Goal: Task Accomplishment & Management: Manage account settings

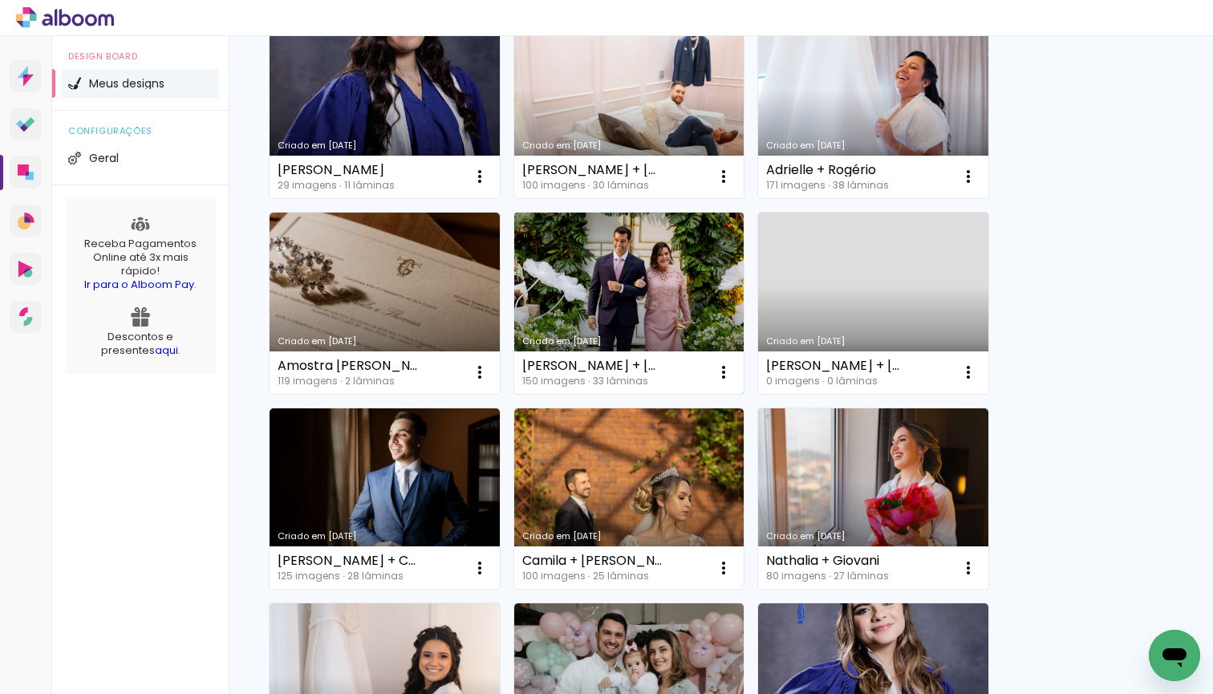
scroll to position [1439, 0]
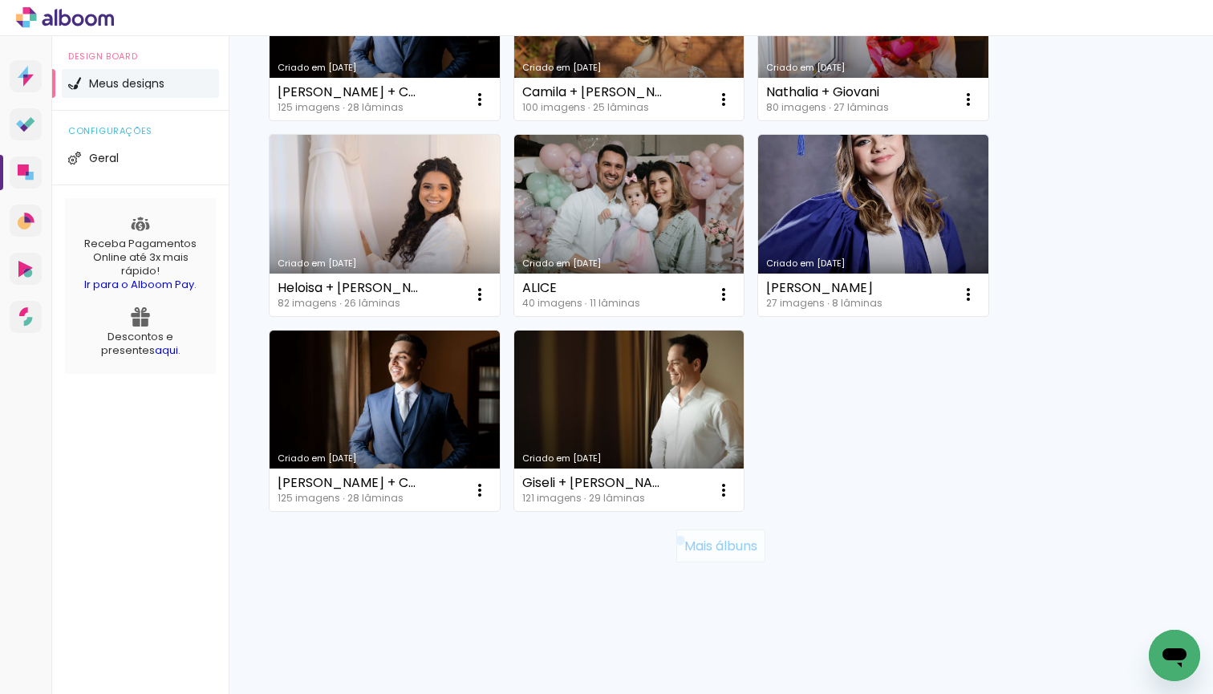
click at [676, 540] on paper-button "Mais álbuns" at bounding box center [720, 546] width 89 height 32
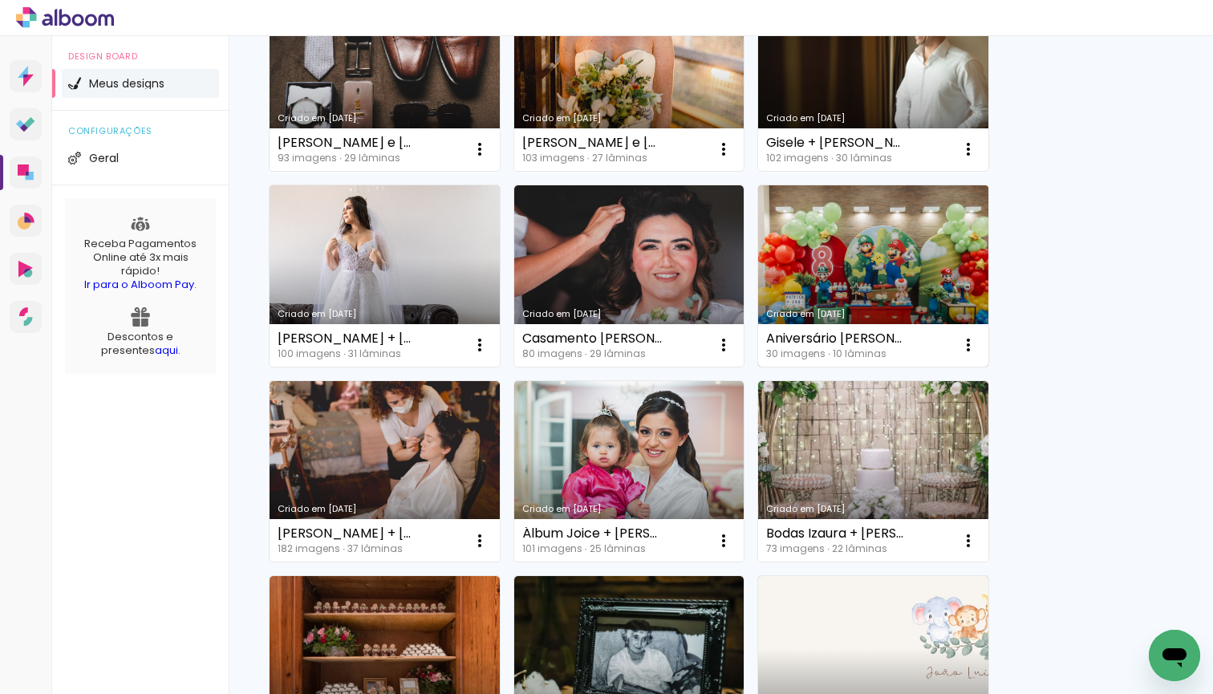
scroll to position [2071, 0]
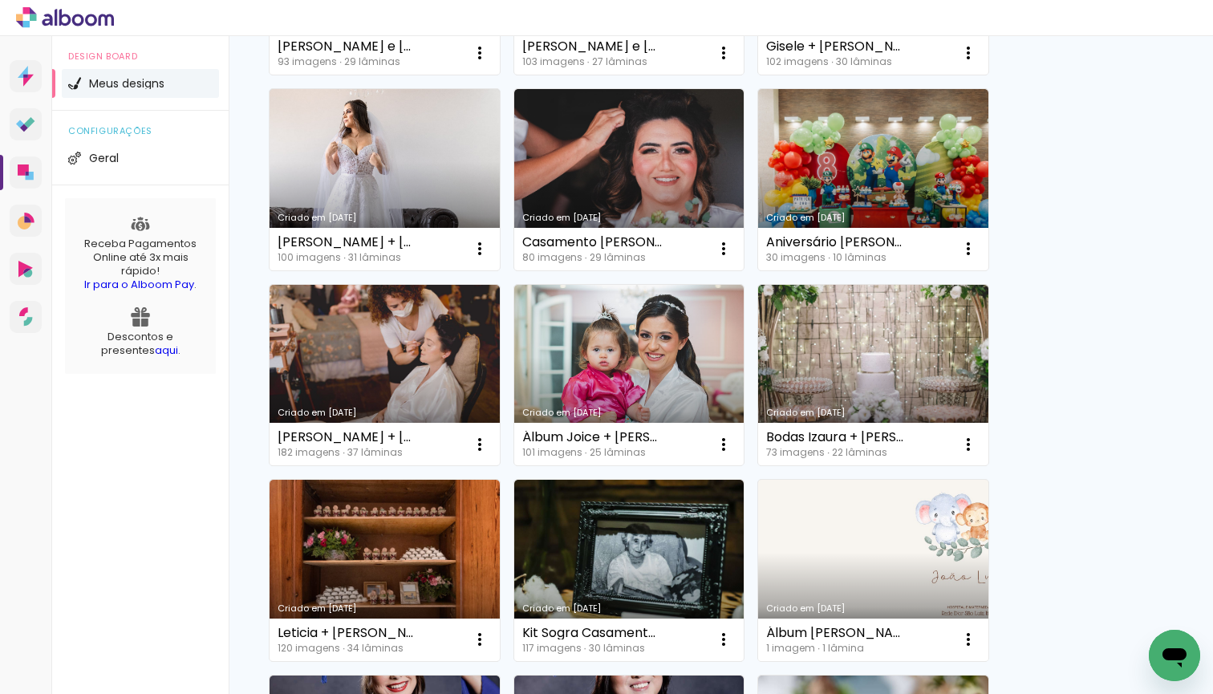
click at [879, 551] on link "Criado em [DATE]" at bounding box center [873, 570] width 230 height 181
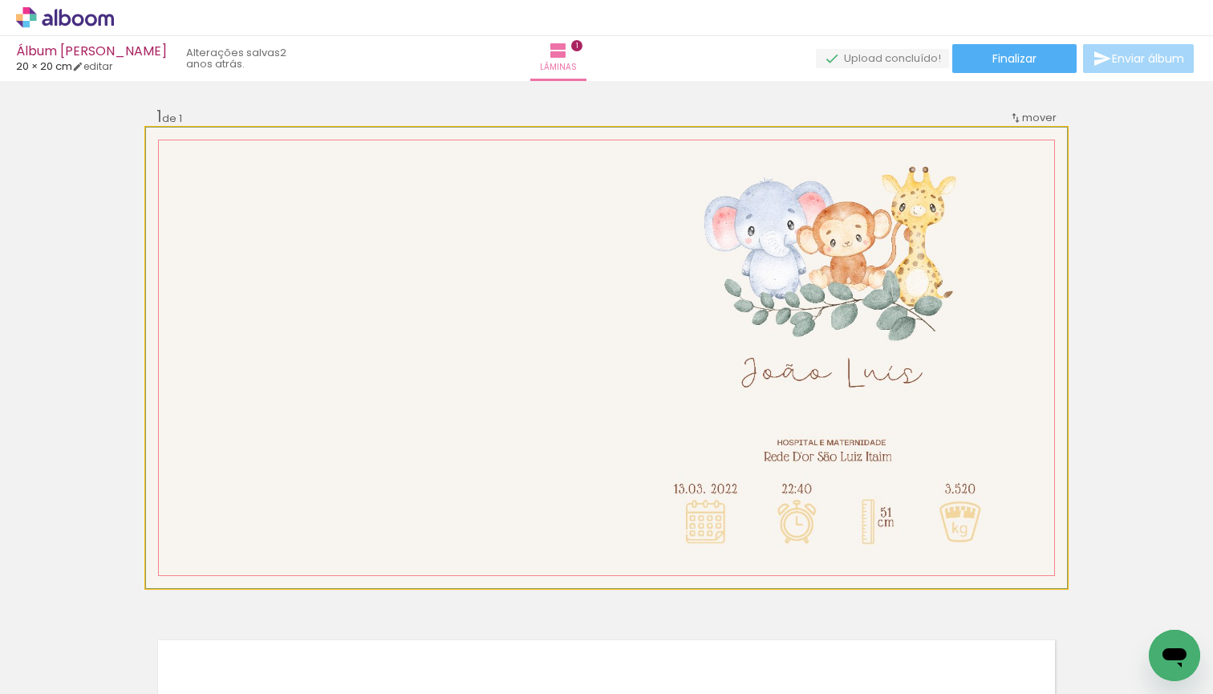
click at [862, 517] on quentale-photo at bounding box center [606, 358] width 921 height 461
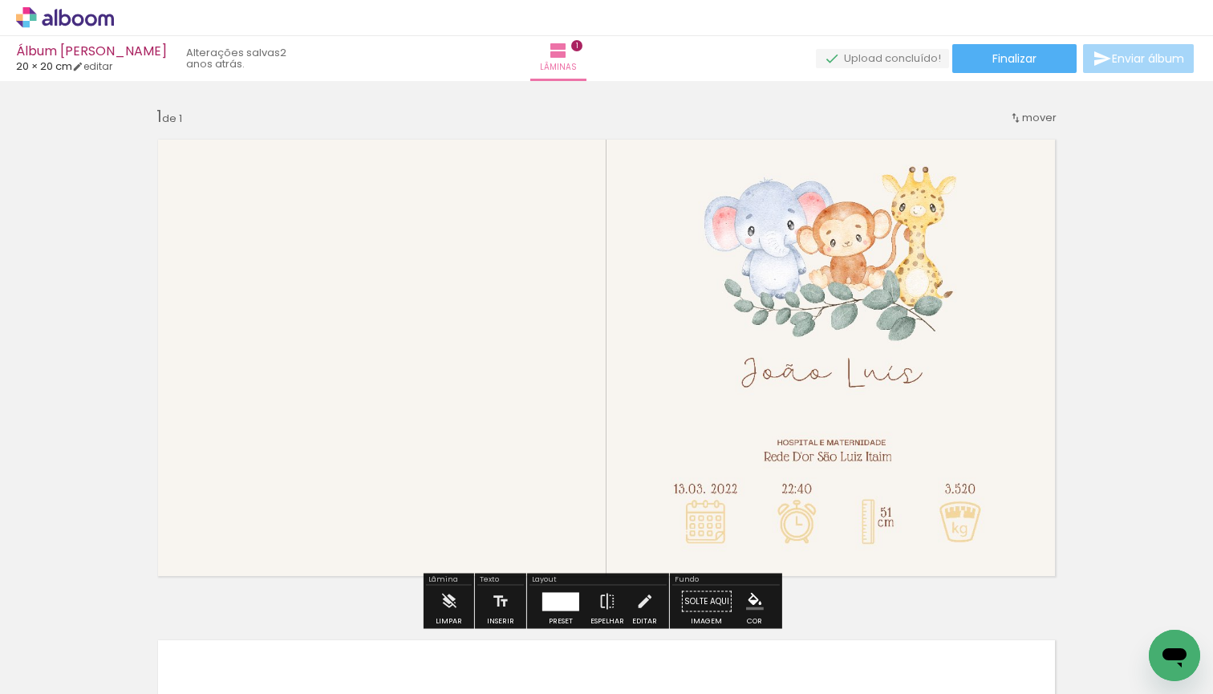
click at [882, 517] on quentale-photo at bounding box center [606, 358] width 921 height 461
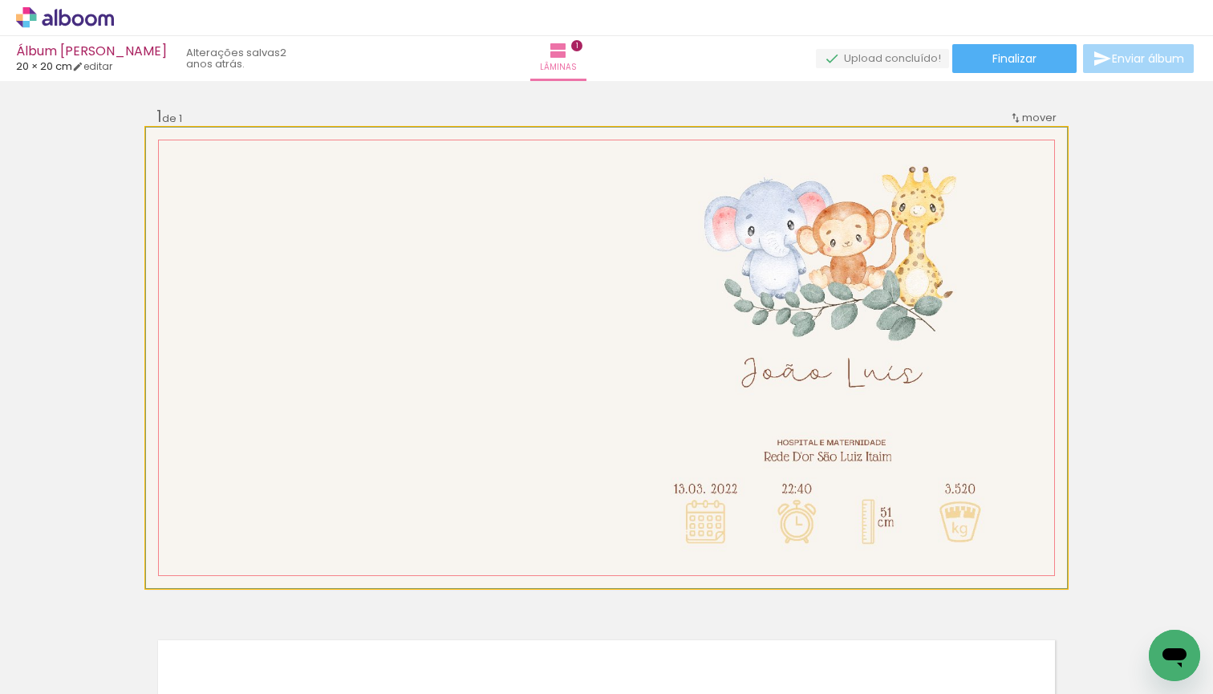
click at [882, 517] on quentale-photo at bounding box center [606, 358] width 921 height 461
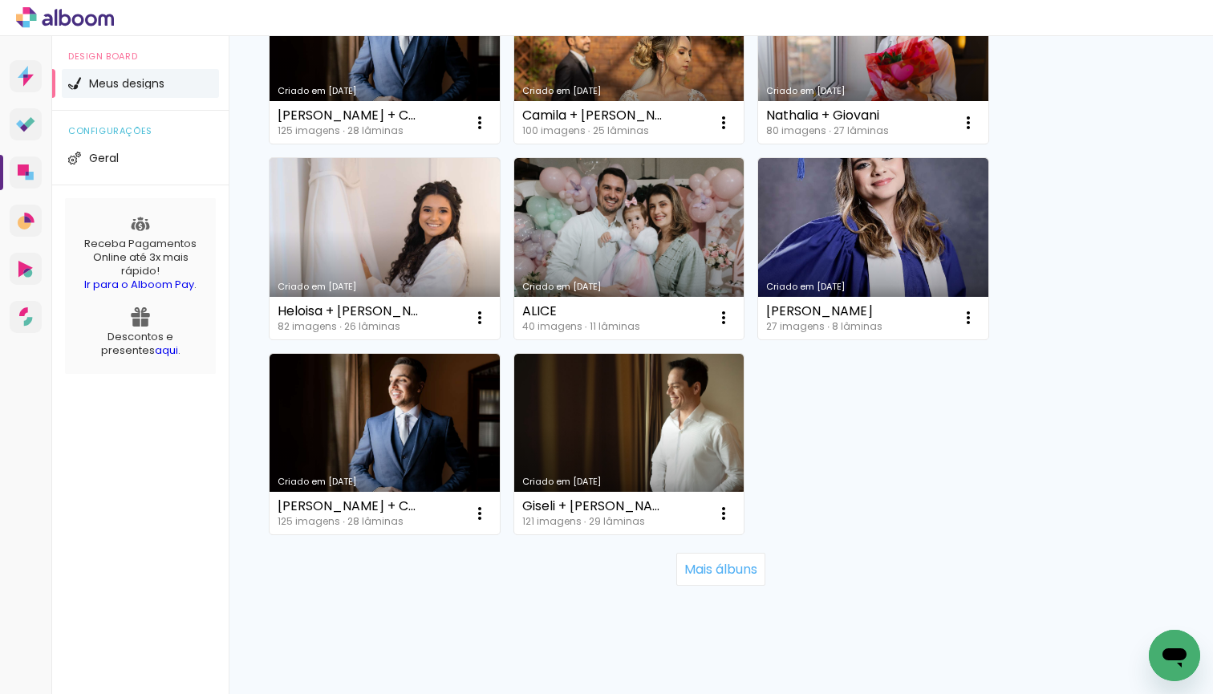
scroll to position [1439, 0]
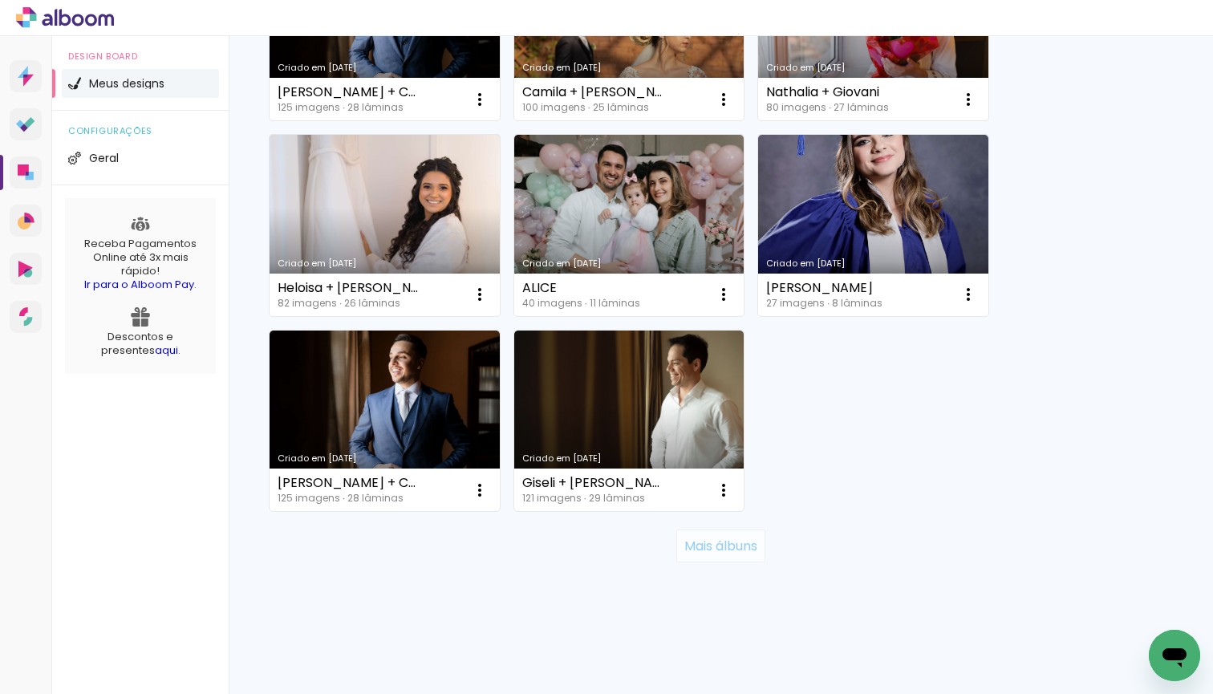
click at [0, 0] on slot "Mais álbuns" at bounding box center [0, 0] width 0 height 0
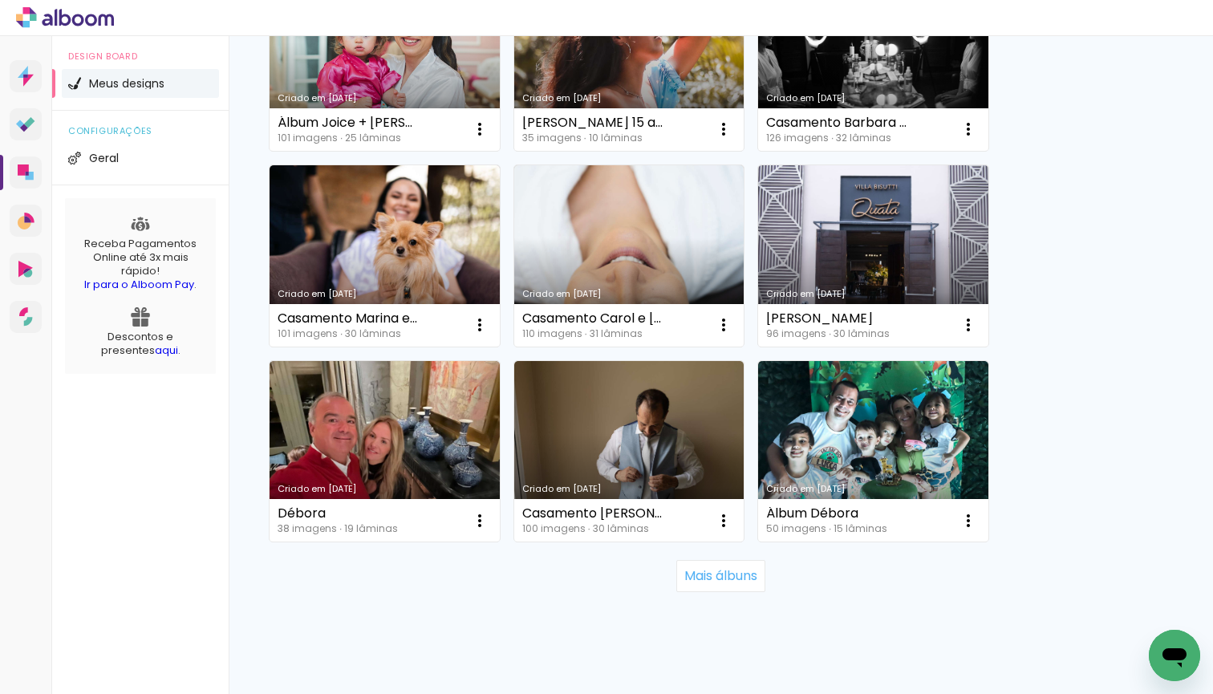
scroll to position [3001, 0]
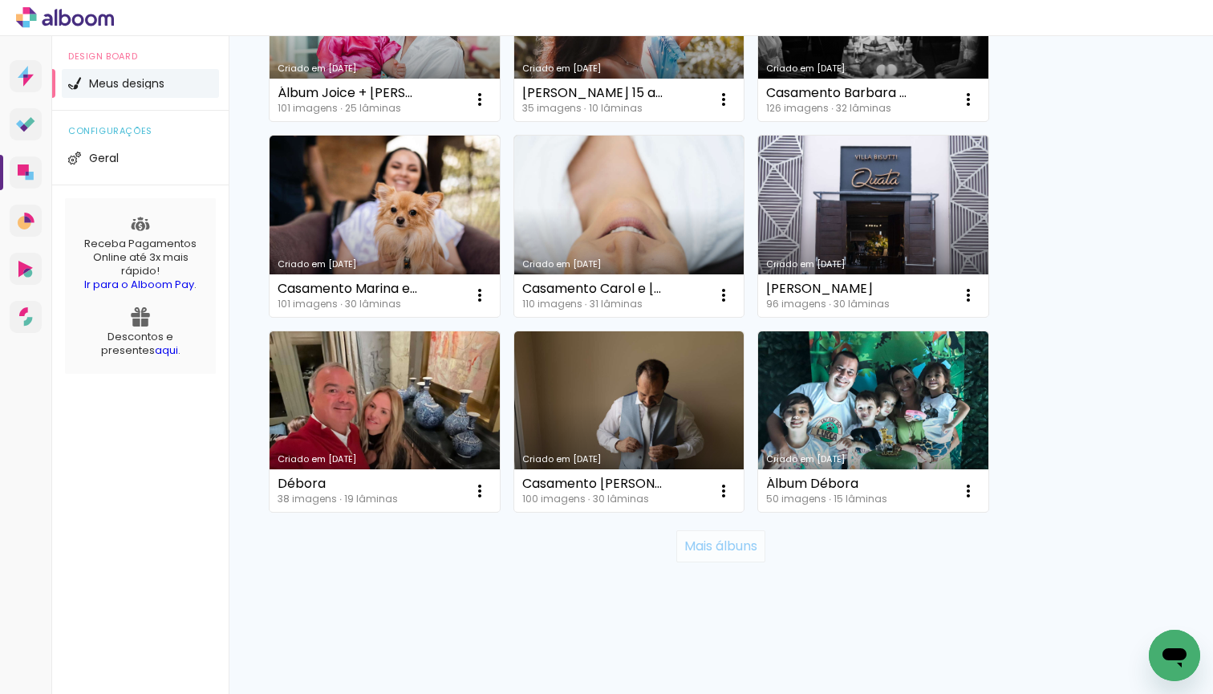
click at [0, 0] on slot "Mais álbuns" at bounding box center [0, 0] width 0 height 0
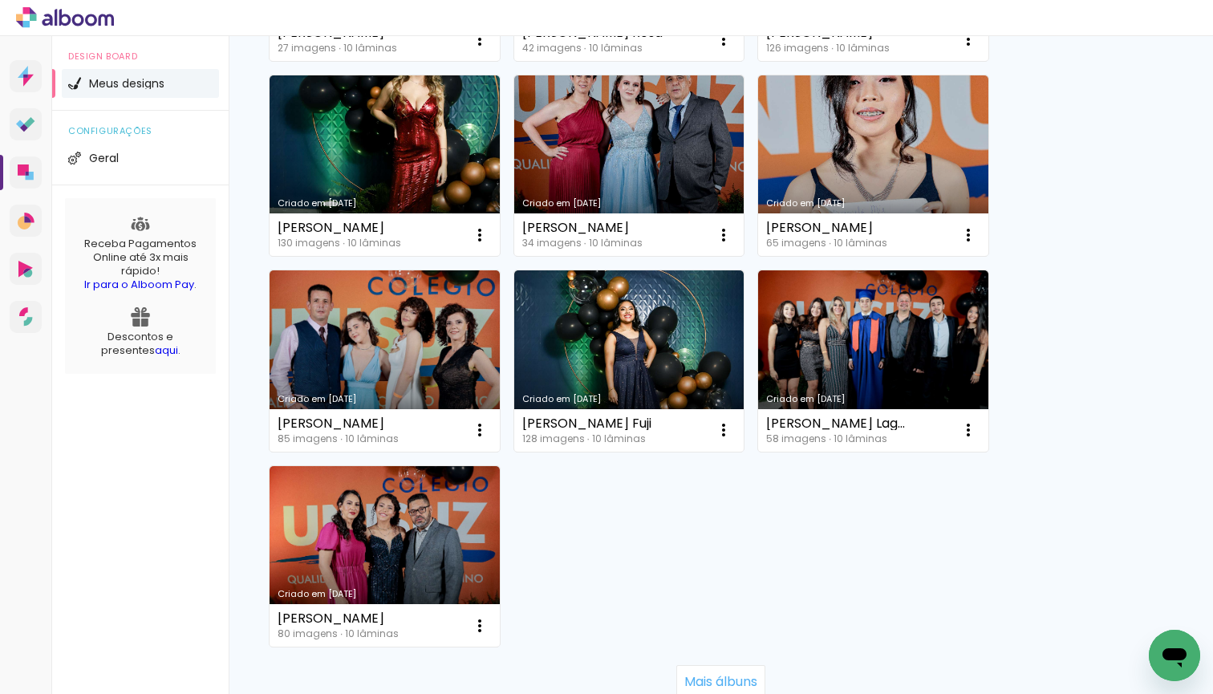
scroll to position [4761, 0]
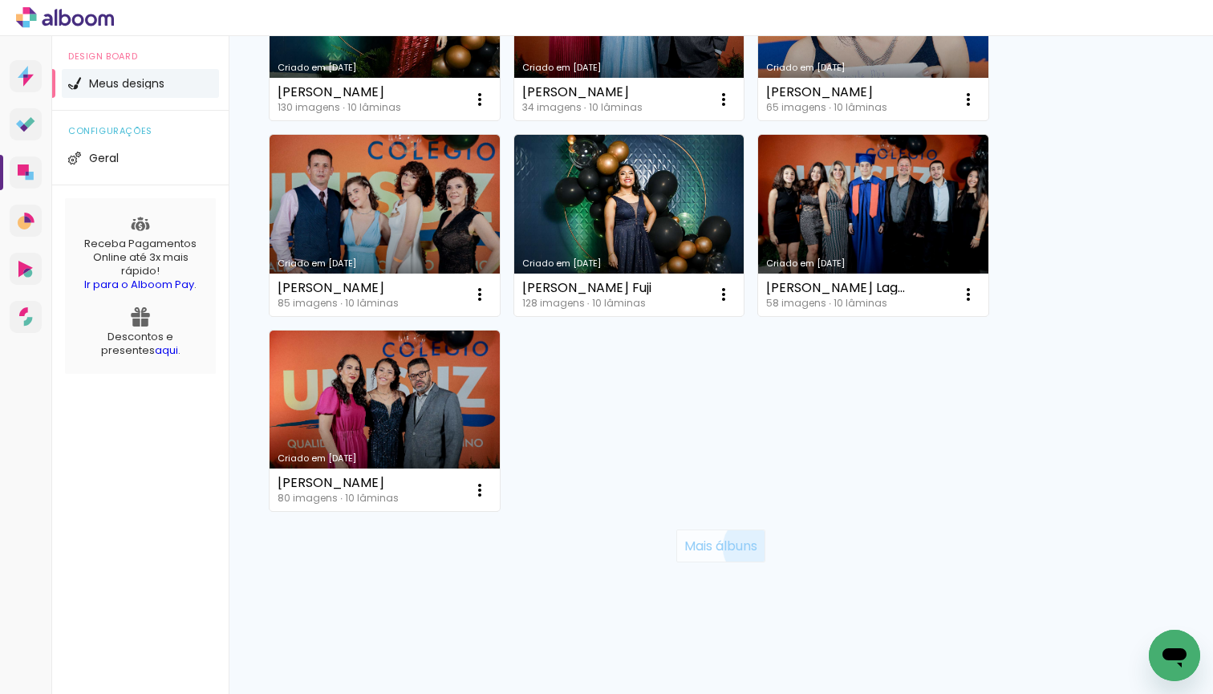
click at [0, 0] on slot "Mais álbuns" at bounding box center [0, 0] width 0 height 0
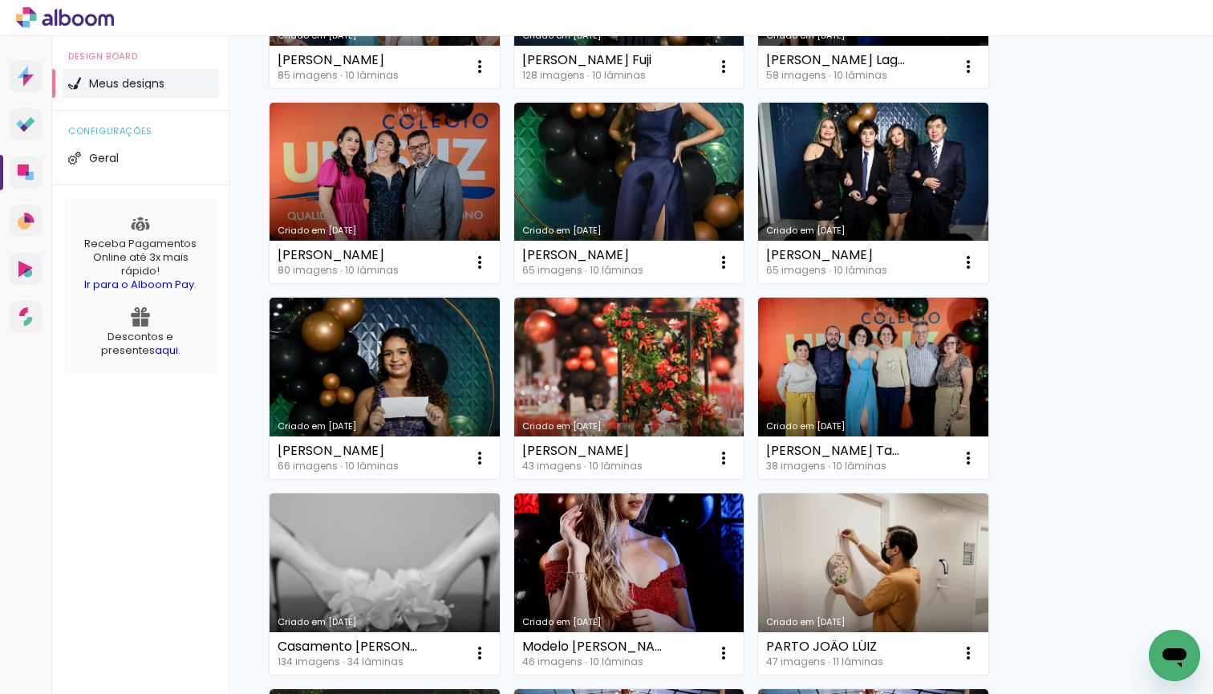
scroll to position [5266, 0]
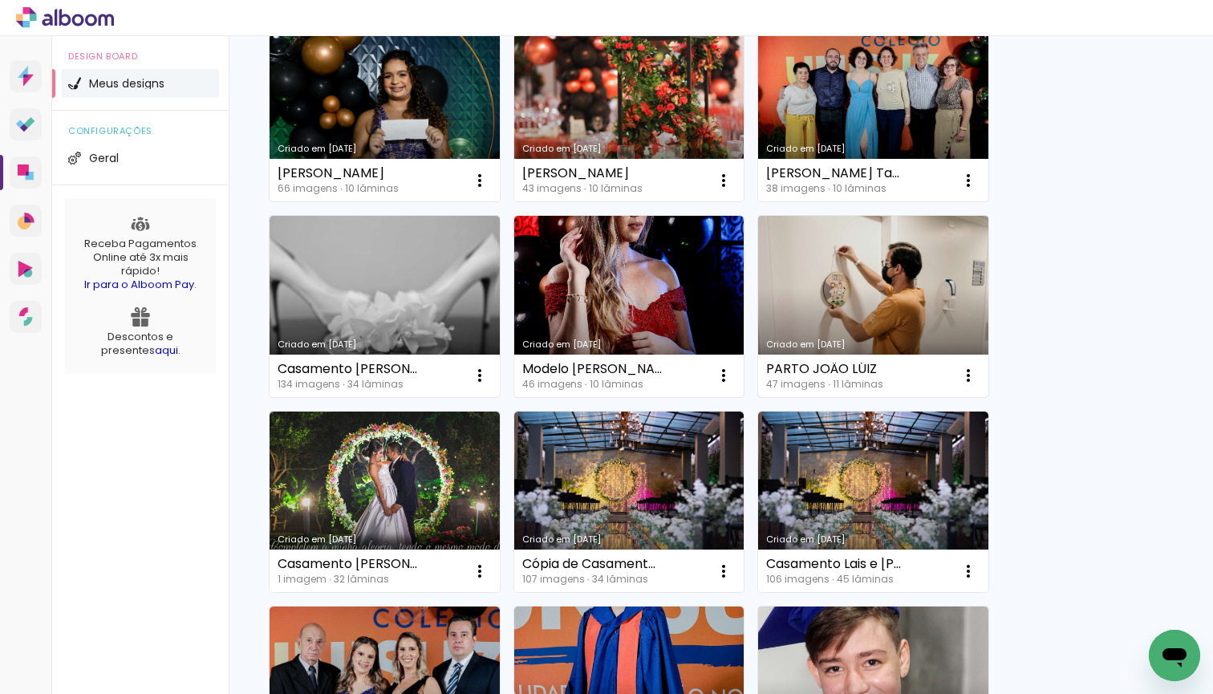
click at [870, 297] on link "Criado em [DATE]" at bounding box center [873, 306] width 230 height 181
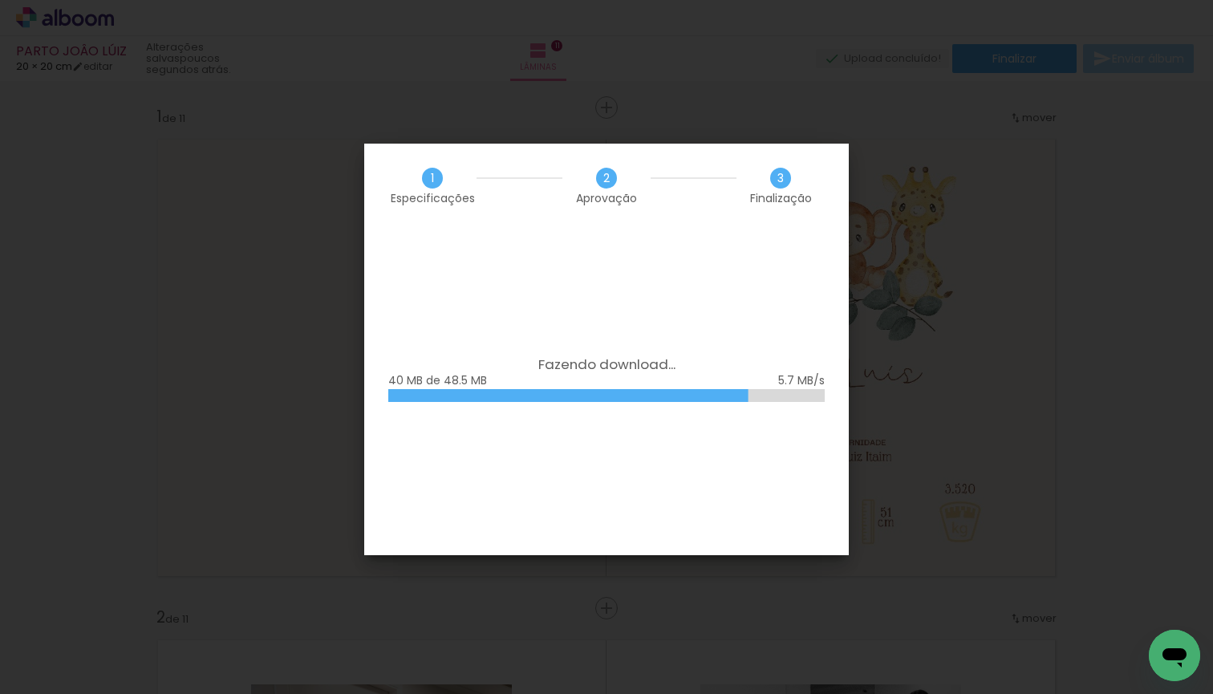
scroll to position [875, 0]
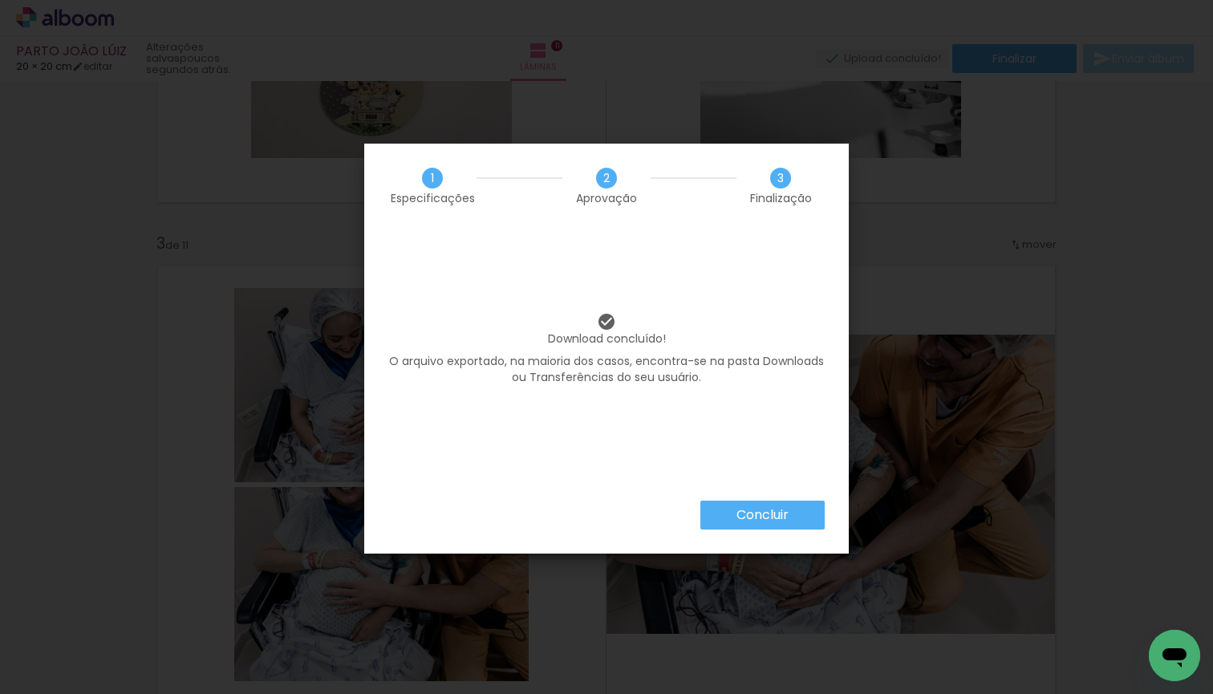
click at [0, 0] on slot "Concluir" at bounding box center [0, 0] width 0 height 0
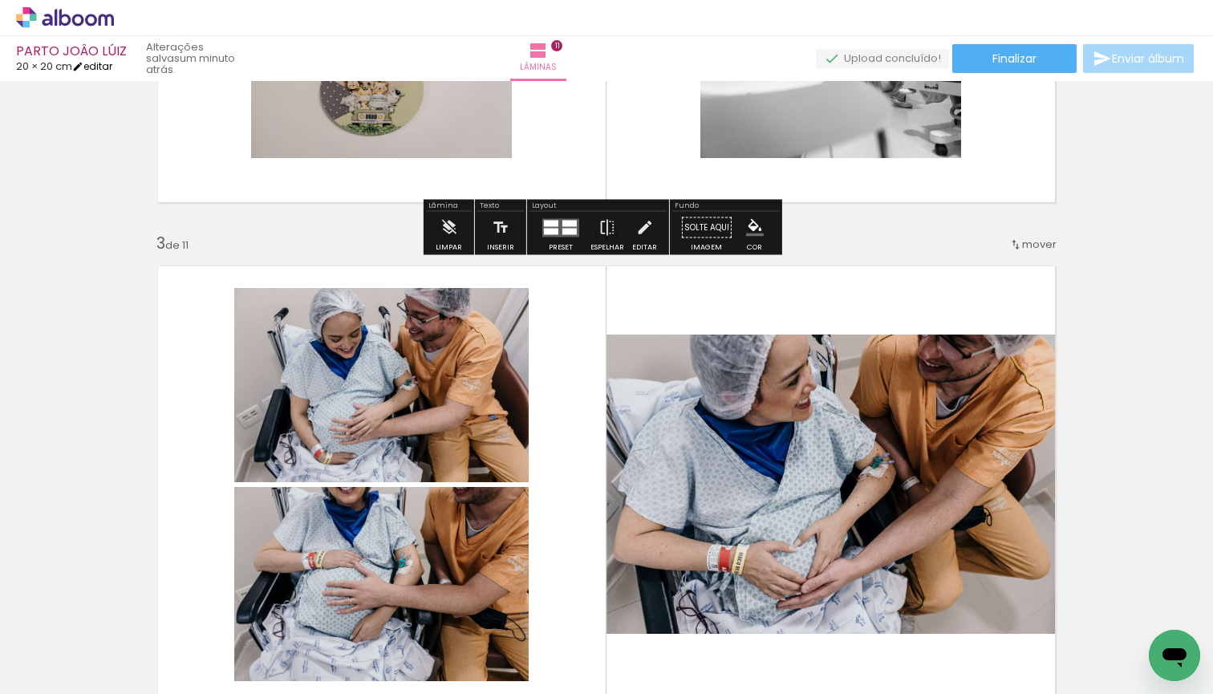
click at [112, 64] on link "editar" at bounding box center [92, 66] width 40 height 14
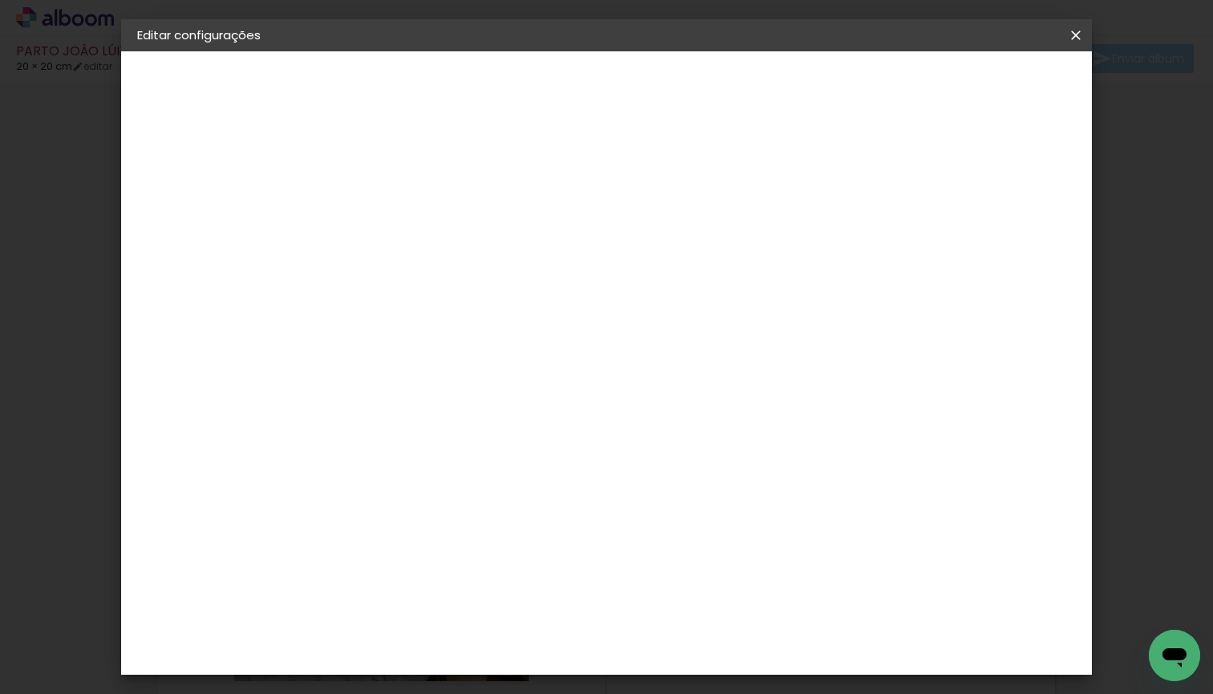
click at [368, 436] on input "20" at bounding box center [349, 438] width 42 height 24
click at [364, 436] on input "20" at bounding box center [349, 438] width 42 height 24
type input "15"
type paper-input "15"
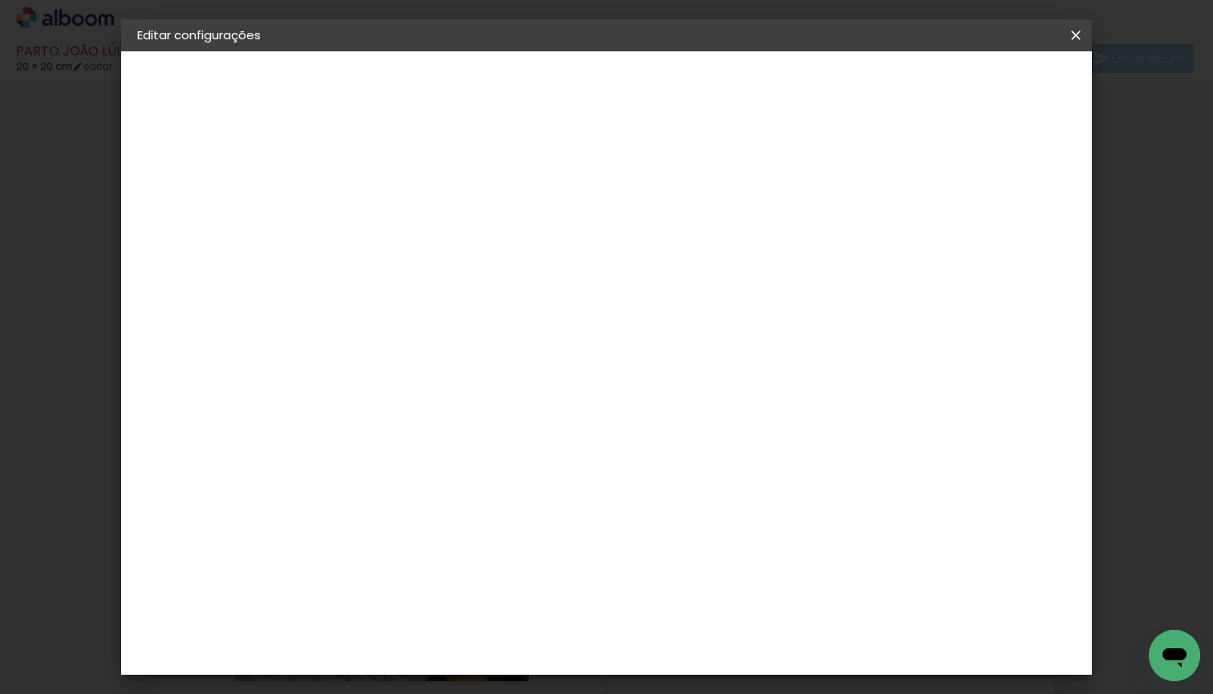
click at [709, 564] on input "40" at bounding box center [695, 563] width 42 height 24
type input "30"
type paper-input "30"
click at [969, 91] on span "Salvar configurações" at bounding box center [915, 84] width 119 height 11
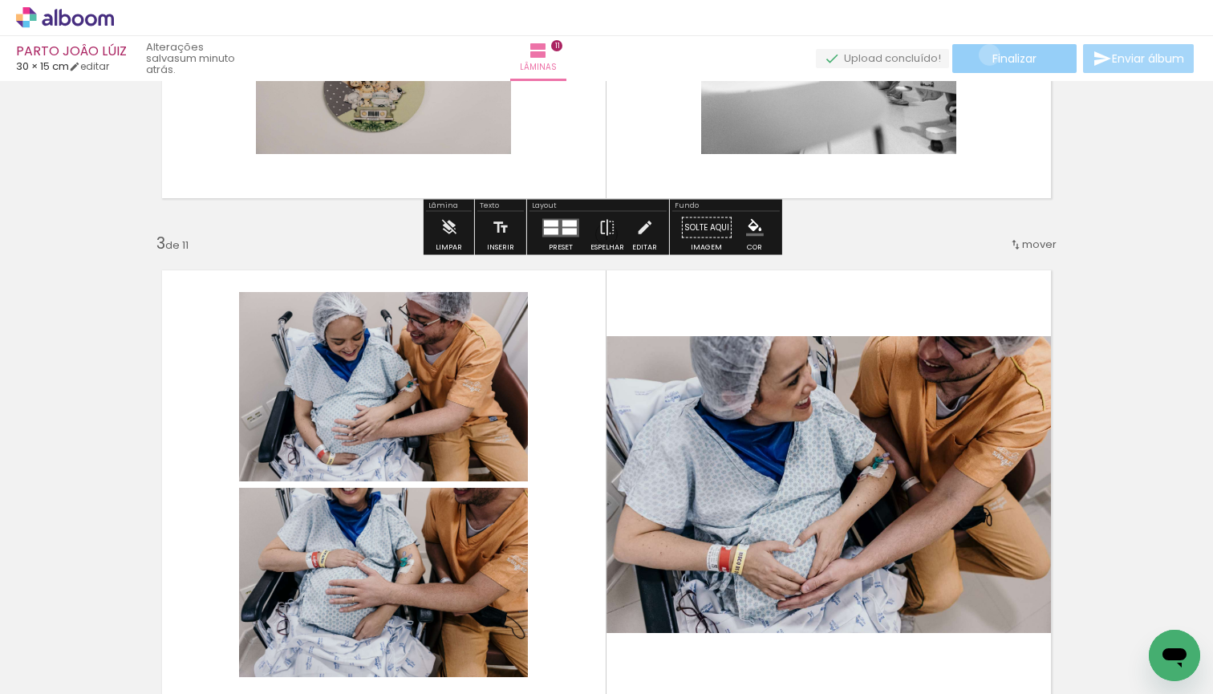
click at [984, 55] on paper-button "Finalizar" at bounding box center [1014, 58] width 124 height 29
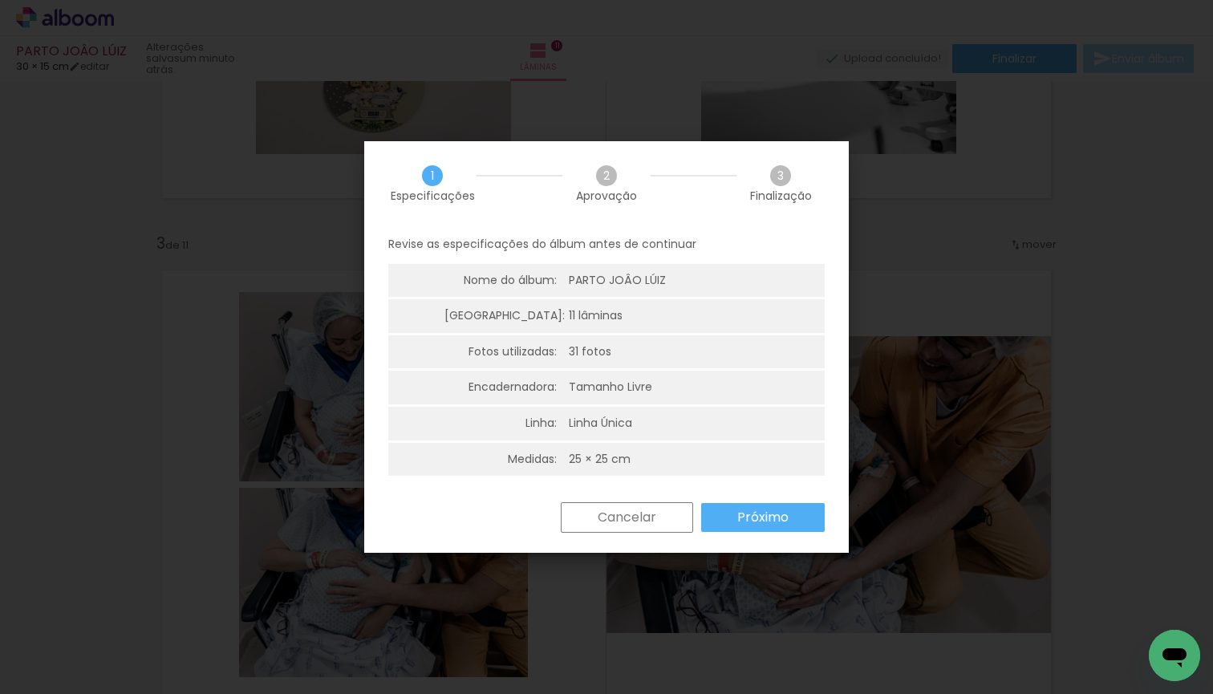
click at [0, 0] on slot "Próximo" at bounding box center [0, 0] width 0 height 0
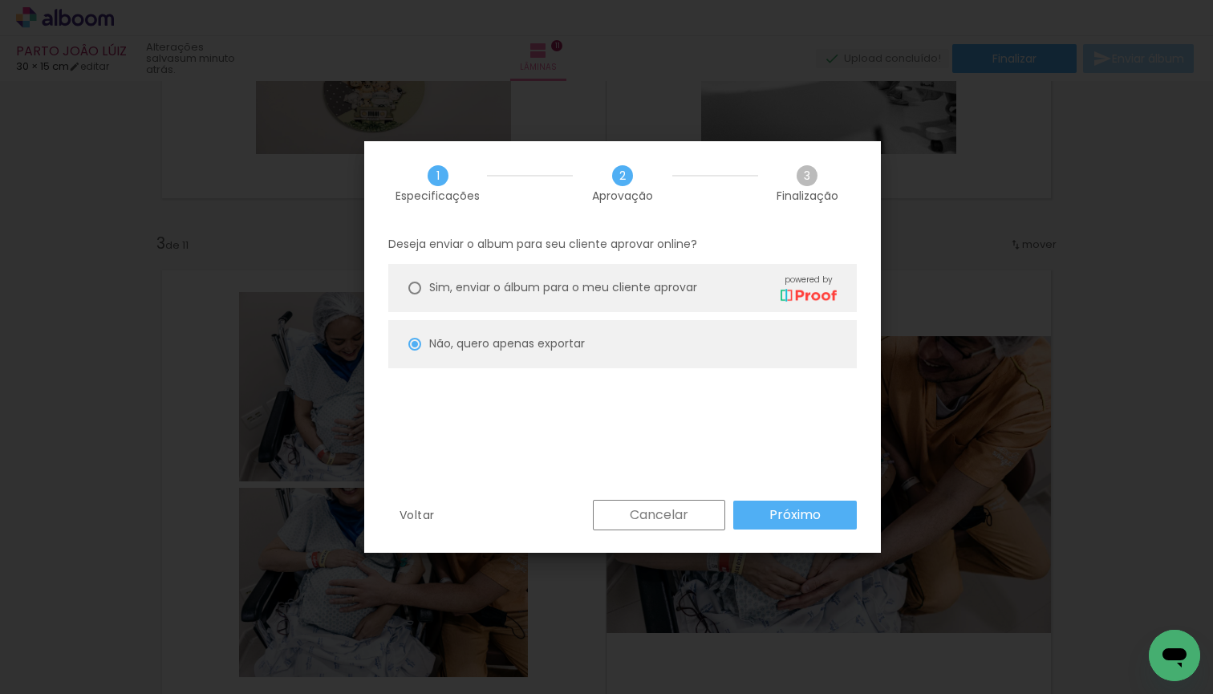
click at [757, 516] on paper-button "Próximo" at bounding box center [795, 515] width 124 height 29
type input "Alta, 300 DPI"
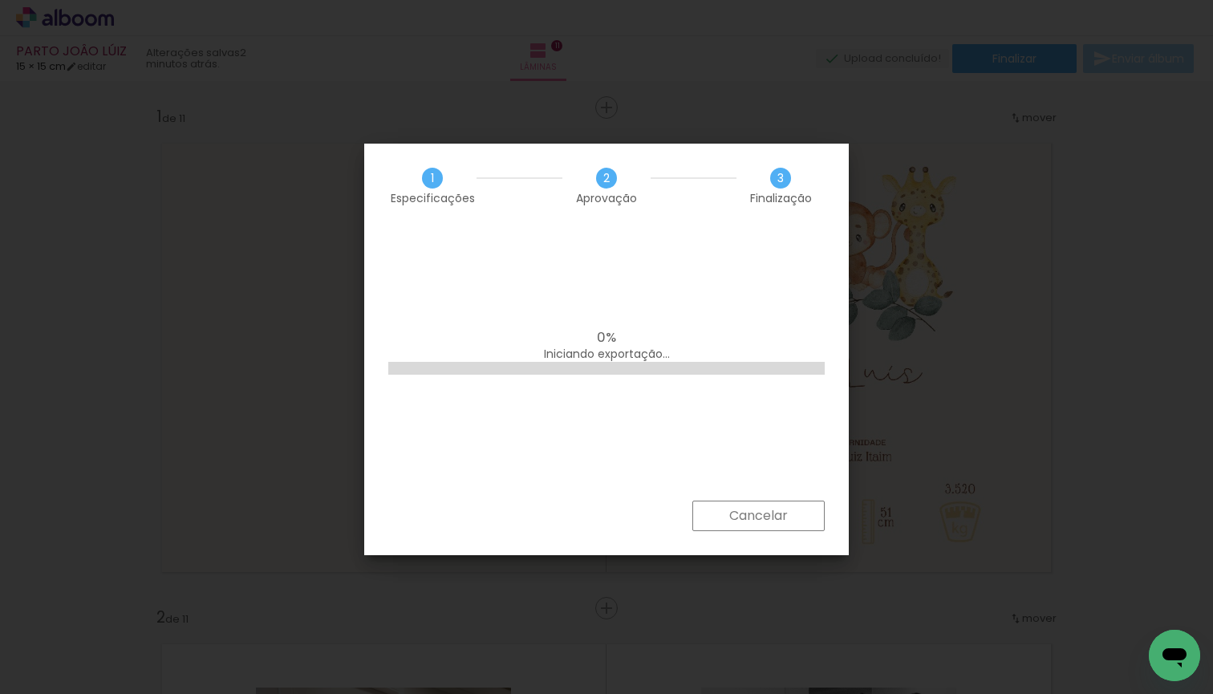
scroll to position [875, 0]
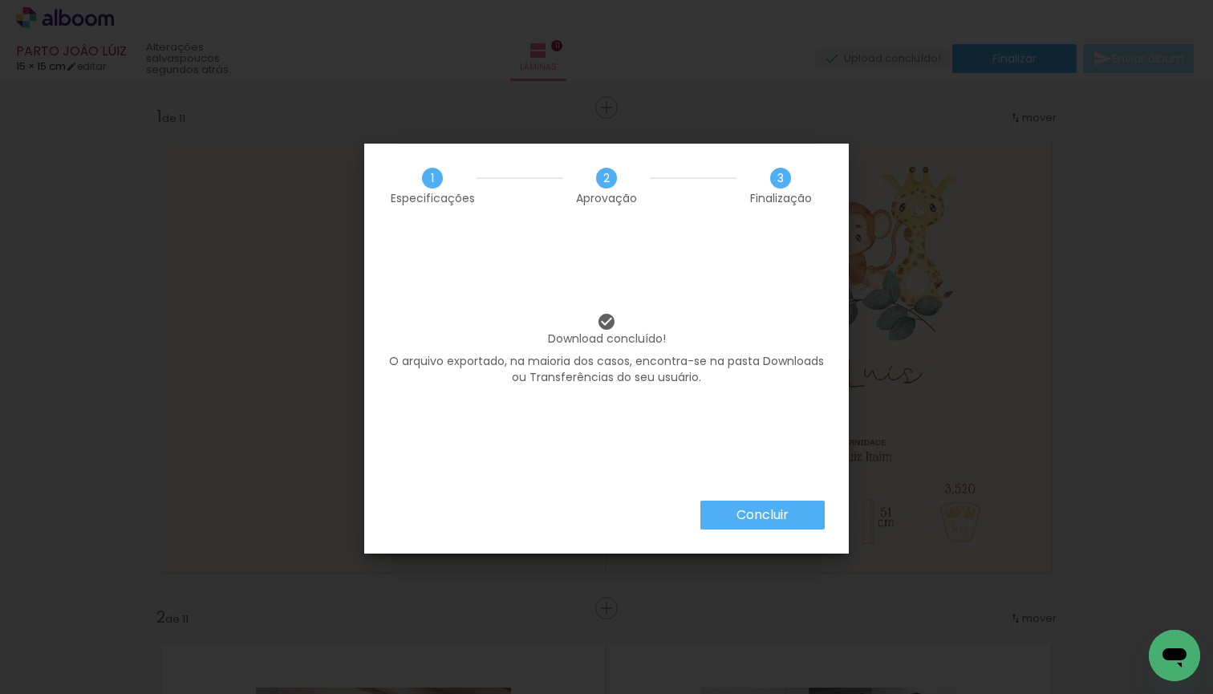
scroll to position [875, 0]
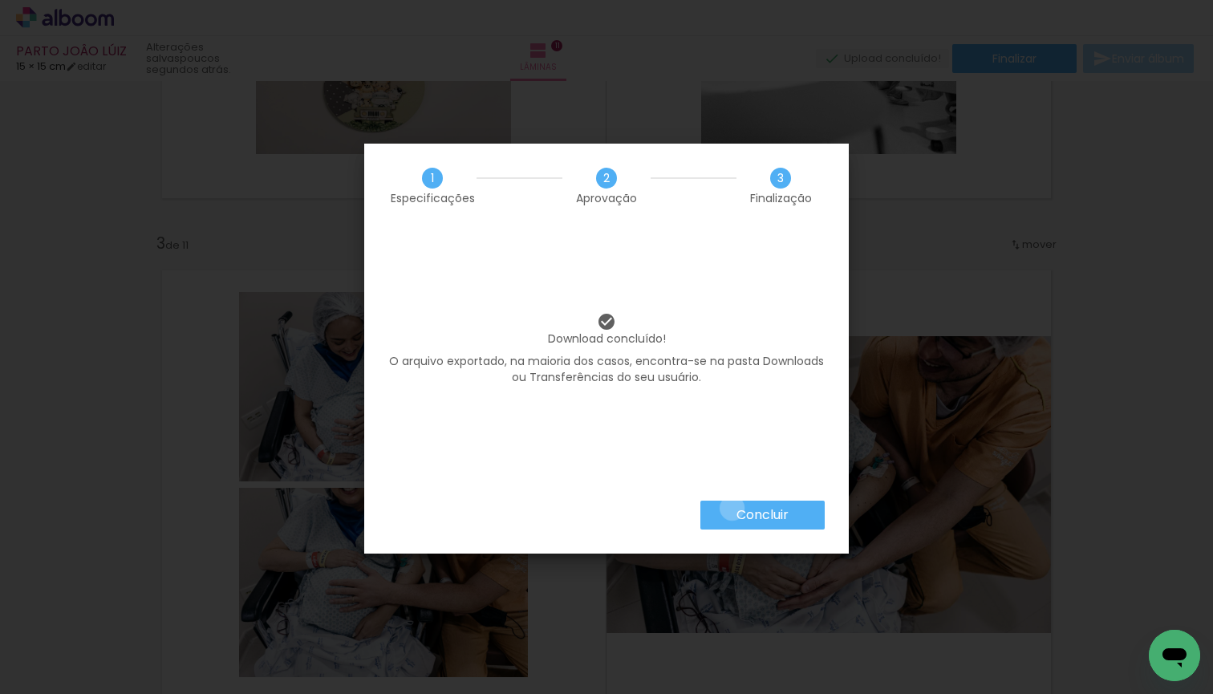
click at [731, 508] on paper-button "Concluir" at bounding box center [762, 515] width 124 height 29
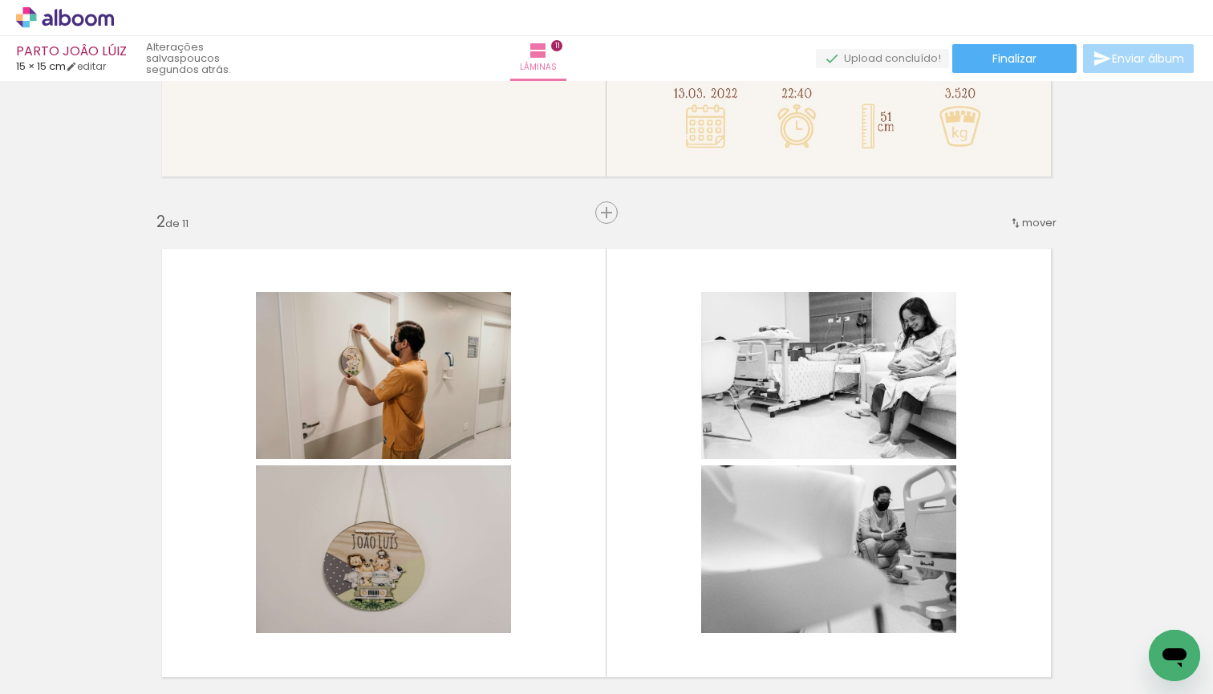
scroll to position [0, 0]
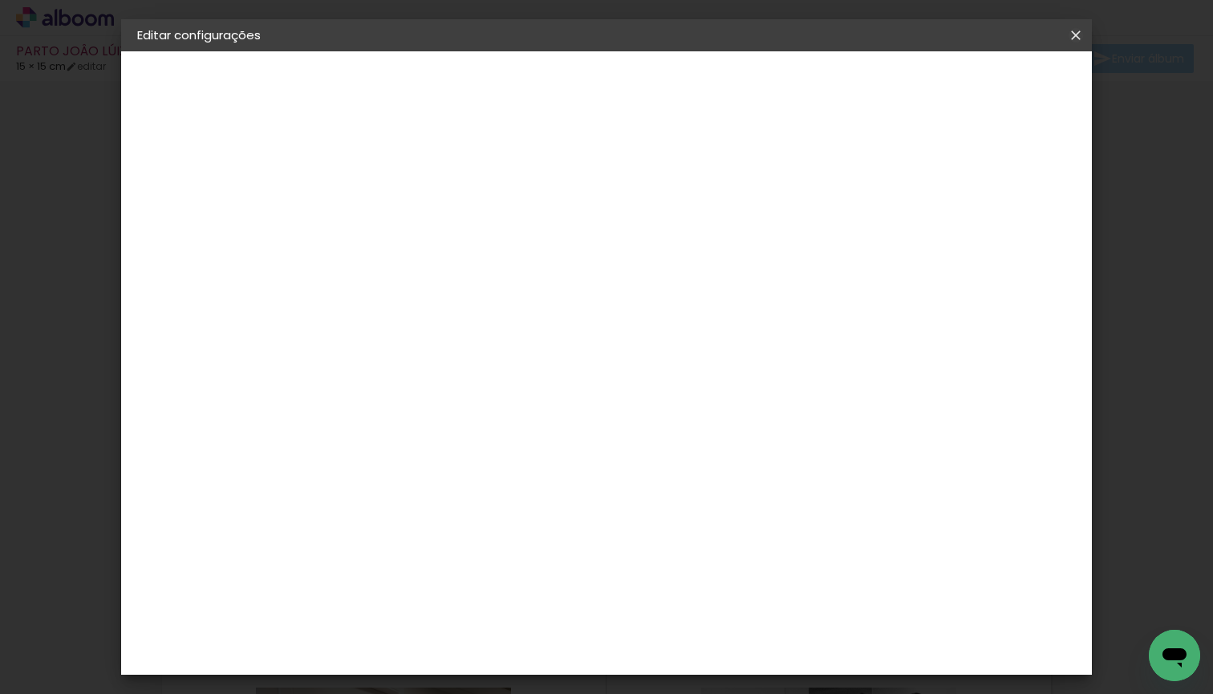
click at [1079, 35] on iron-icon at bounding box center [1075, 35] width 19 height 16
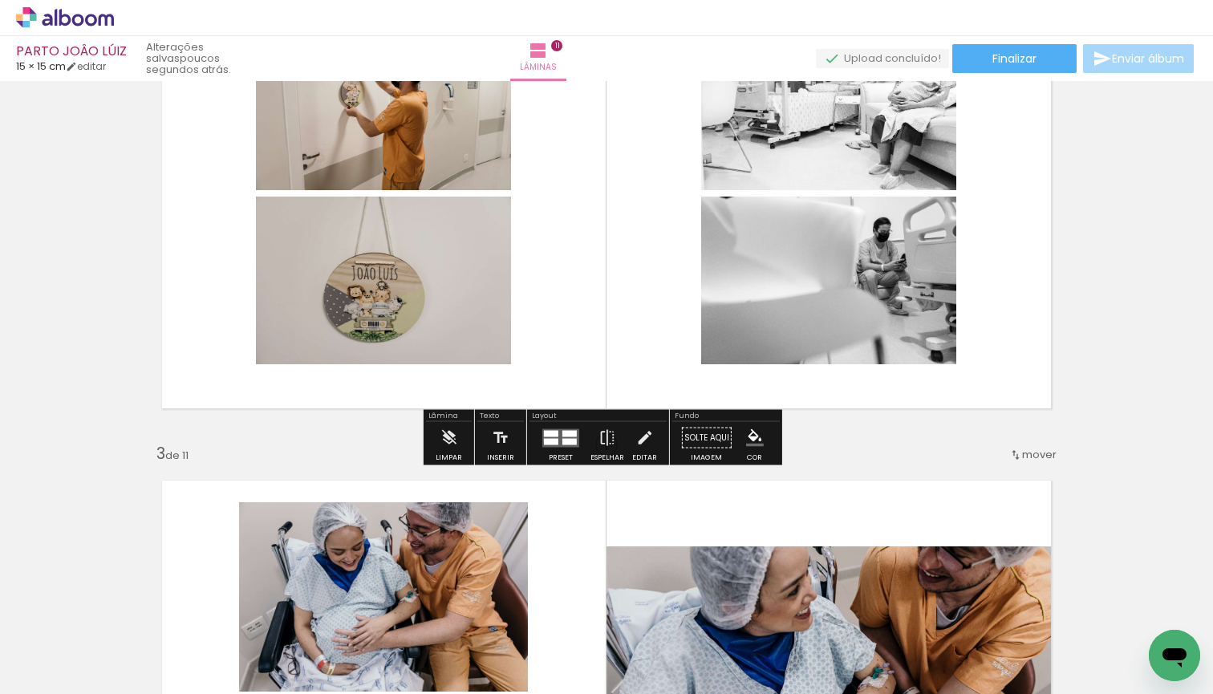
scroll to position [1115, 0]
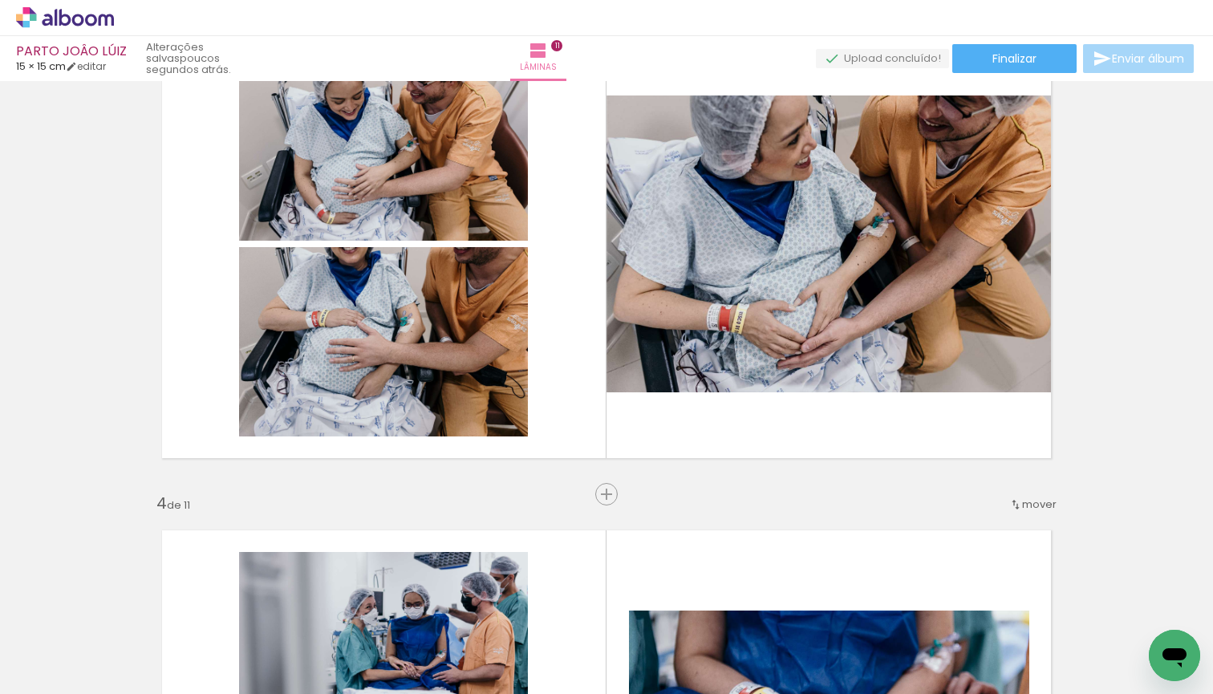
click at [60, 19] on icon at bounding box center [65, 17] width 12 height 17
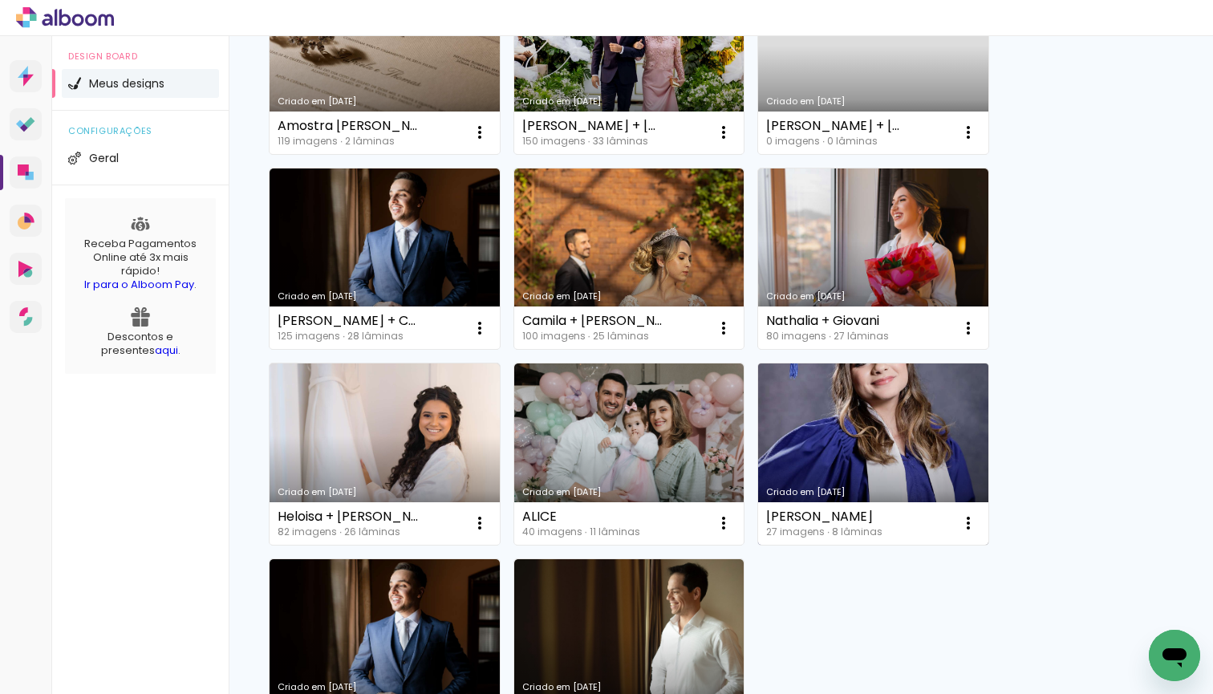
scroll to position [1439, 0]
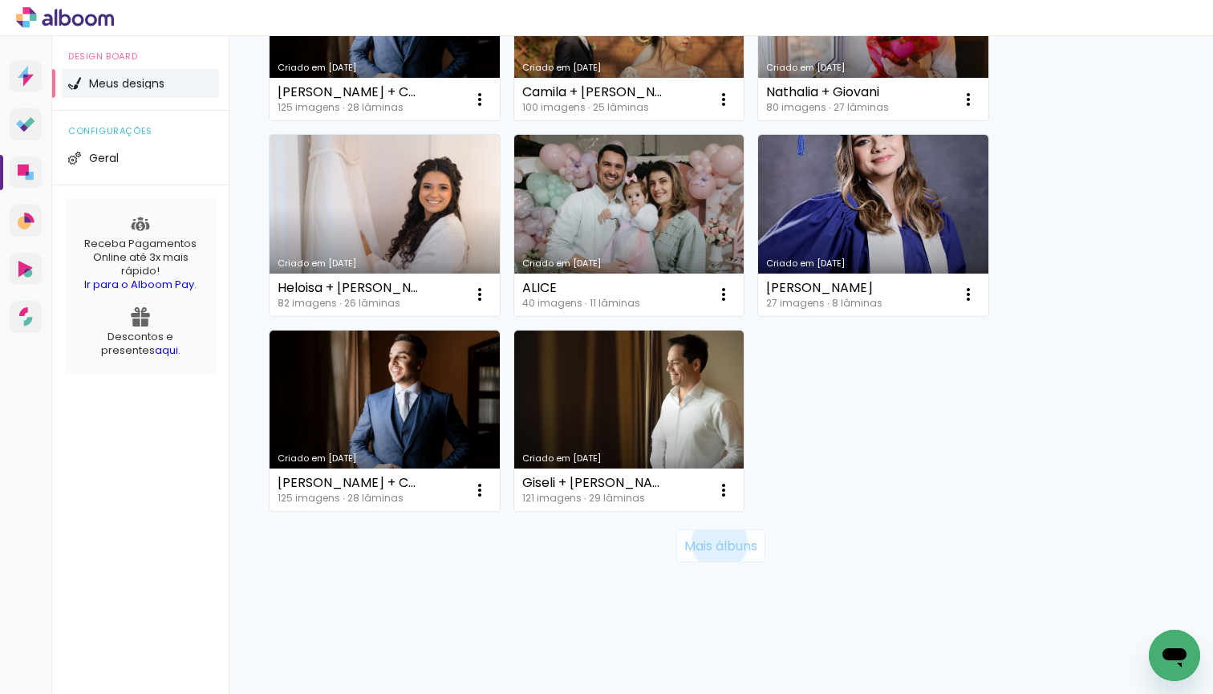
click at [0, 0] on slot "Mais álbuns" at bounding box center [0, 0] width 0 height 0
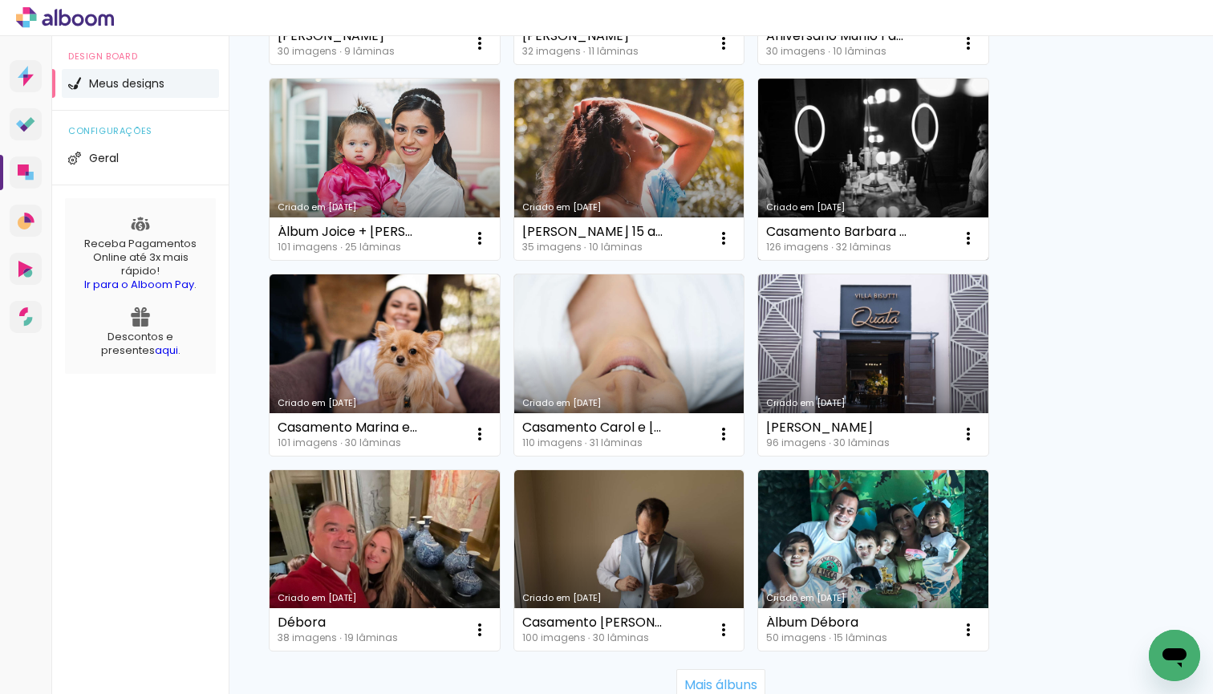
scroll to position [3001, 0]
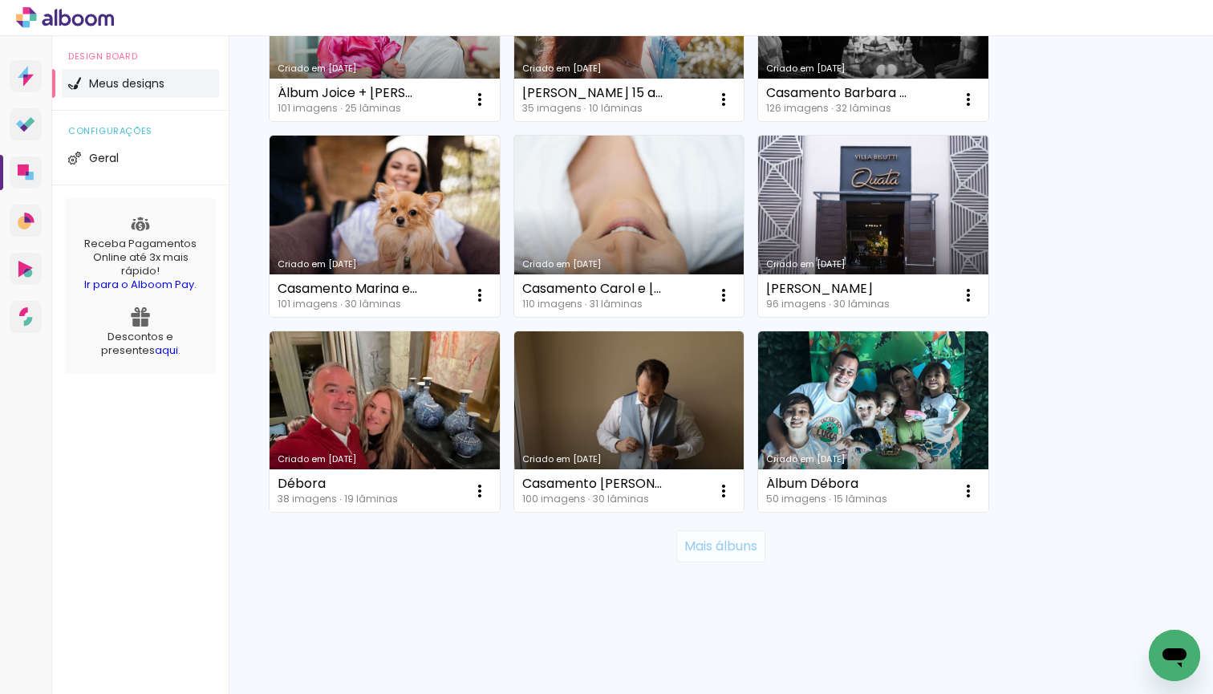
click at [0, 0] on slot "Mais álbuns" at bounding box center [0, 0] width 0 height 0
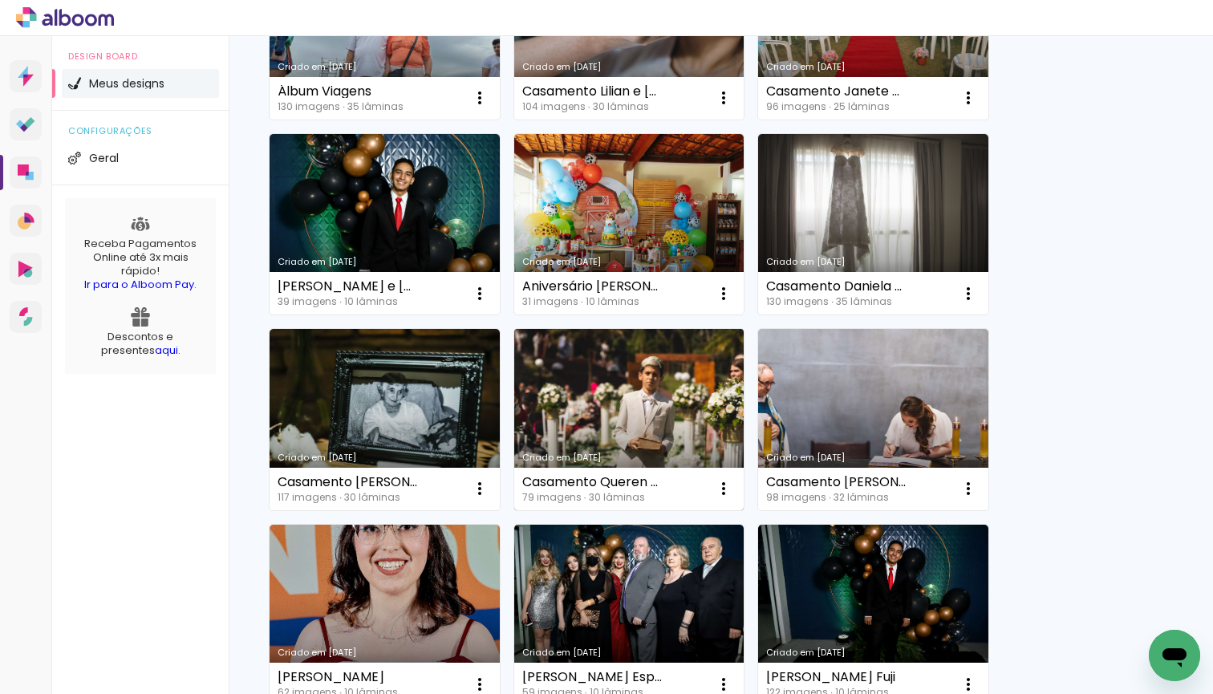
scroll to position [3586, 0]
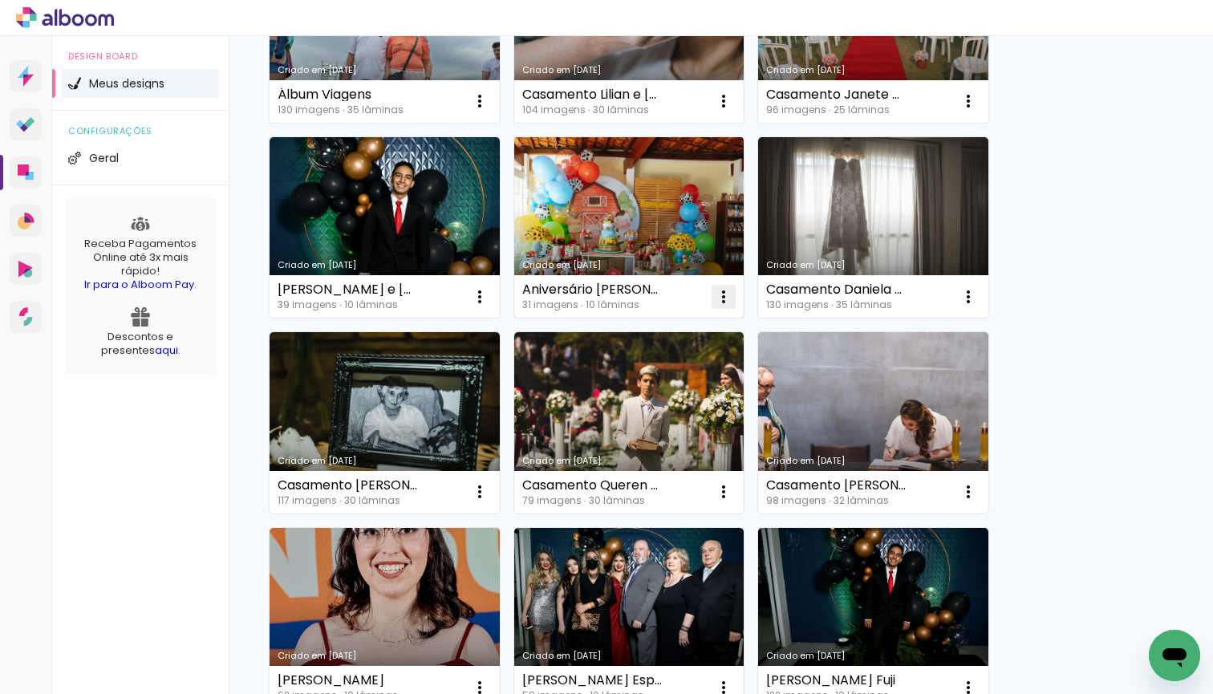
click at [733, 294] on paper-icon-button at bounding box center [724, 297] width 32 height 32
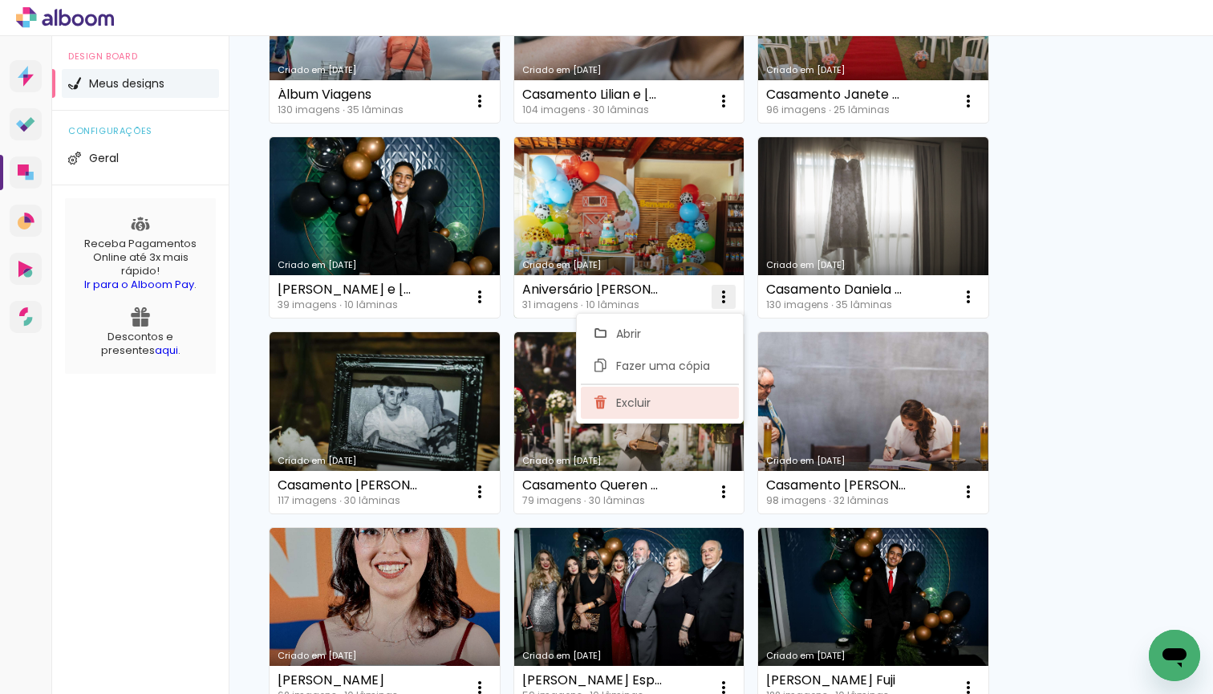
click at [680, 401] on paper-item "Excluir" at bounding box center [660, 403] width 158 height 32
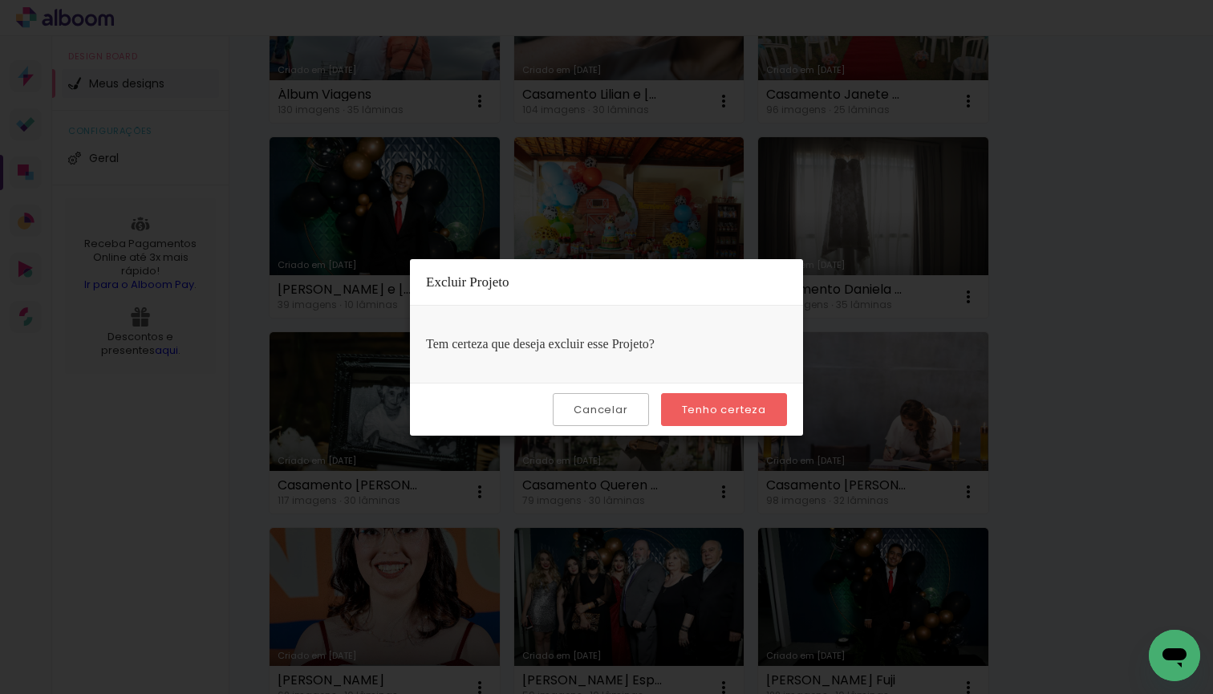
click at [698, 395] on paper-button "Tenho certeza" at bounding box center [724, 409] width 126 height 33
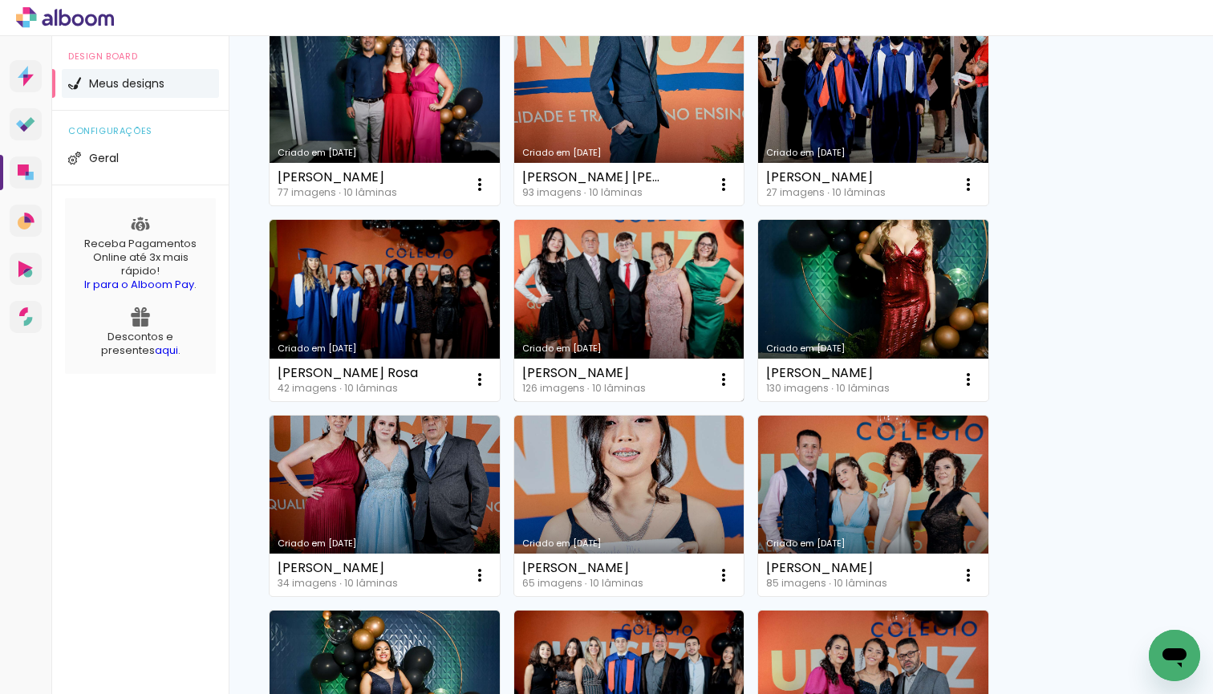
scroll to position [4686, 0]
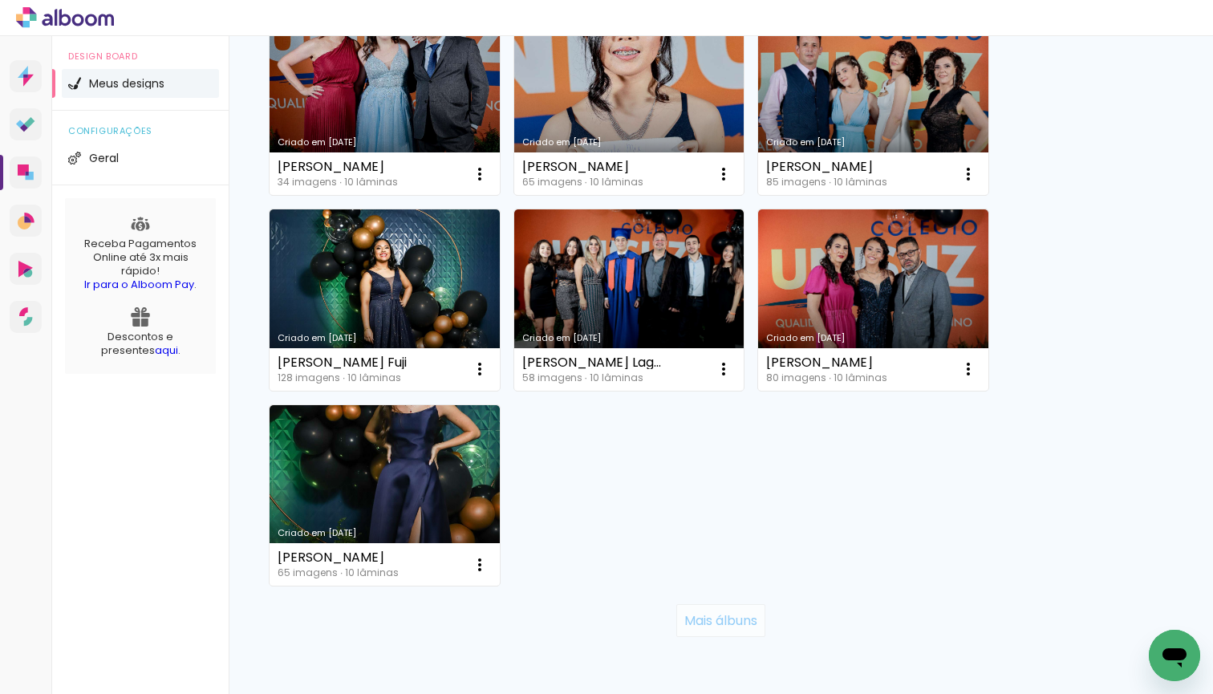
click at [0, 0] on slot "Mais álbuns" at bounding box center [0, 0] width 0 height 0
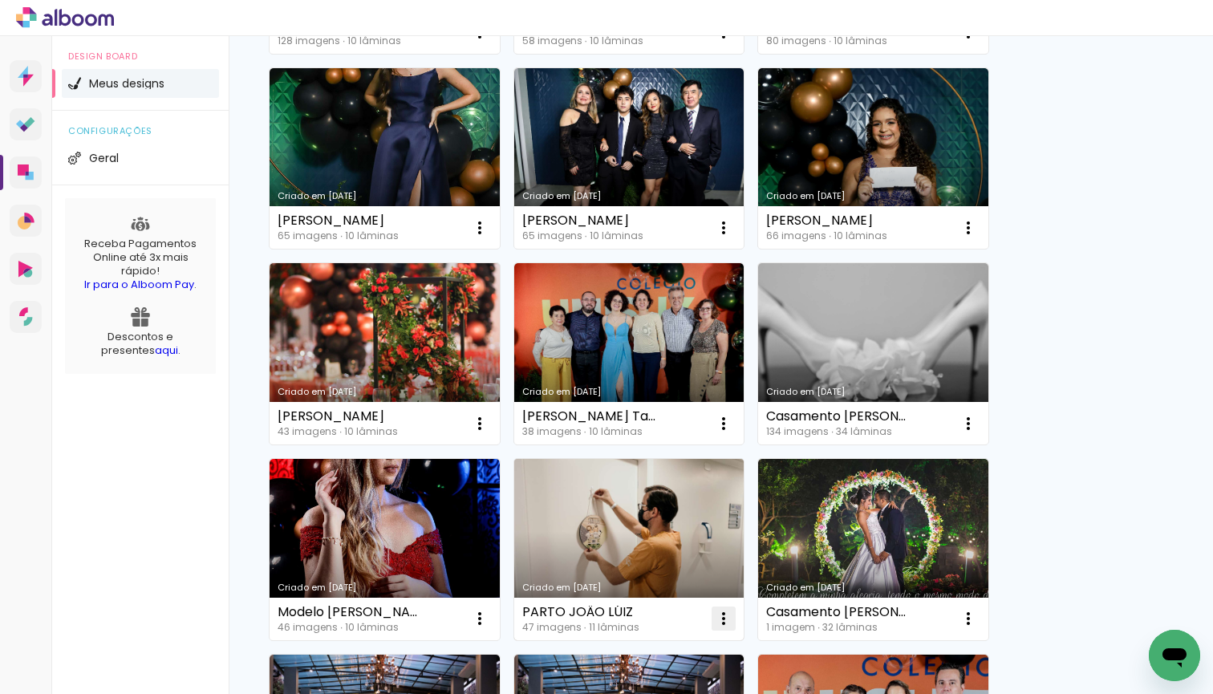
scroll to position [5148, 0]
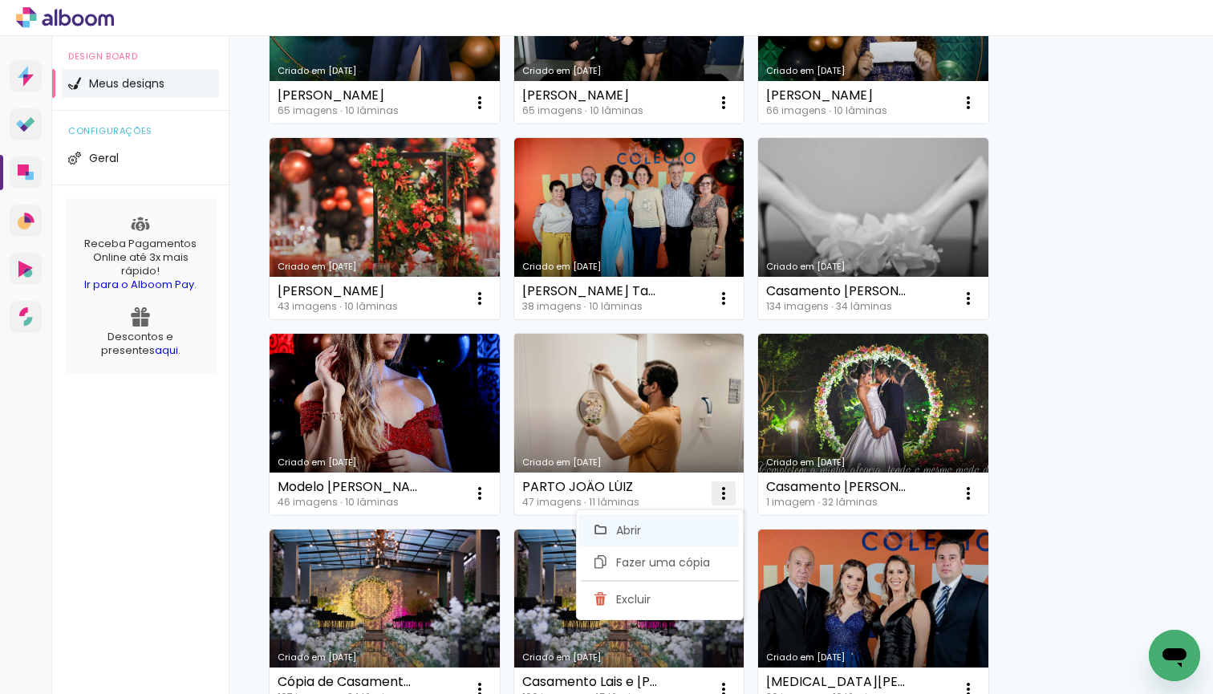
drag, startPoint x: 693, startPoint y: 593, endPoint x: 704, endPoint y: 536, distance: 57.9
click at [0, 0] on slot "Abrir Fazer uma cópia Excluir" at bounding box center [0, 0] width 0 height 0
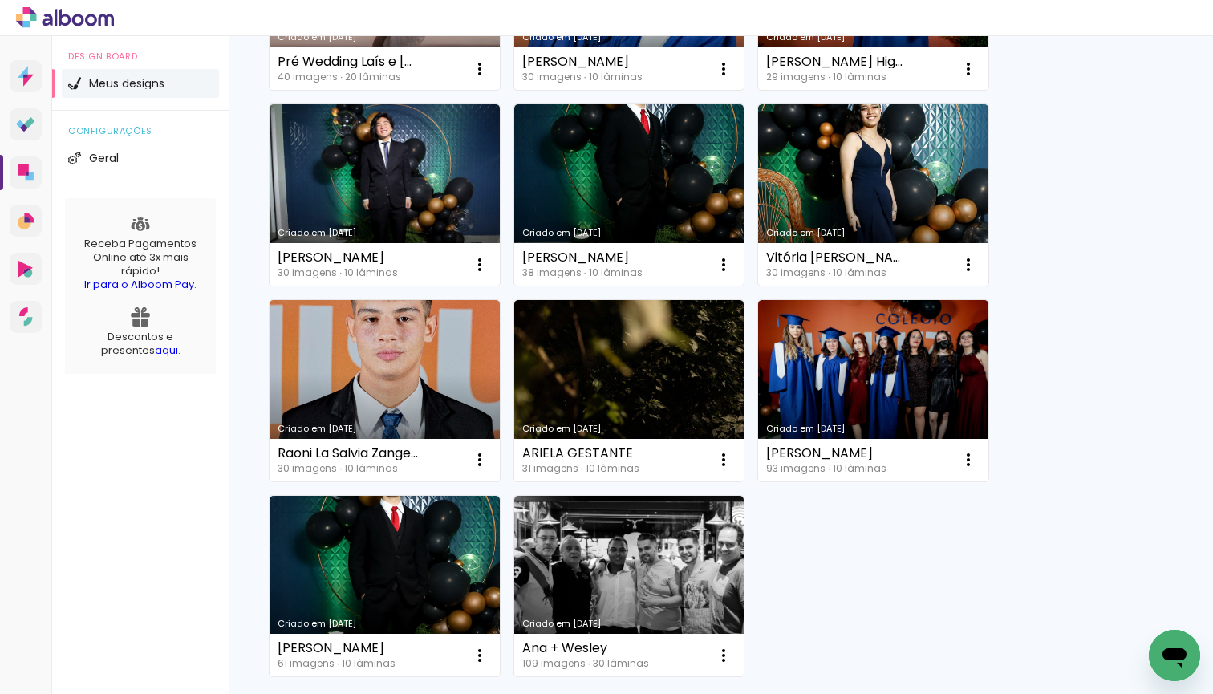
scroll to position [6224, 0]
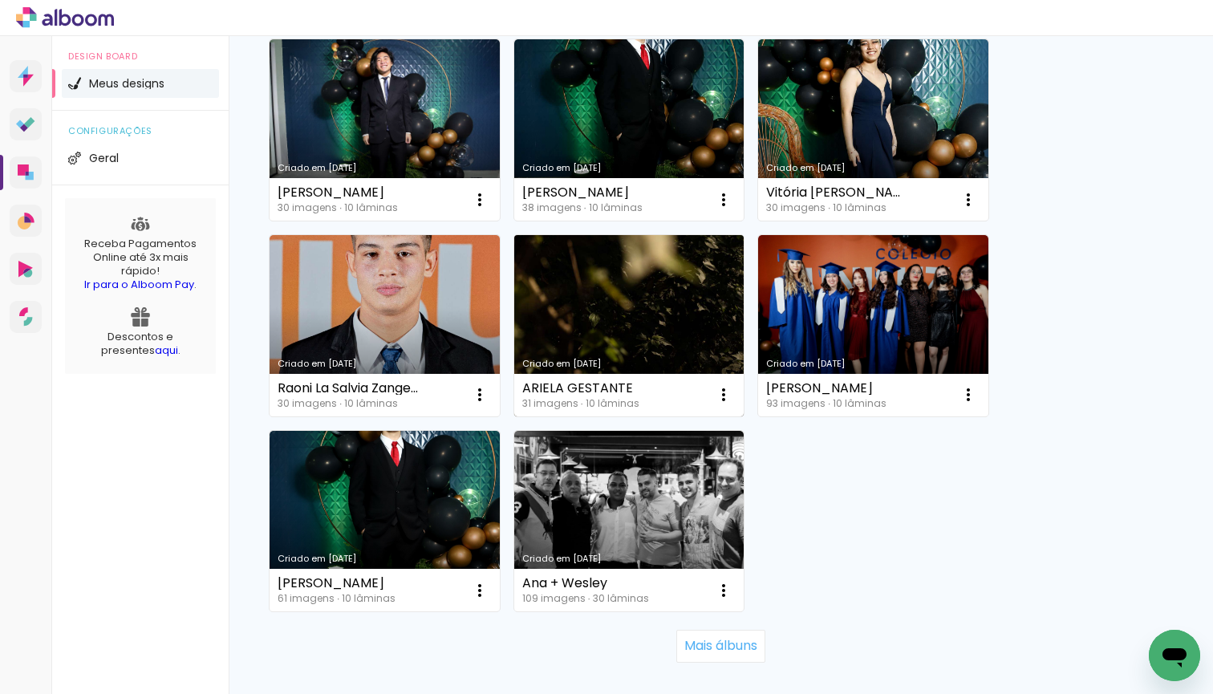
click at [688, 350] on link "Criado em 28/04/22" at bounding box center [629, 325] width 230 height 181
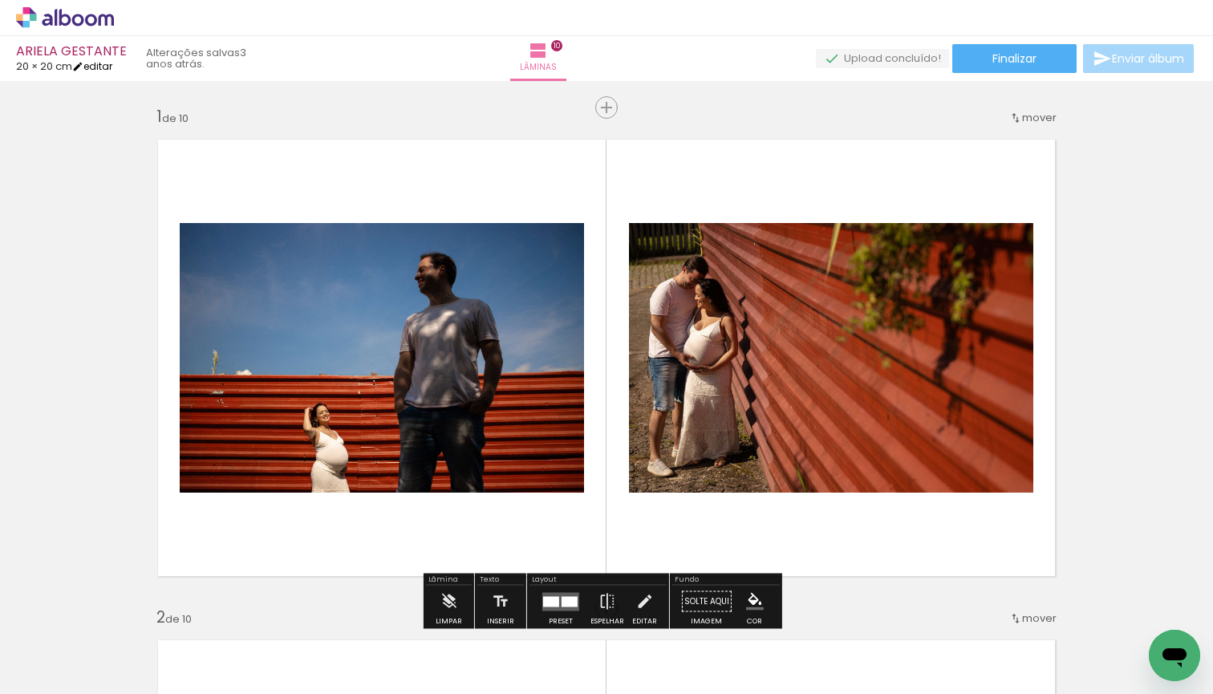
click at [97, 69] on link "editar" at bounding box center [92, 66] width 40 height 14
type input "20"
type input "40"
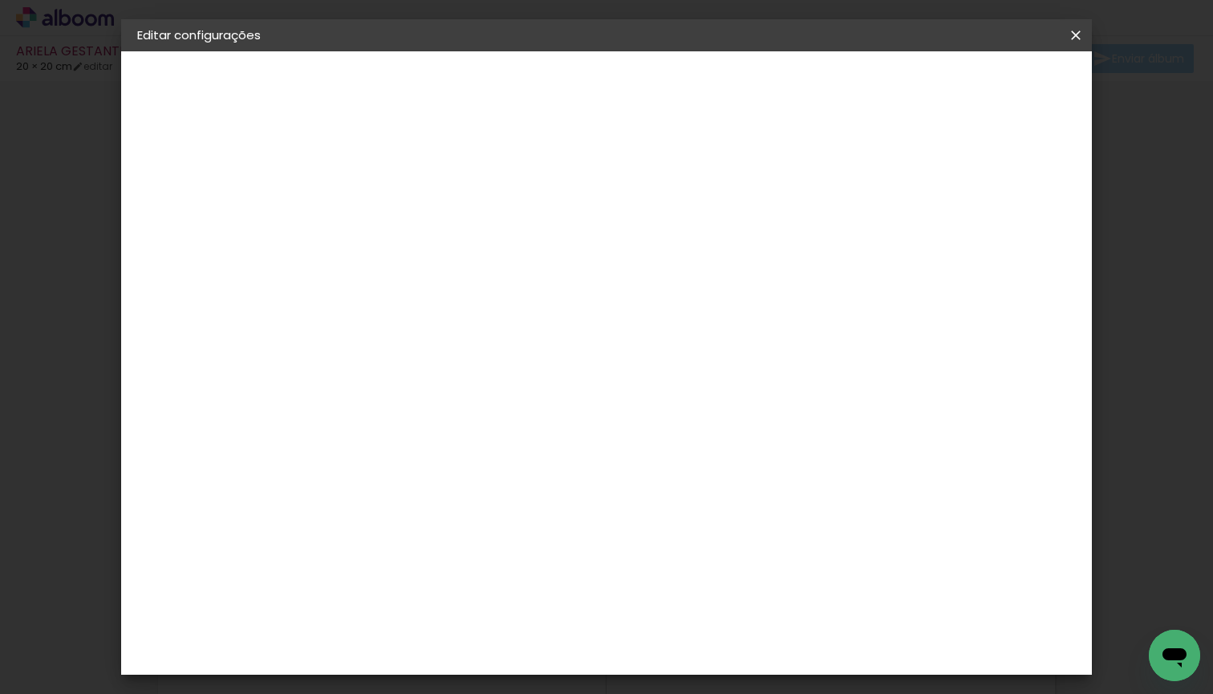
click at [1073, 31] on iron-icon at bounding box center [1075, 35] width 19 height 16
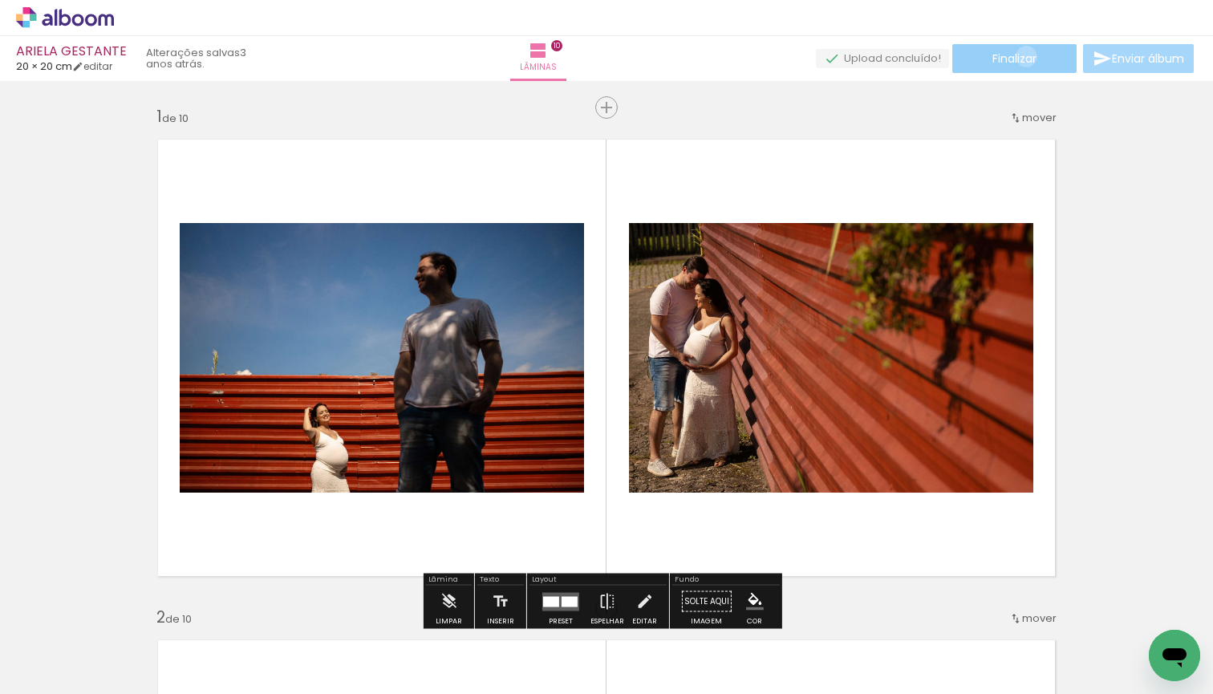
click at [1021, 56] on span "Finalizar" at bounding box center [1014, 58] width 44 height 11
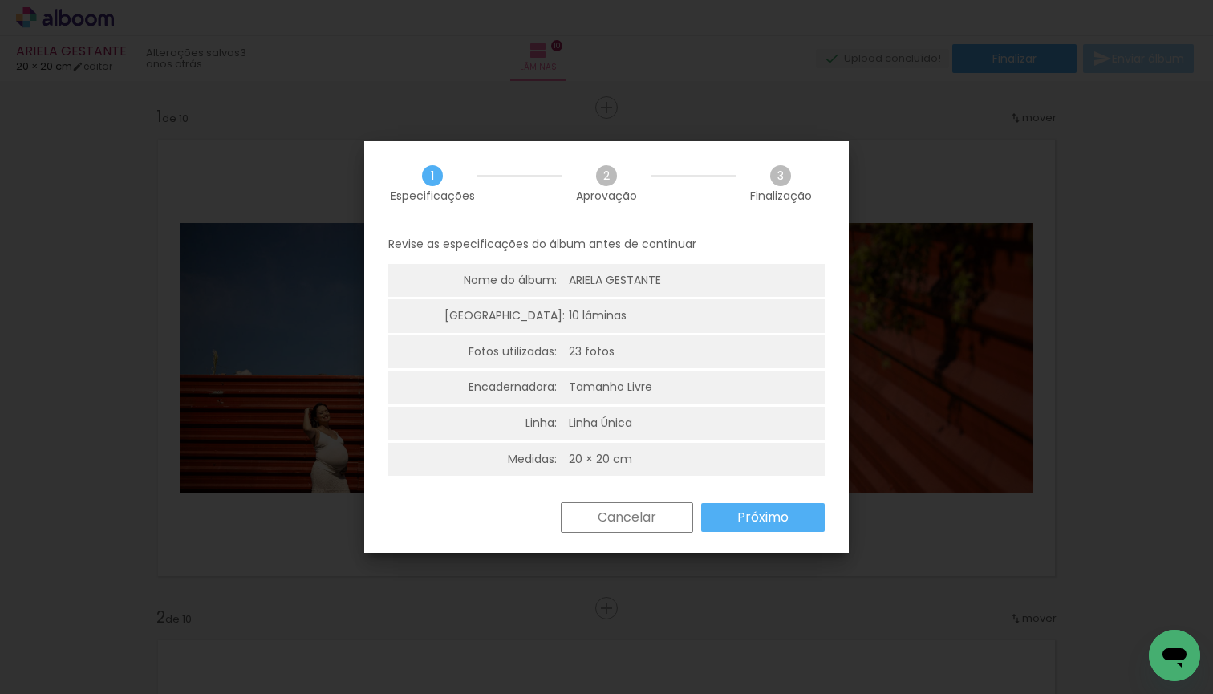
click at [0, 0] on slot "Próximo" at bounding box center [0, 0] width 0 height 0
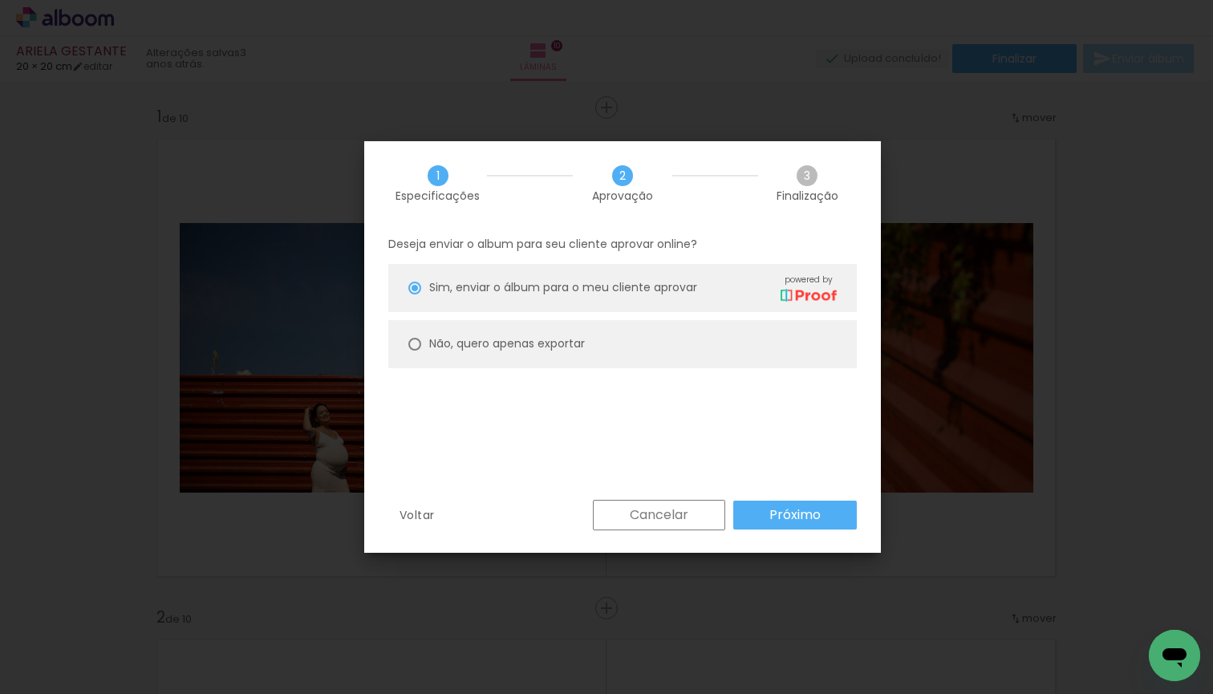
click at [592, 353] on paper-radio-button "Não, quero apenas exportar" at bounding box center [622, 344] width 469 height 48
type paper-radio-button "on"
click at [0, 0] on slot "Próximo" at bounding box center [0, 0] width 0 height 0
type input "Alta, 300 DPI"
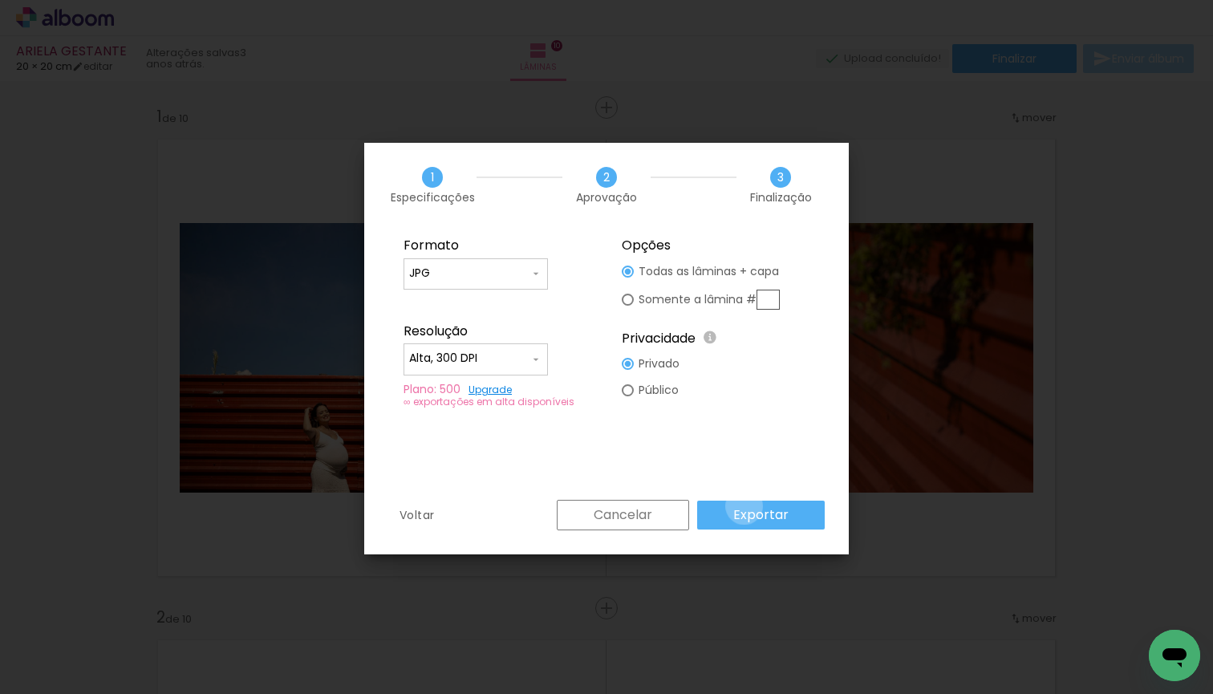
click at [0, 0] on slot "Exportar" at bounding box center [0, 0] width 0 height 0
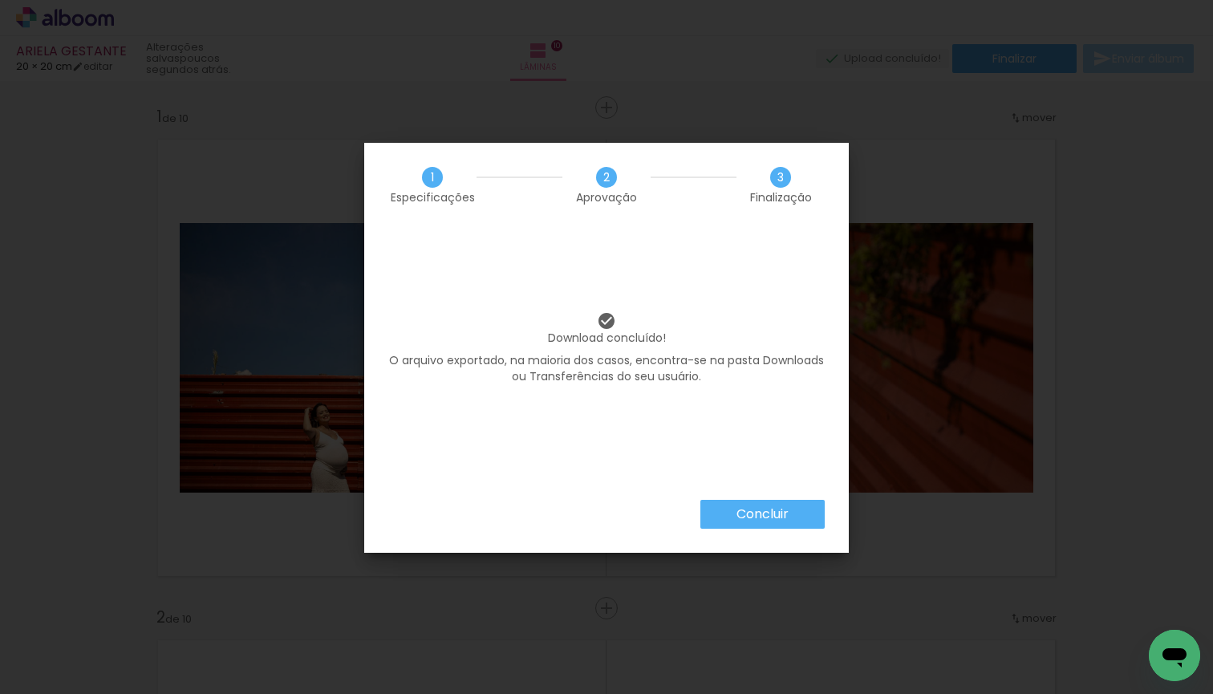
click at [728, 513] on paper-button "Concluir" at bounding box center [762, 514] width 124 height 29
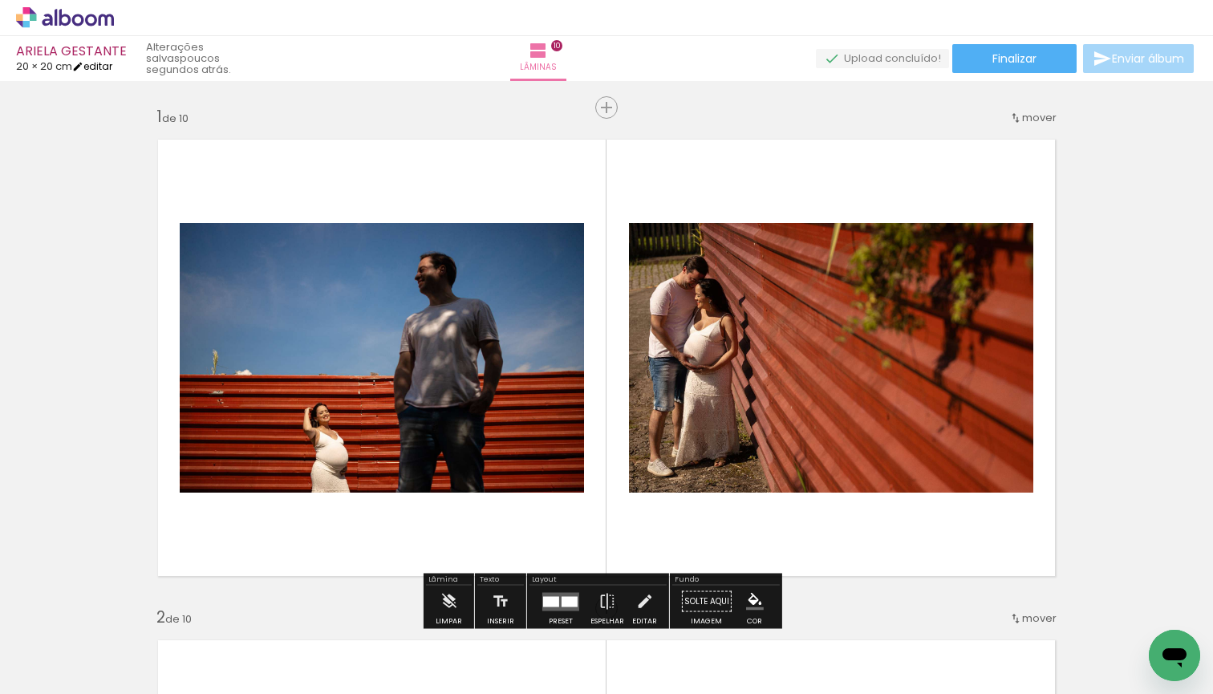
click at [96, 64] on link "editar" at bounding box center [92, 66] width 40 height 14
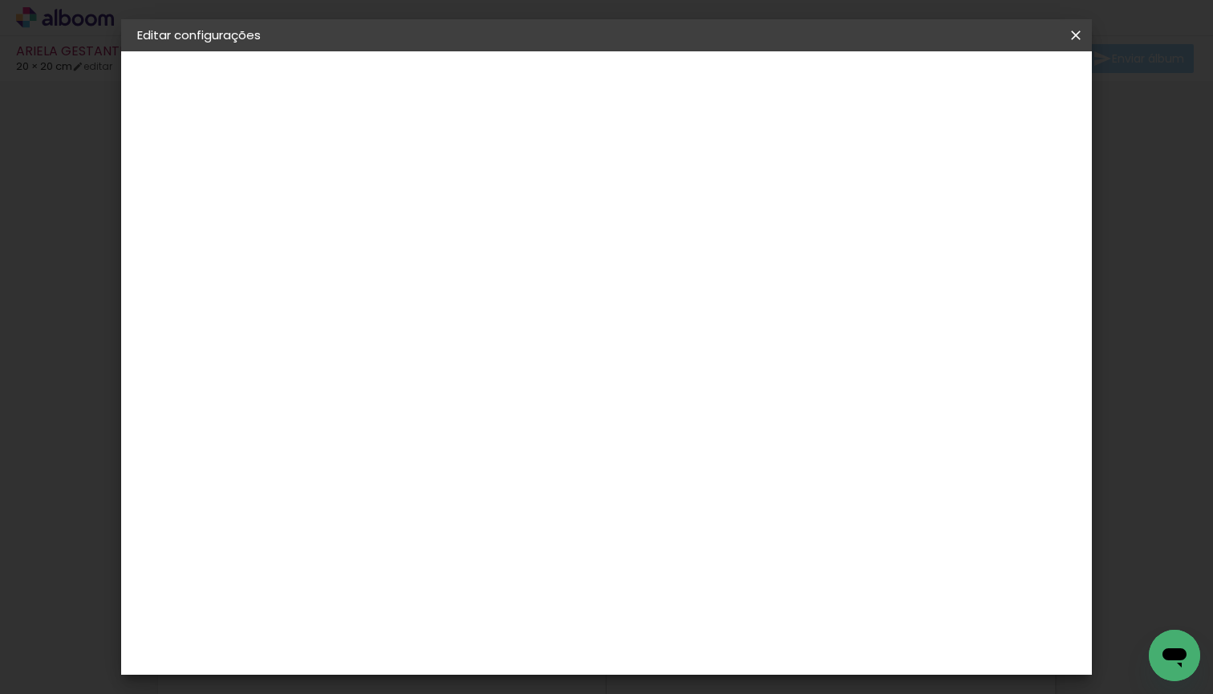
click at [363, 437] on input "20" at bounding box center [349, 438] width 42 height 24
type input "15"
type paper-input "15"
click at [698, 562] on input "40" at bounding box center [695, 563] width 42 height 24
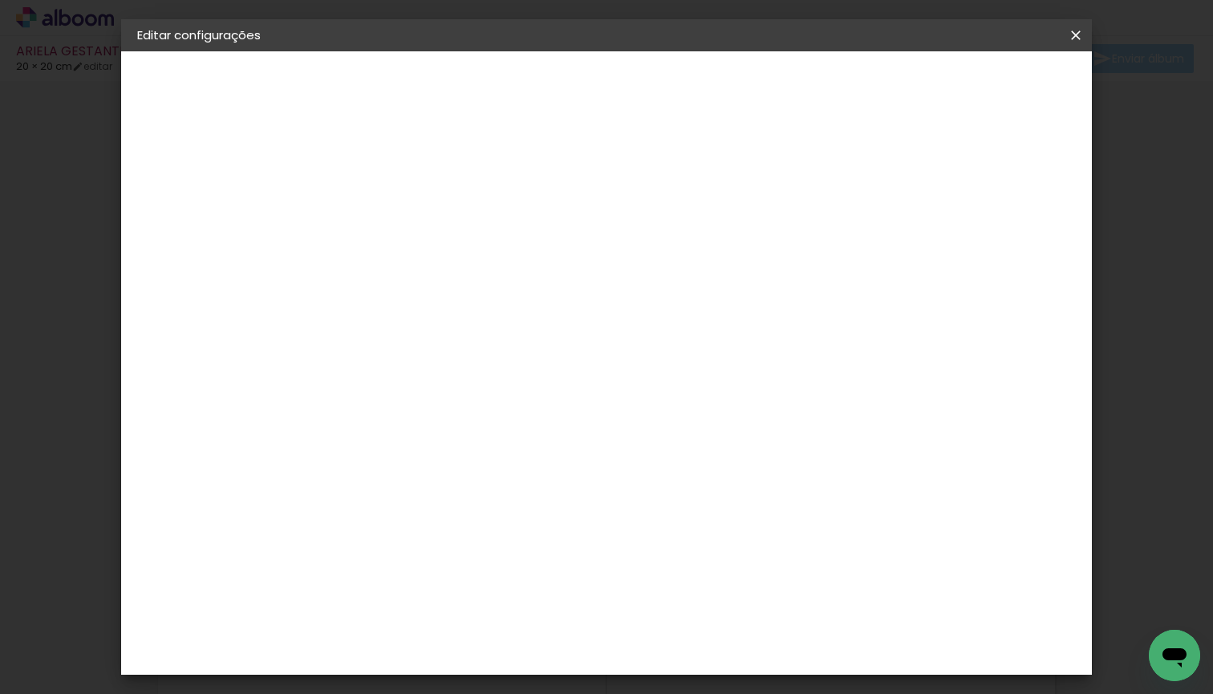
click at [698, 562] on input "40" at bounding box center [695, 563] width 42 height 24
type input "30"
type paper-input "30"
click at [991, 94] on paper-button "Salvar configurações" at bounding box center [915, 84] width 151 height 27
click at [975, 87] on span "Salvar configurações" at bounding box center [915, 84] width 119 height 11
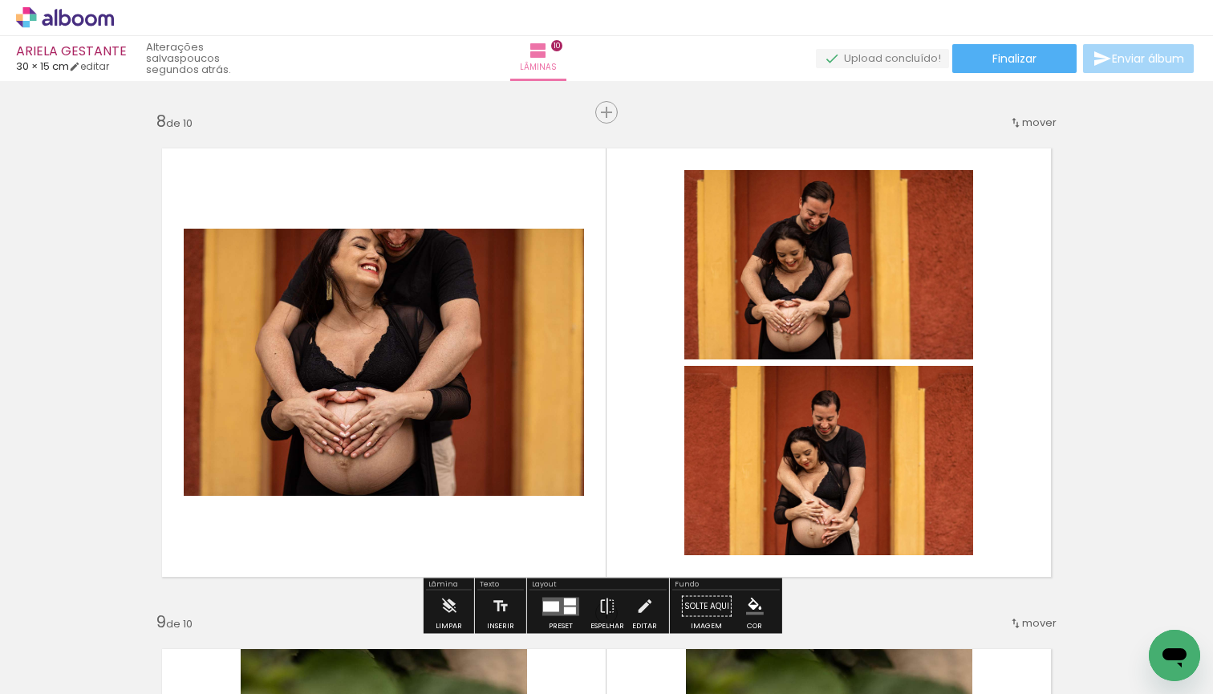
scroll to position [3289, 0]
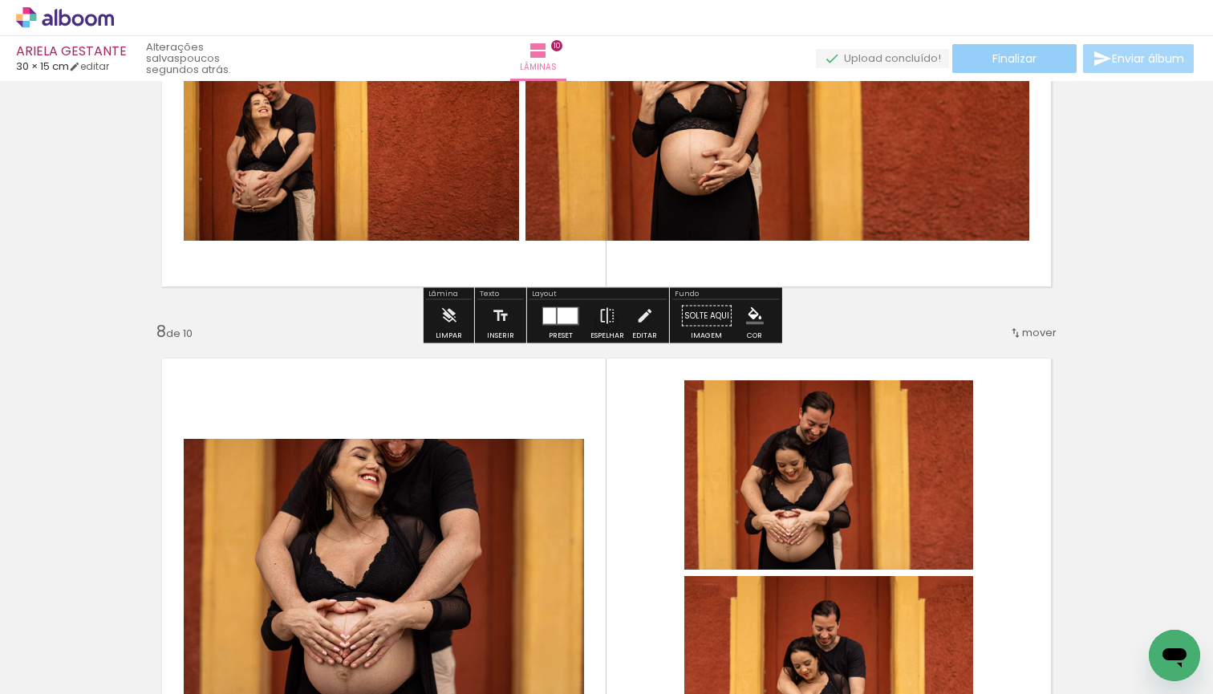
click at [992, 56] on span "Finalizar" at bounding box center [1014, 58] width 44 height 11
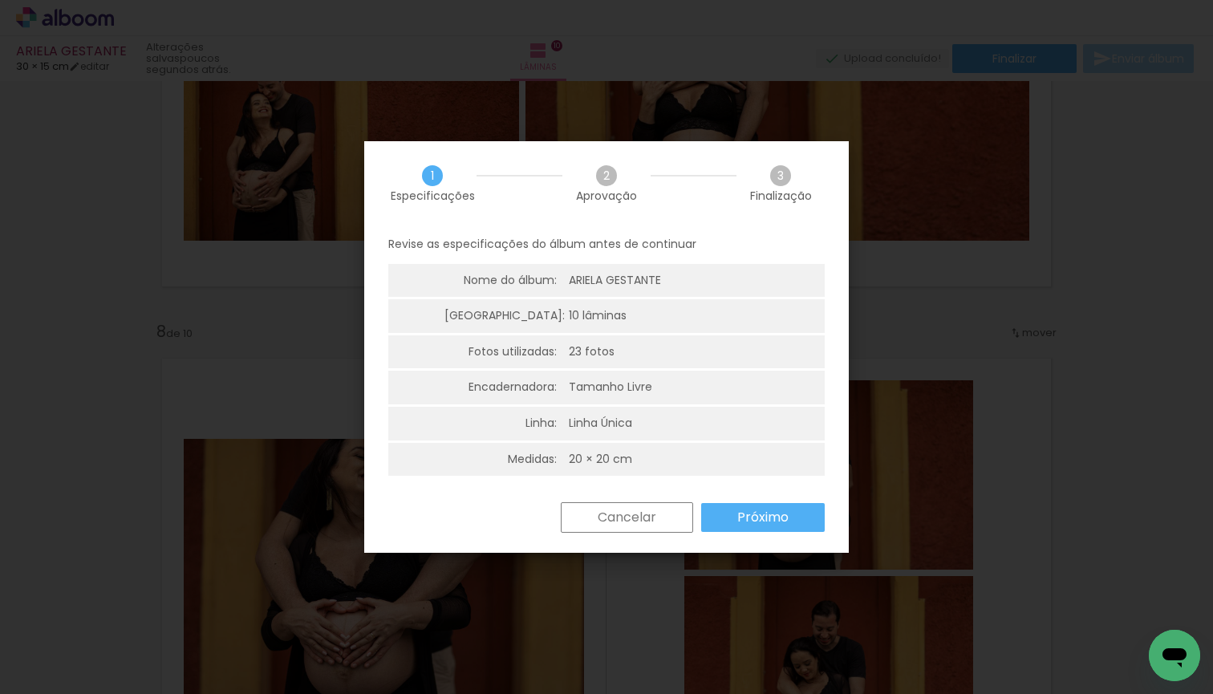
click at [976, 391] on iron-overlay-backdrop at bounding box center [606, 347] width 1213 height 694
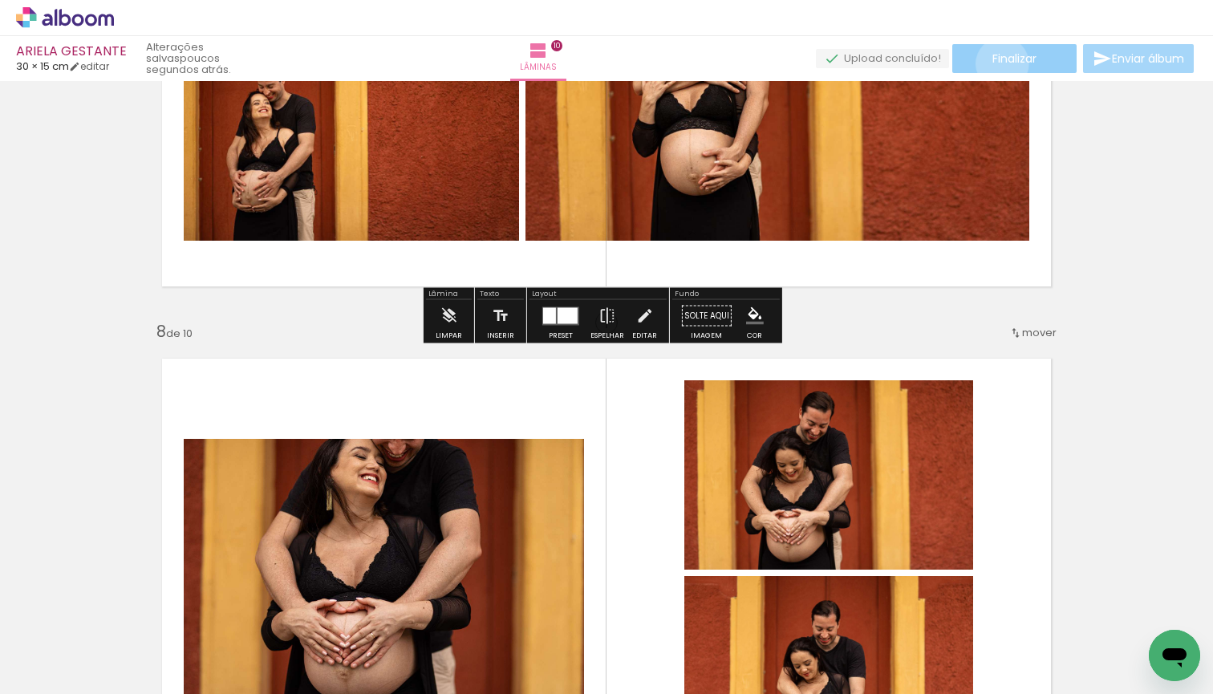
click at [996, 63] on span "Finalizar" at bounding box center [1014, 58] width 44 height 11
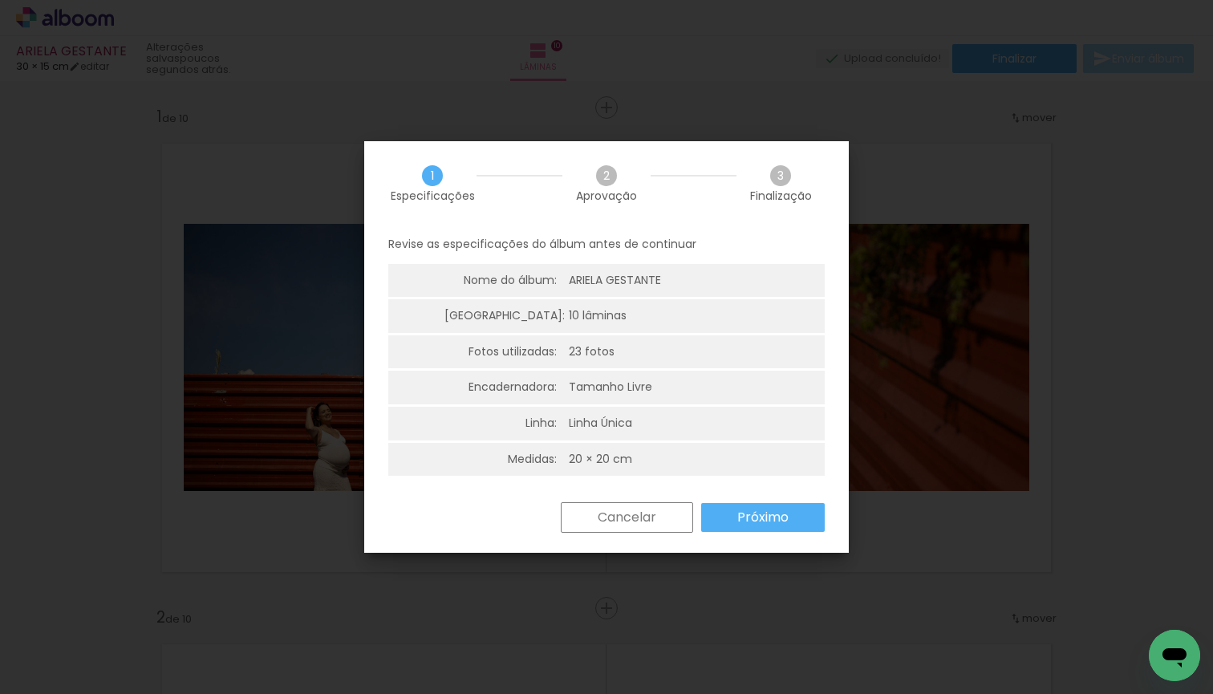
scroll to position [3289, 0]
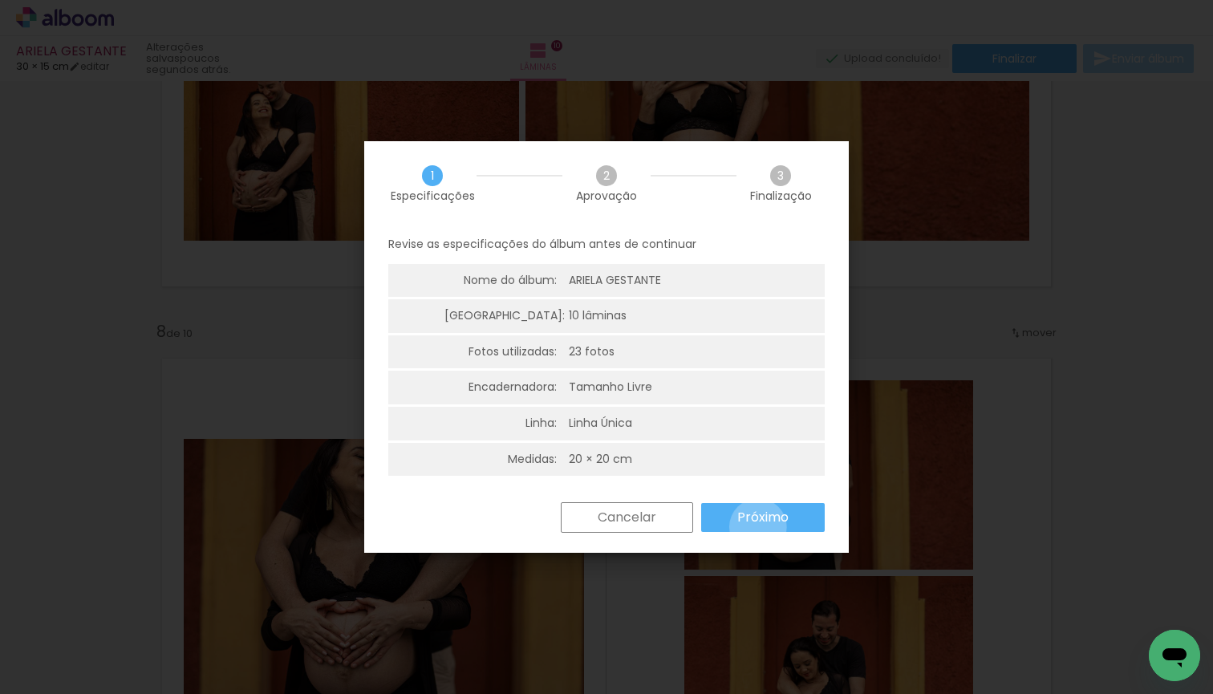
click at [758, 524] on paper-button "Próximo" at bounding box center [763, 517] width 124 height 29
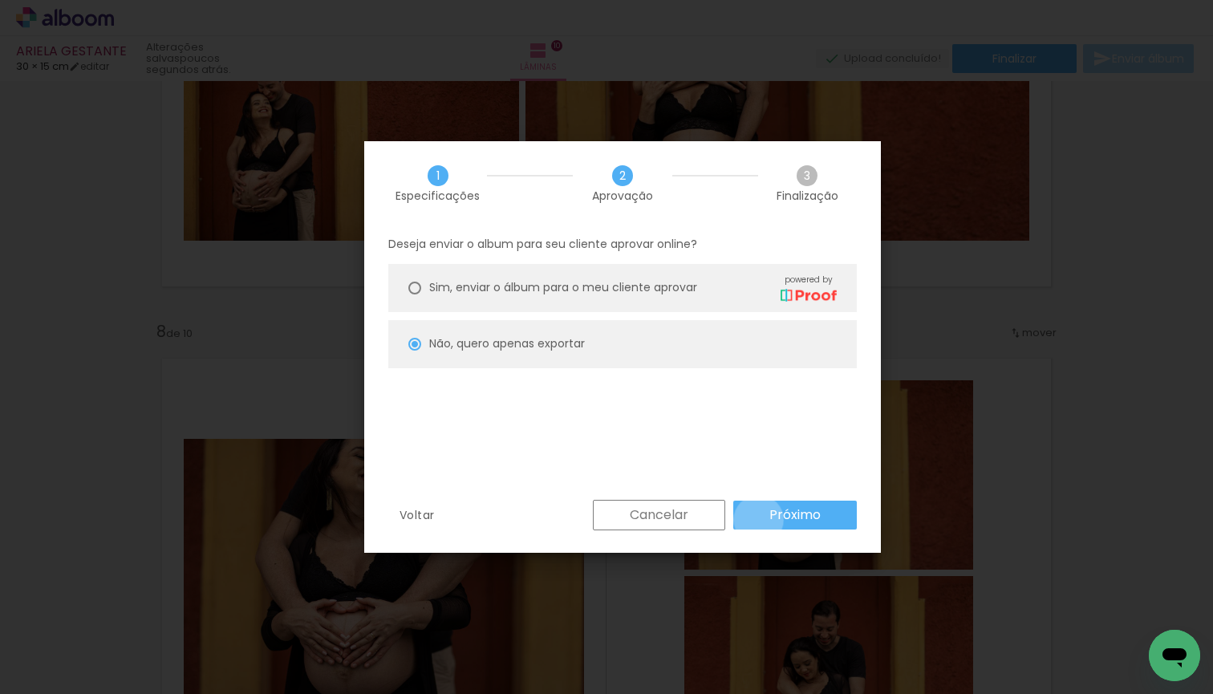
click at [759, 519] on paper-button "Próximo" at bounding box center [795, 515] width 124 height 29
type input "Alta, 300 DPI"
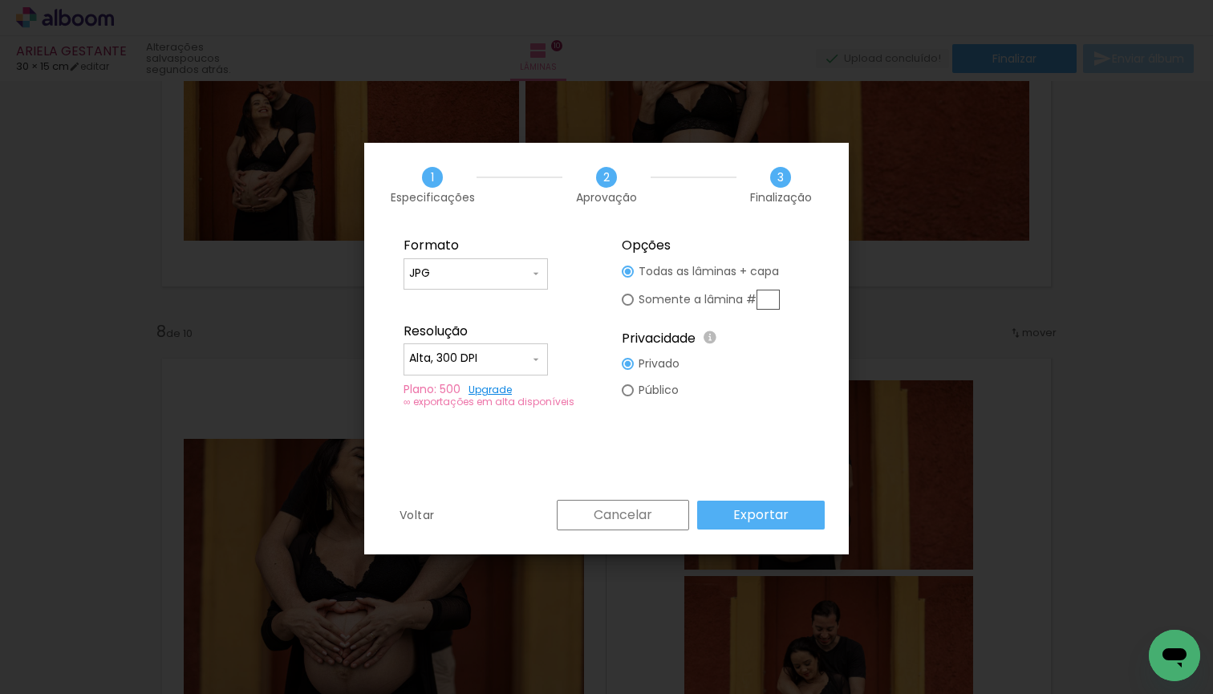
click at [0, 0] on slot "Exportar" at bounding box center [0, 0] width 0 height 0
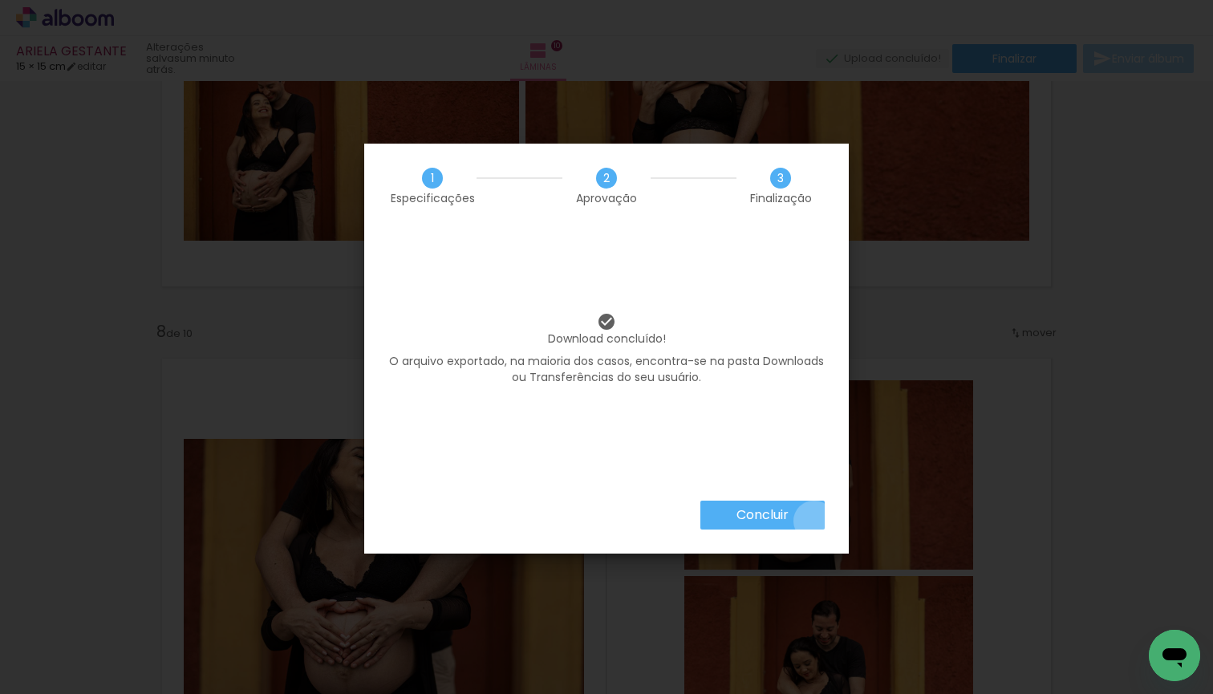
click at [813, 521] on paper-button "Concluir" at bounding box center [762, 515] width 124 height 29
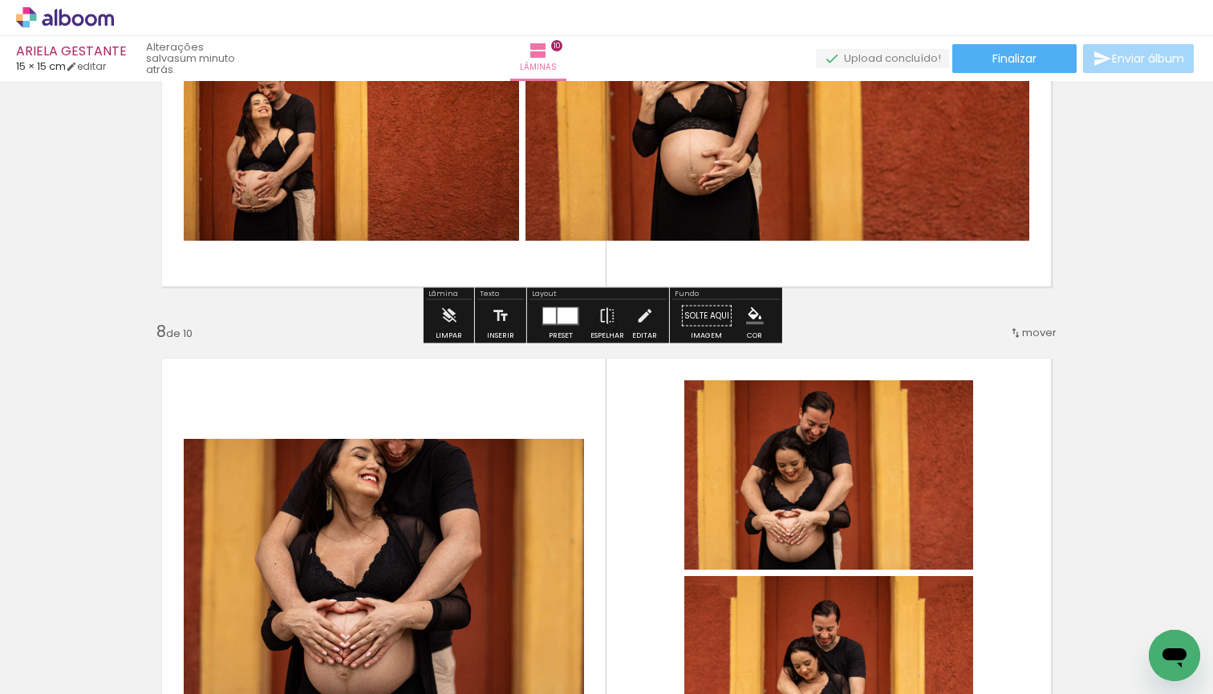
click at [71, 13] on icon at bounding box center [65, 17] width 98 height 21
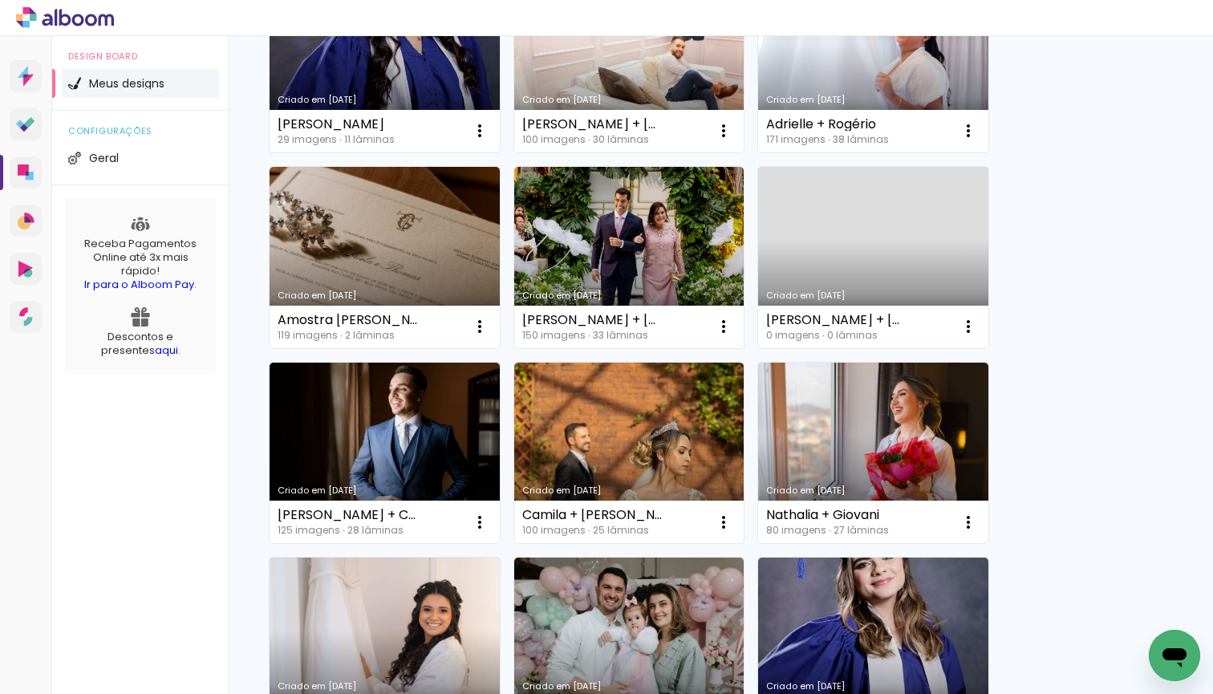
scroll to position [1439, 0]
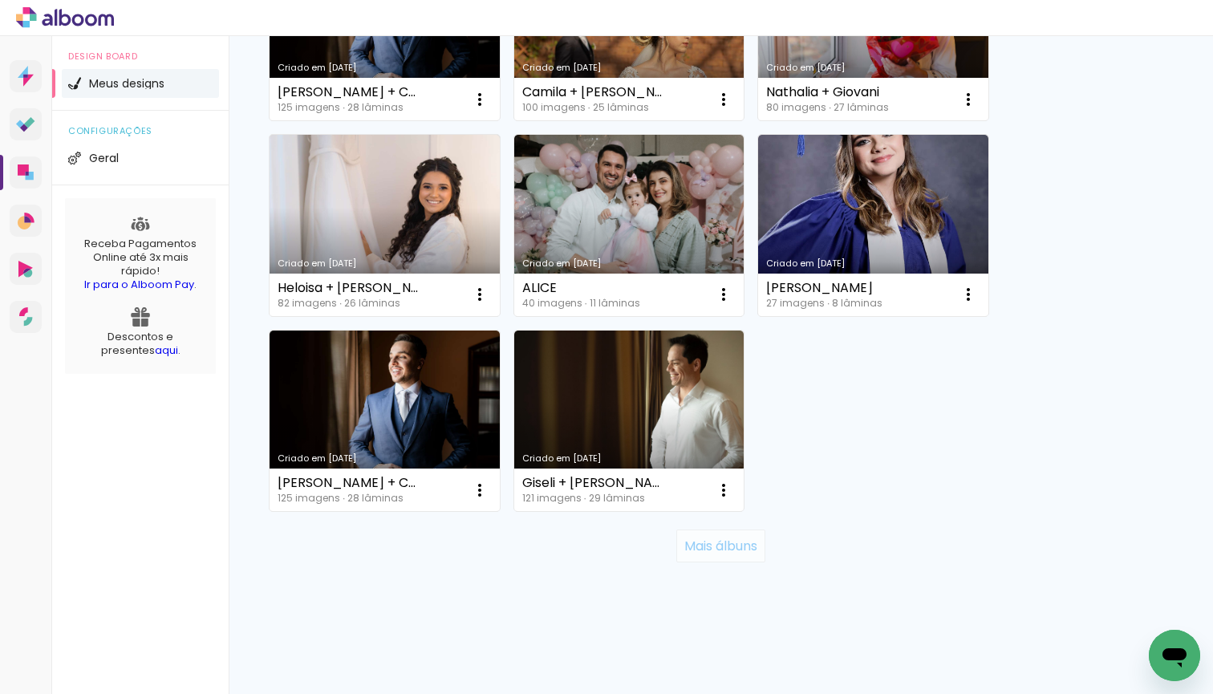
click at [0, 0] on slot "Mais álbuns" at bounding box center [0, 0] width 0 height 0
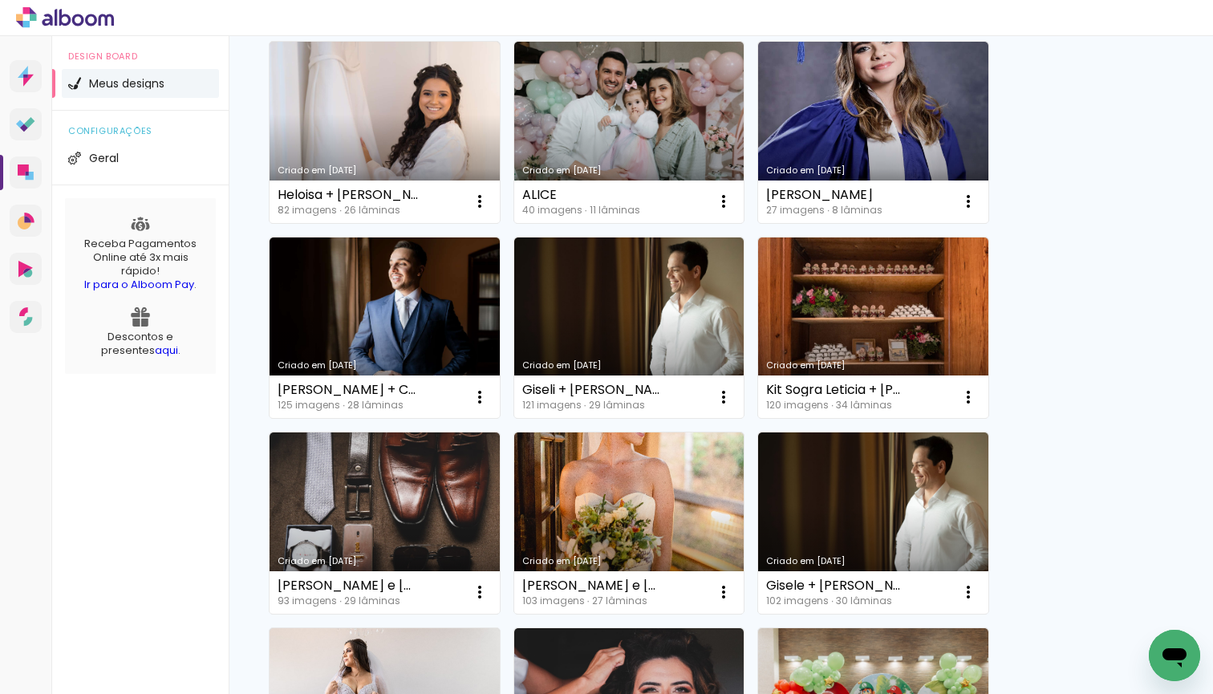
scroll to position [1952, 0]
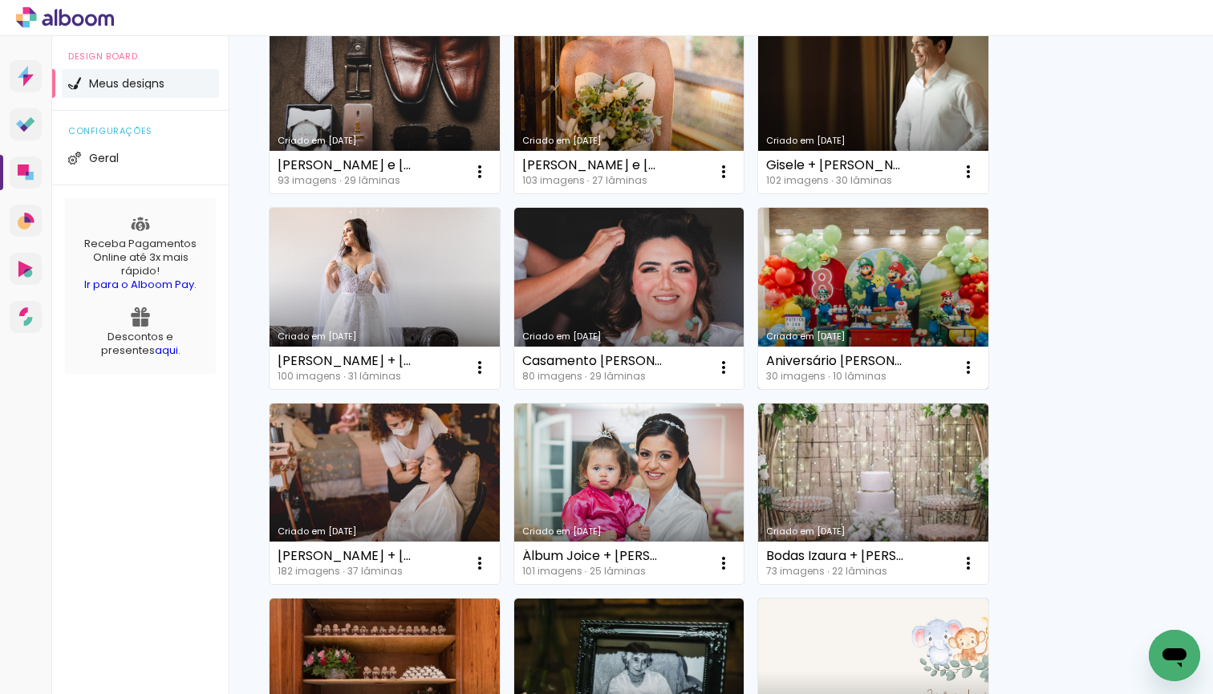
click at [912, 355] on div "Aniversário [PERSON_NAME] 30 imagens ∙ 10 lâminas Abrir Fazer uma cópia Excluir" at bounding box center [873, 368] width 230 height 43
click at [909, 318] on link "Criado em [DATE]" at bounding box center [873, 298] width 230 height 181
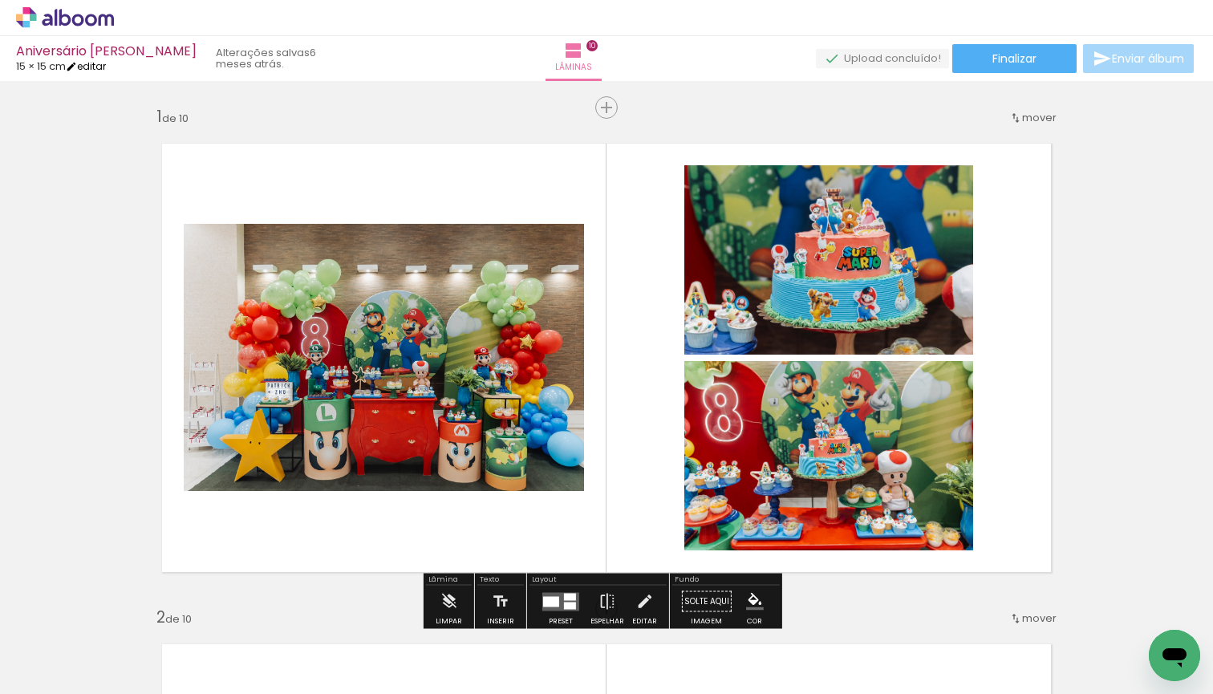
click at [99, 69] on link "editar" at bounding box center [86, 66] width 40 height 14
type input "15"
type input "30"
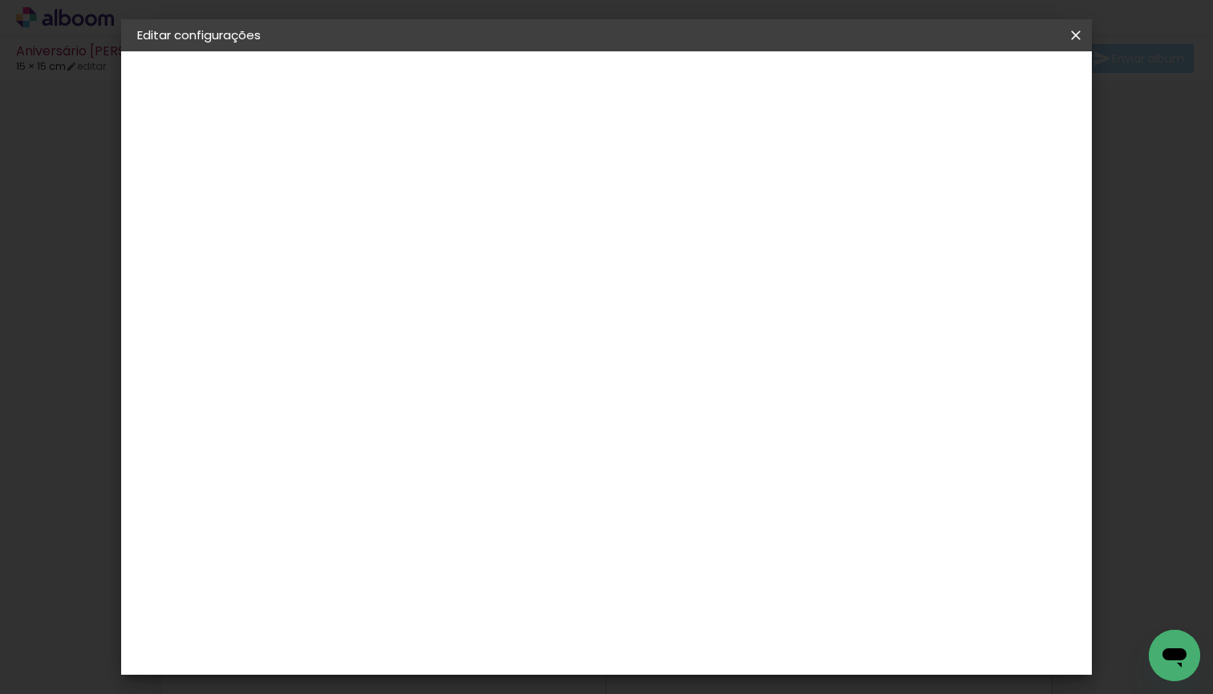
click at [1081, 36] on iron-icon at bounding box center [1075, 35] width 19 height 16
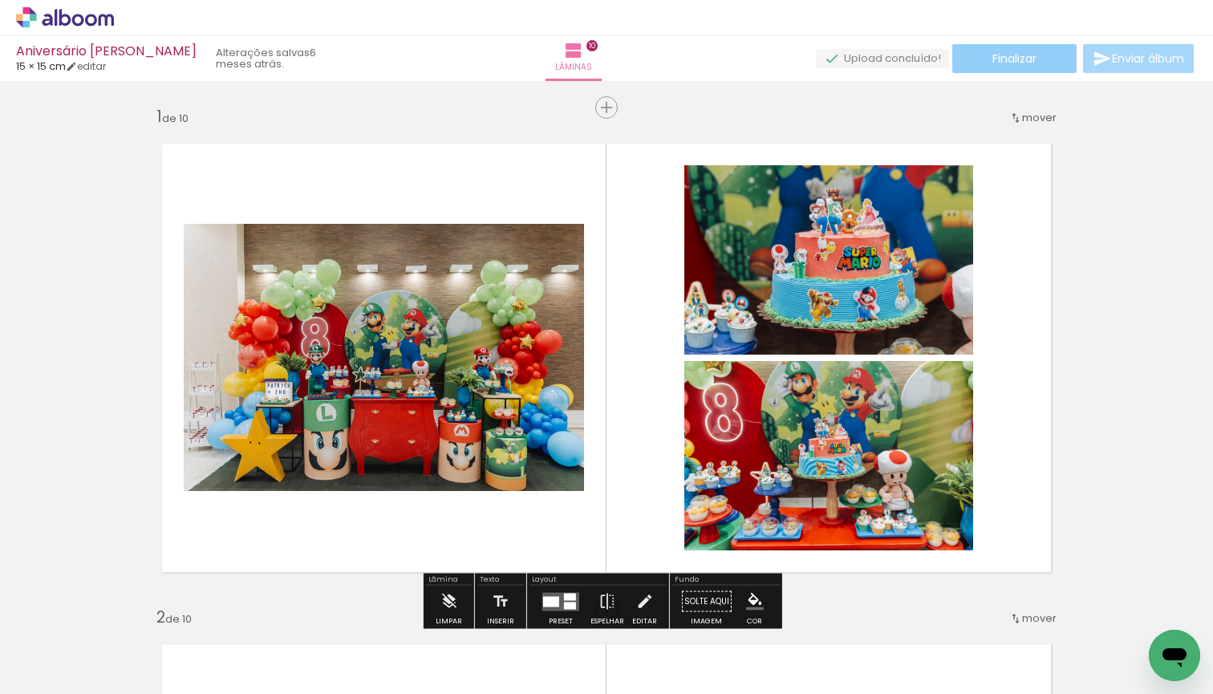
click at [1001, 62] on span "Finalizar" at bounding box center [1014, 58] width 44 height 11
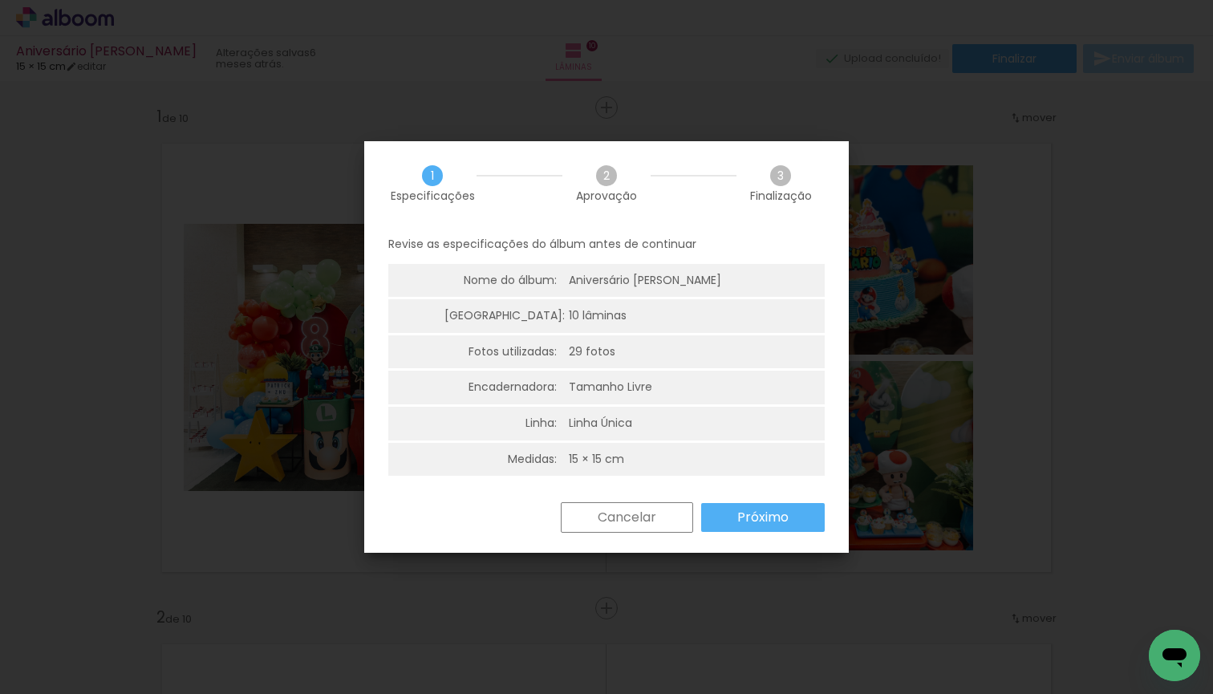
click at [714, 525] on paper-button "Próximo" at bounding box center [763, 517] width 124 height 29
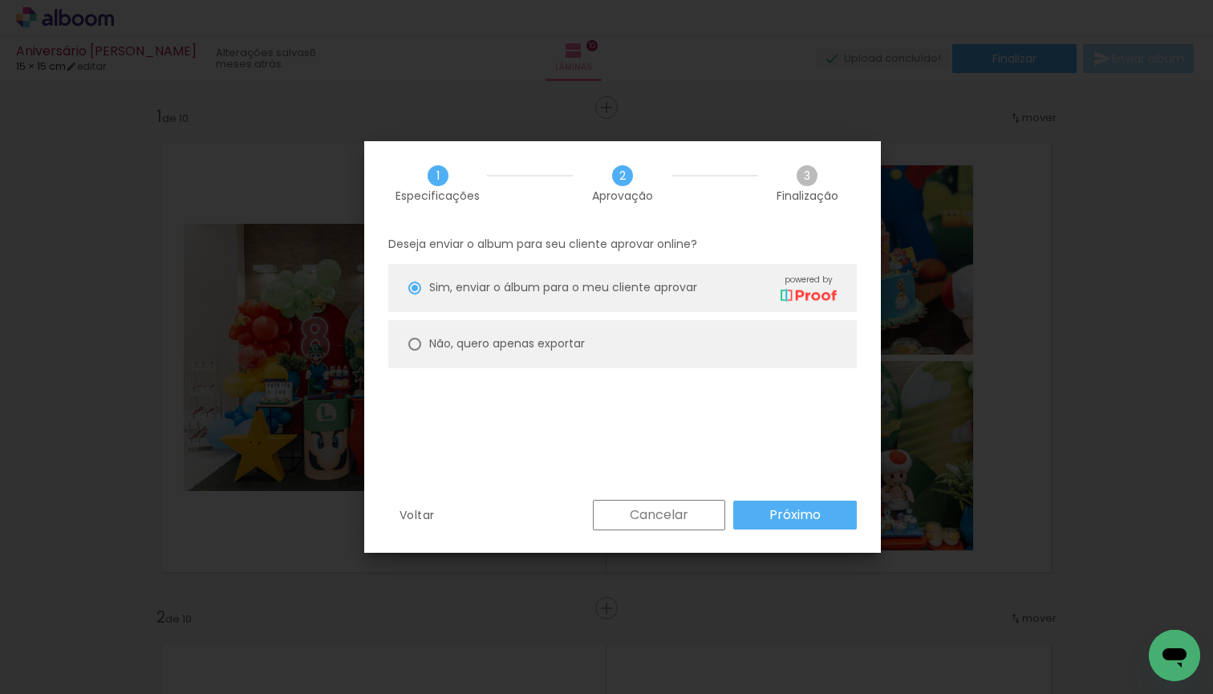
click at [656, 361] on paper-radio-button "Não, quero apenas exportar" at bounding box center [622, 344] width 469 height 48
type paper-radio-button "on"
click at [656, 356] on paper-radio-button "Não, quero apenas exportar" at bounding box center [622, 344] width 469 height 48
click at [0, 0] on slot "Próximo" at bounding box center [0, 0] width 0 height 0
type input "Alta, 300 DPI"
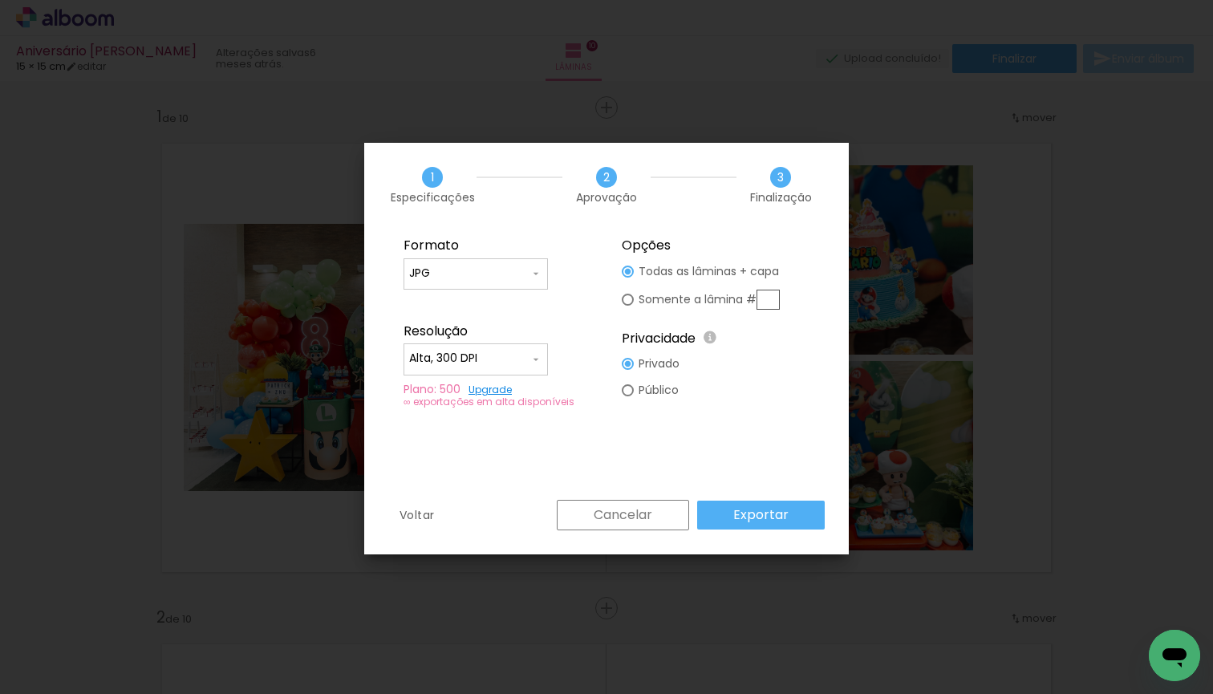
click at [734, 505] on paper-button "Exportar" at bounding box center [761, 515] width 128 height 29
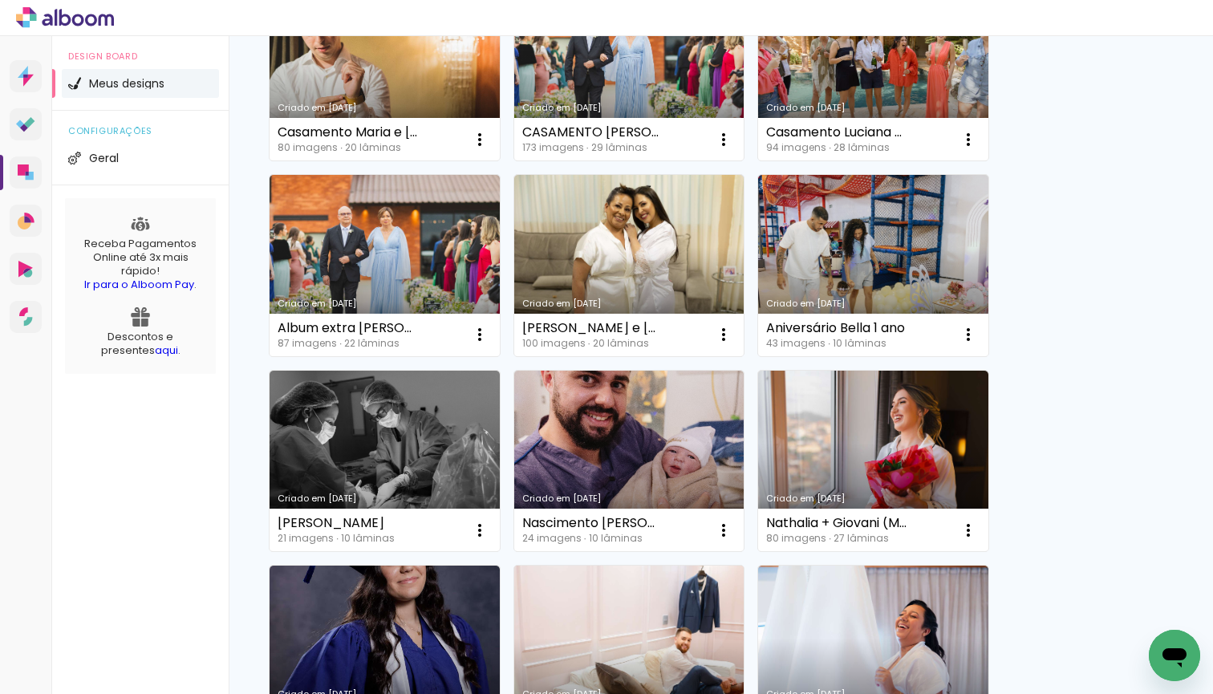
scroll to position [456, 0]
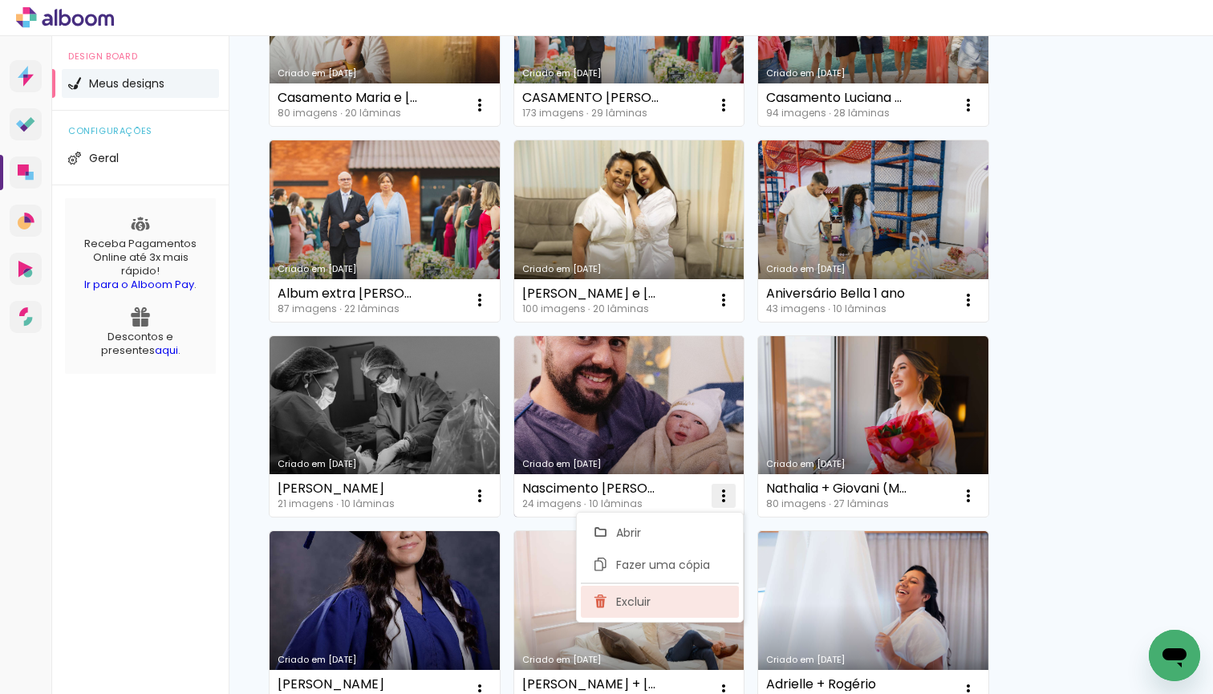
click at [684, 596] on paper-item "Excluir" at bounding box center [660, 602] width 158 height 32
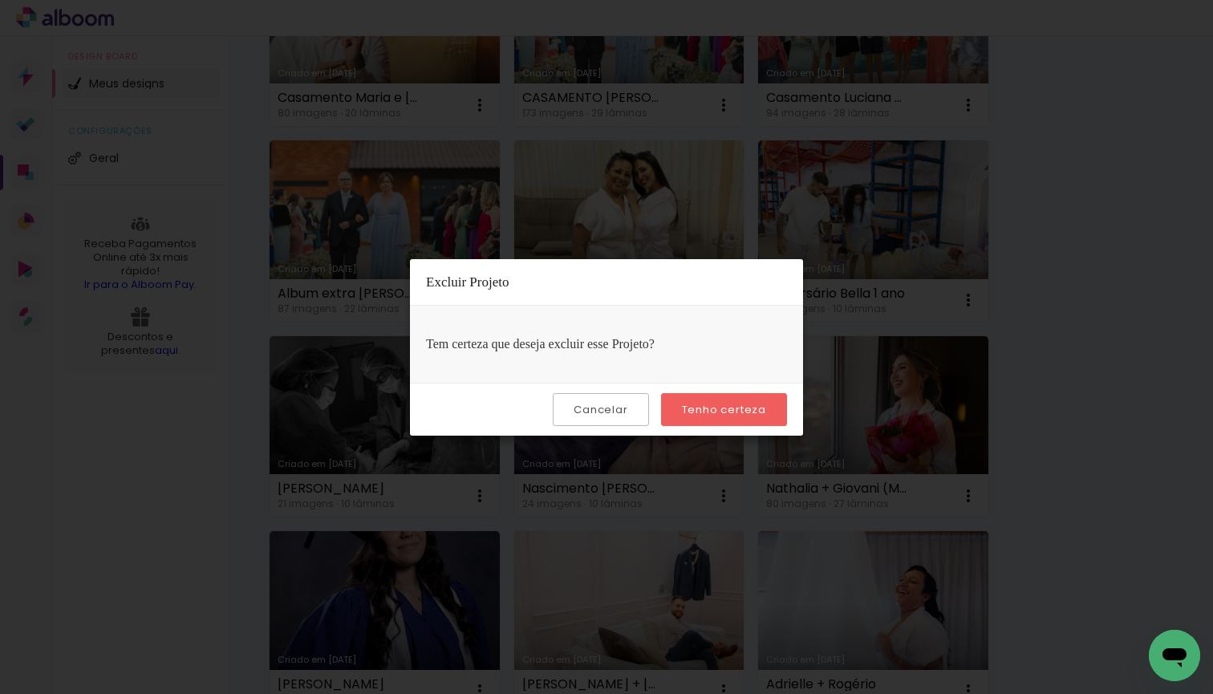
click at [0, 0] on slot "Tenho certeza" at bounding box center [0, 0] width 0 height 0
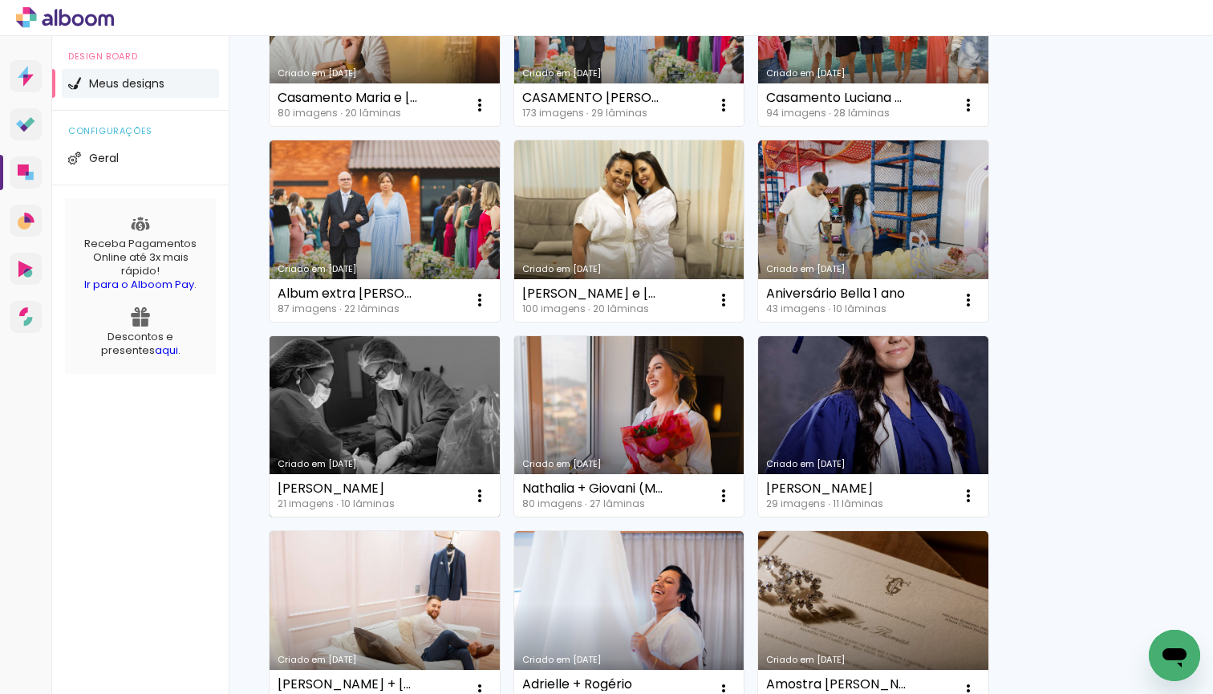
click at [415, 444] on link "Criado em [DATE]" at bounding box center [385, 426] width 230 height 181
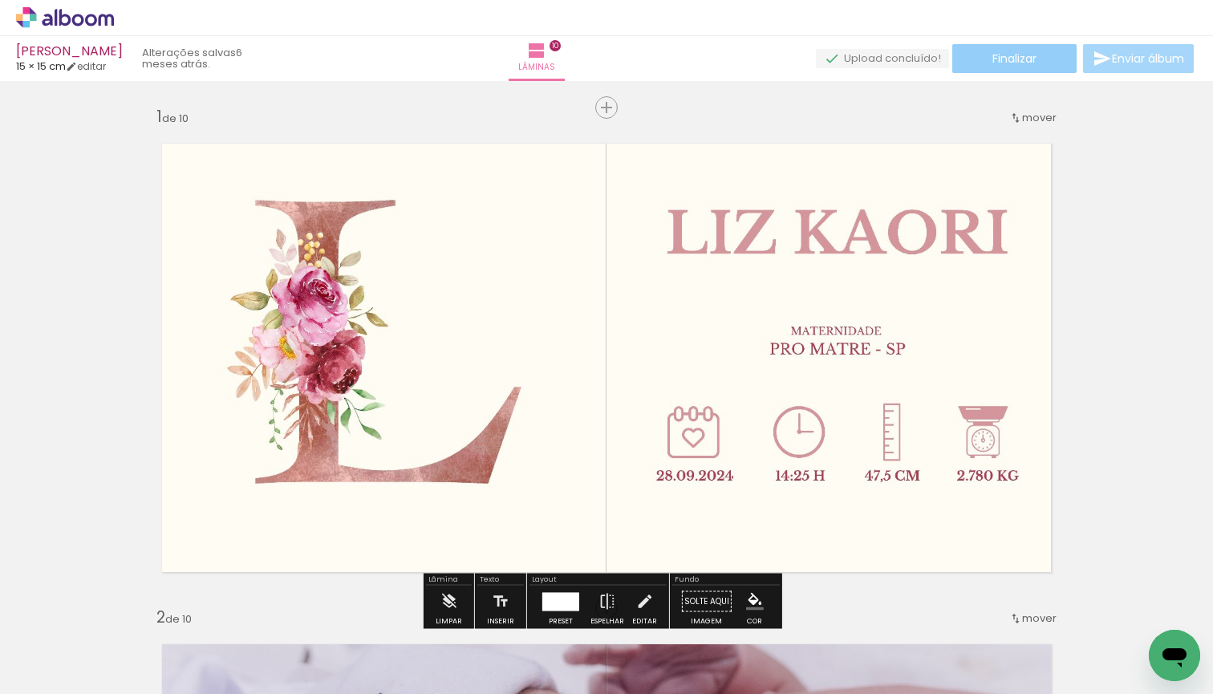
click at [985, 61] on paper-button "Finalizar" at bounding box center [1014, 58] width 124 height 29
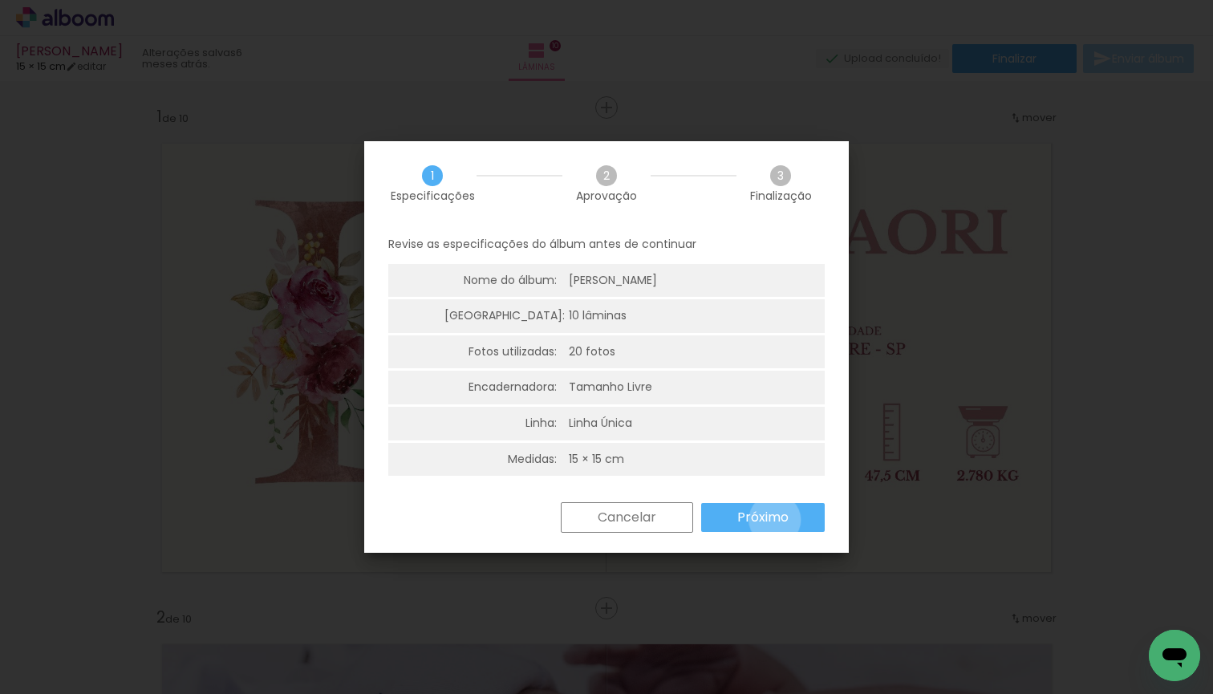
click at [0, 0] on slot "Próximo" at bounding box center [0, 0] width 0 height 0
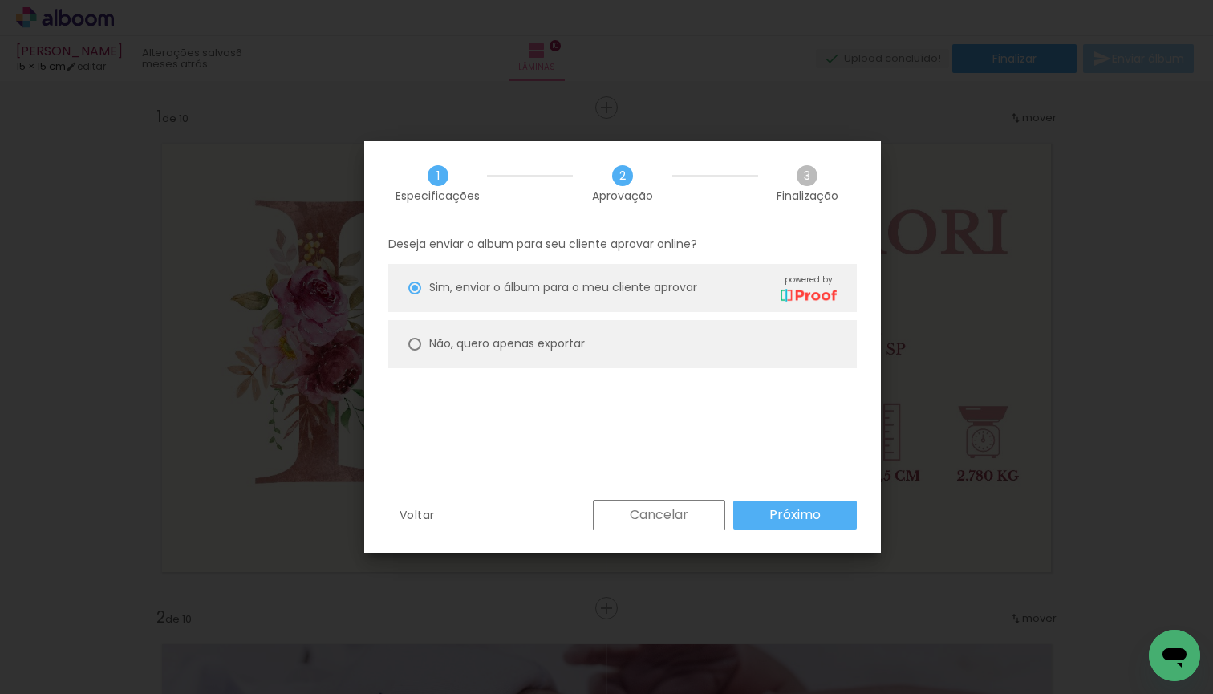
click at [605, 339] on paper-radio-button "Não, quero apenas exportar" at bounding box center [622, 344] width 469 height 48
type paper-radio-button "on"
click at [0, 0] on slot "Próximo" at bounding box center [0, 0] width 0 height 0
type input "Alta, 300 DPI"
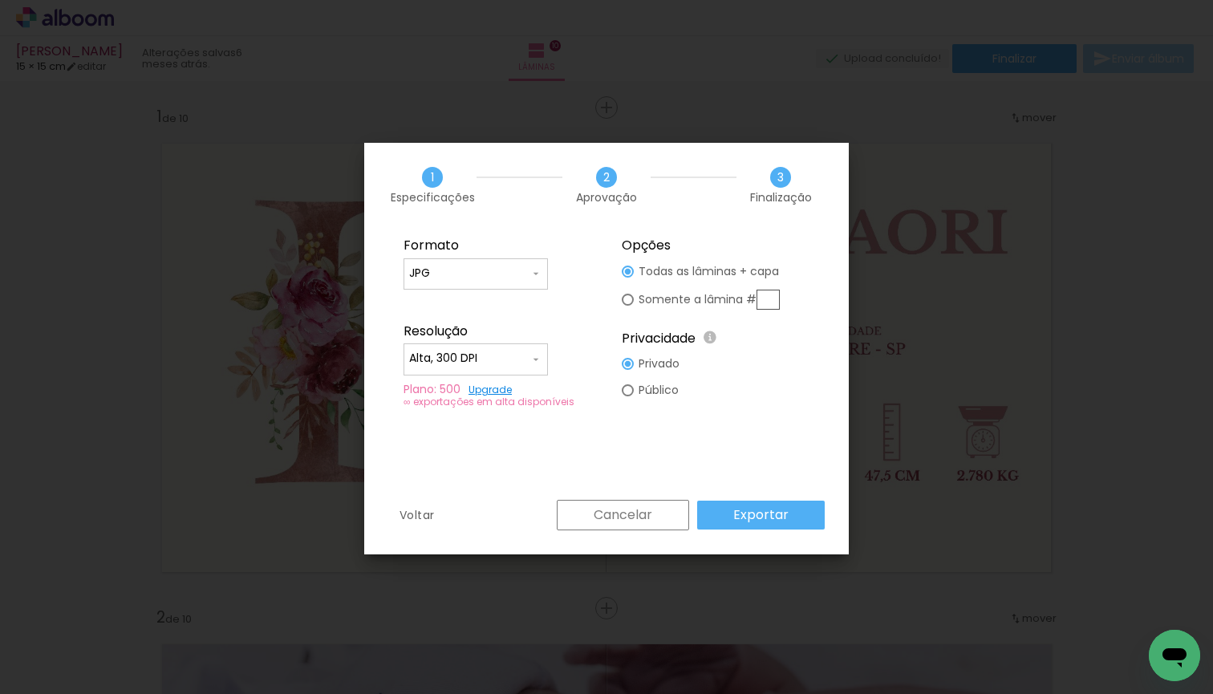
click at [757, 500] on div "Cancelar Exportar" at bounding box center [687, 515] width 276 height 30
click at [0, 0] on slot "Exportar" at bounding box center [0, 0] width 0 height 0
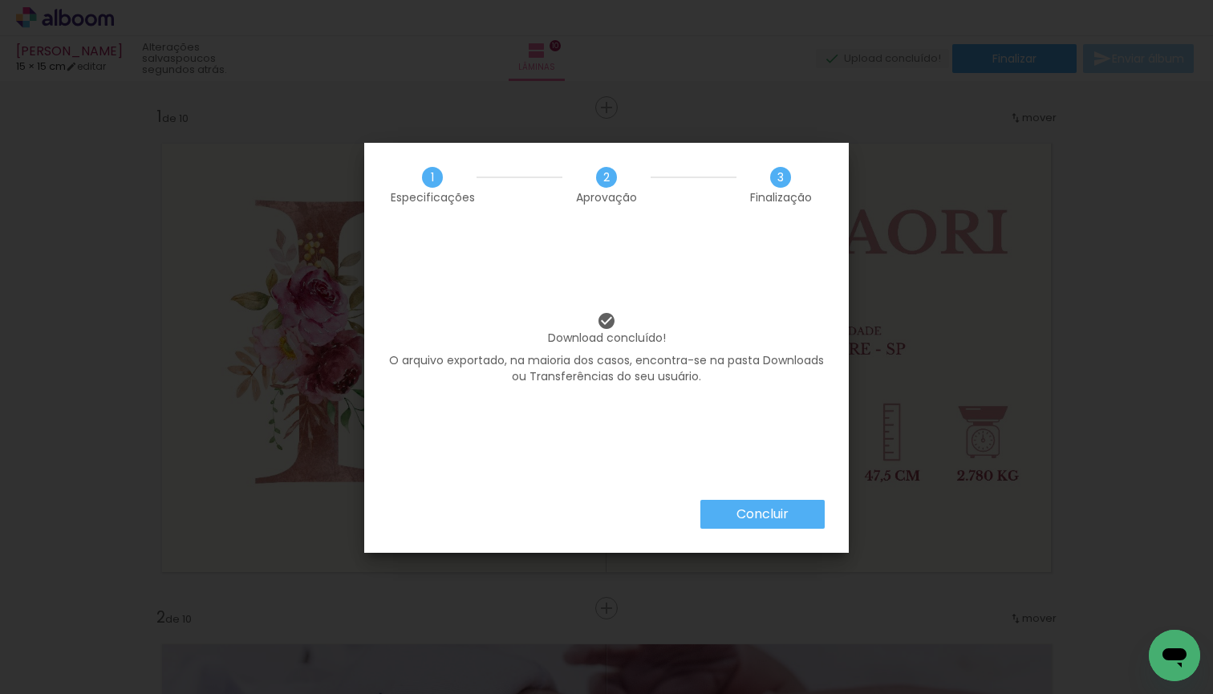
click at [728, 509] on paper-button "Concluir" at bounding box center [762, 514] width 124 height 29
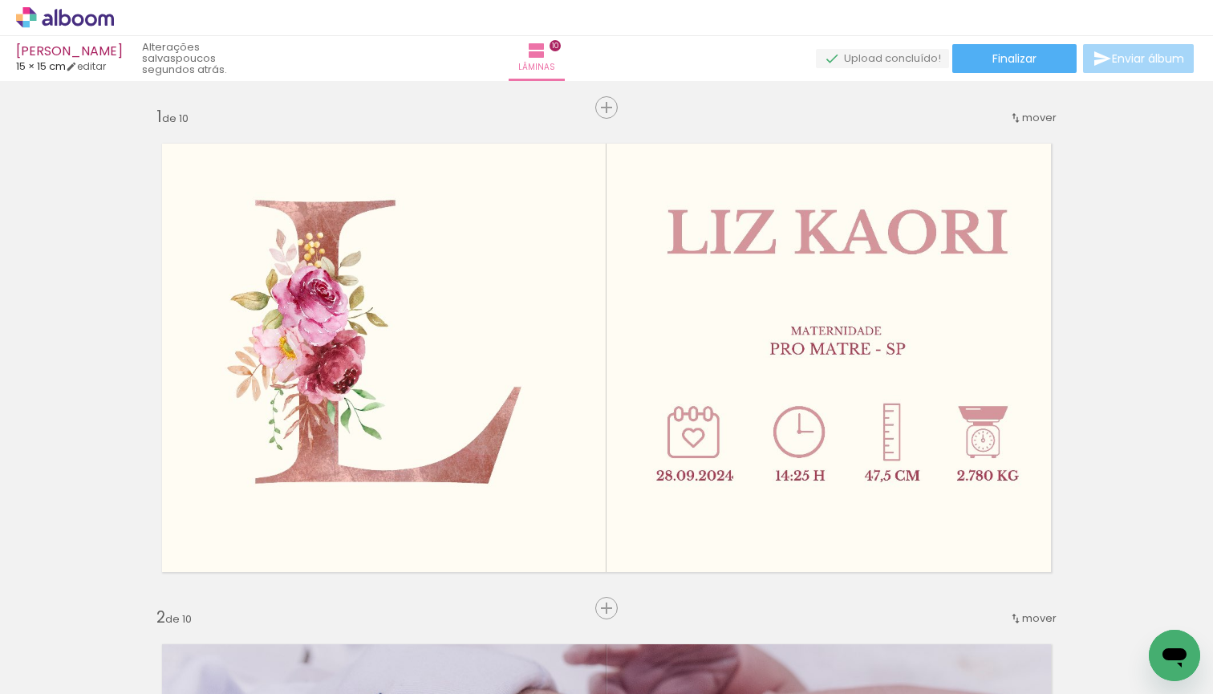
click at [71, 18] on icon at bounding box center [65, 17] width 98 height 21
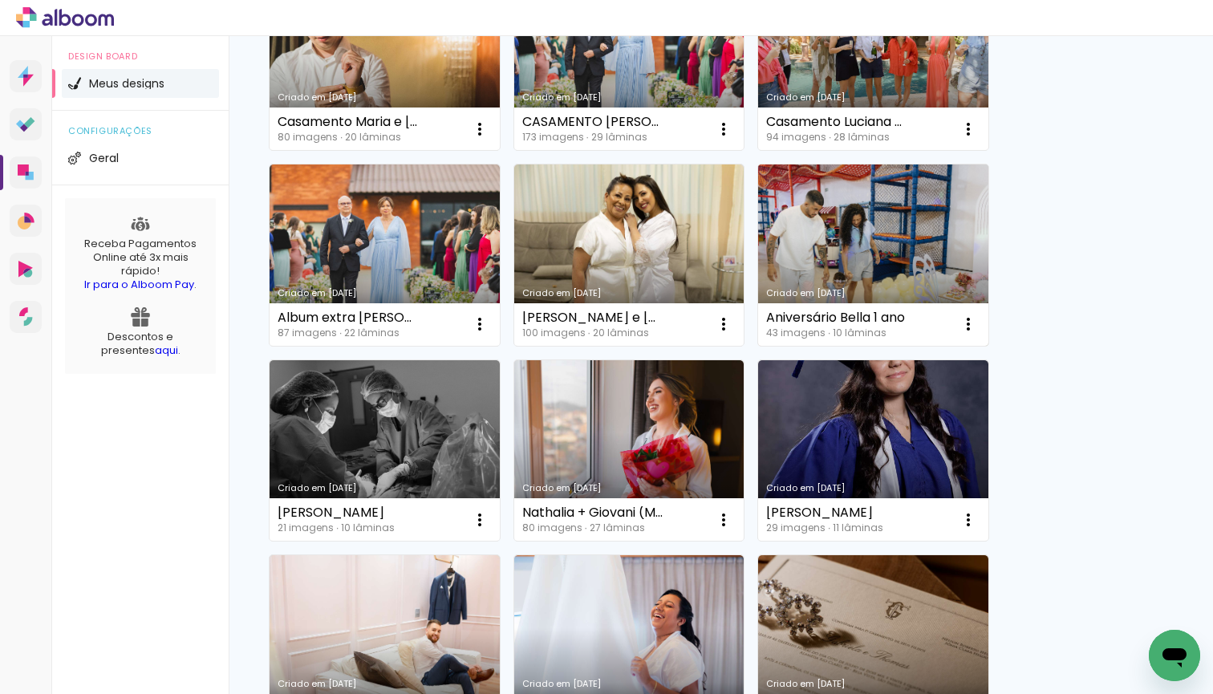
scroll to position [521, 0]
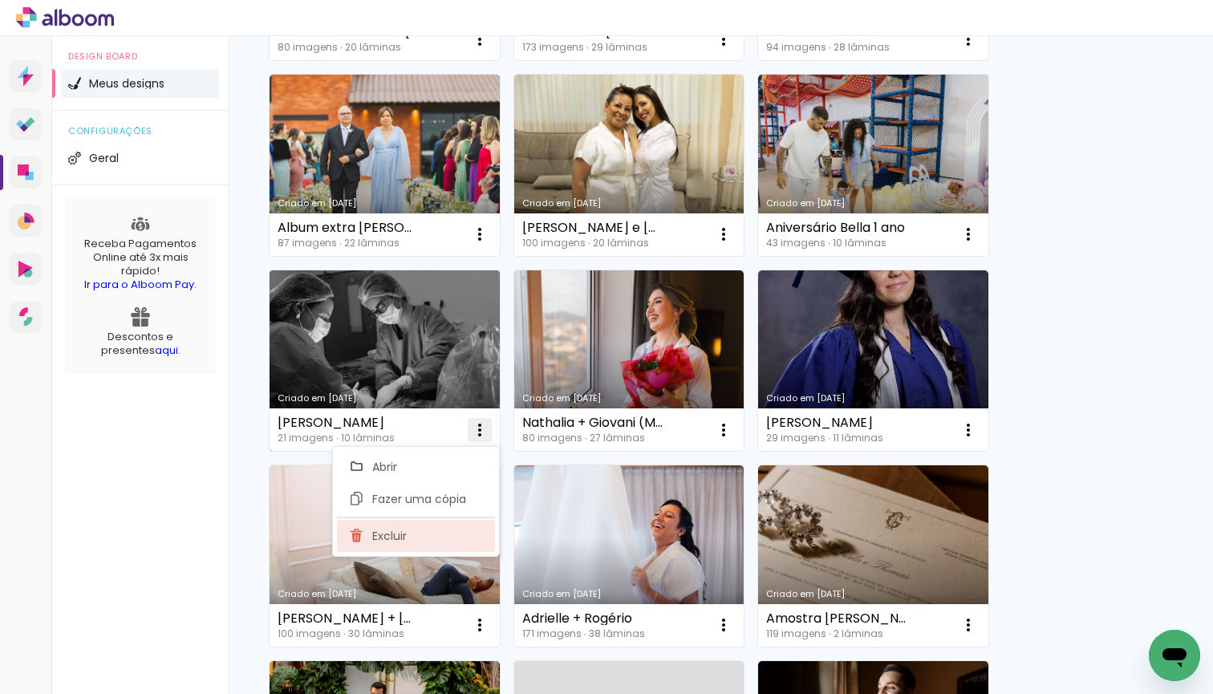
click at [446, 539] on paper-item "Excluir" at bounding box center [416, 536] width 158 height 32
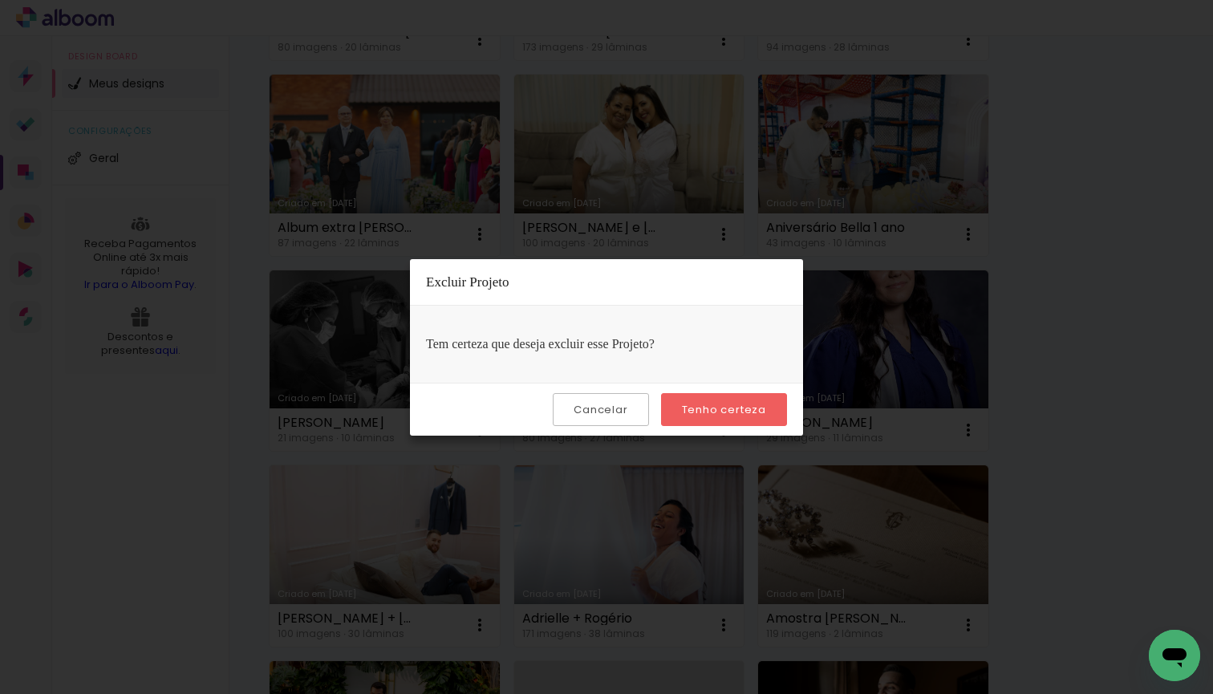
click at [0, 0] on slot "Tenho certeza" at bounding box center [0, 0] width 0 height 0
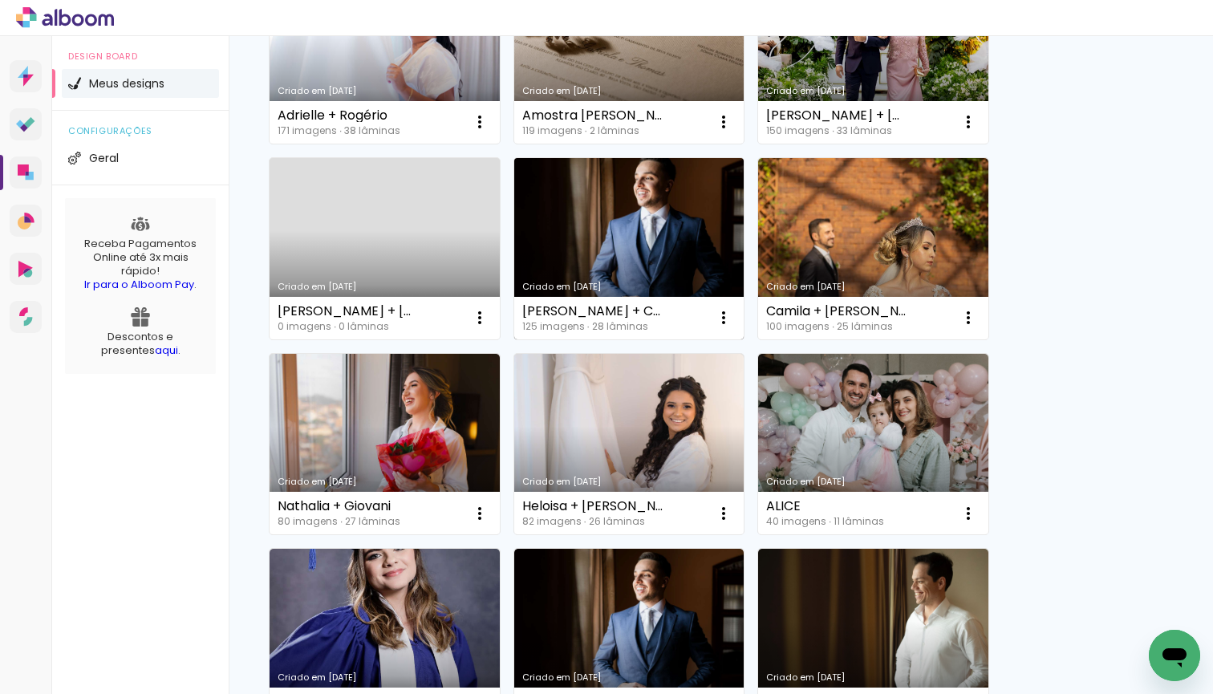
scroll to position [1134, 0]
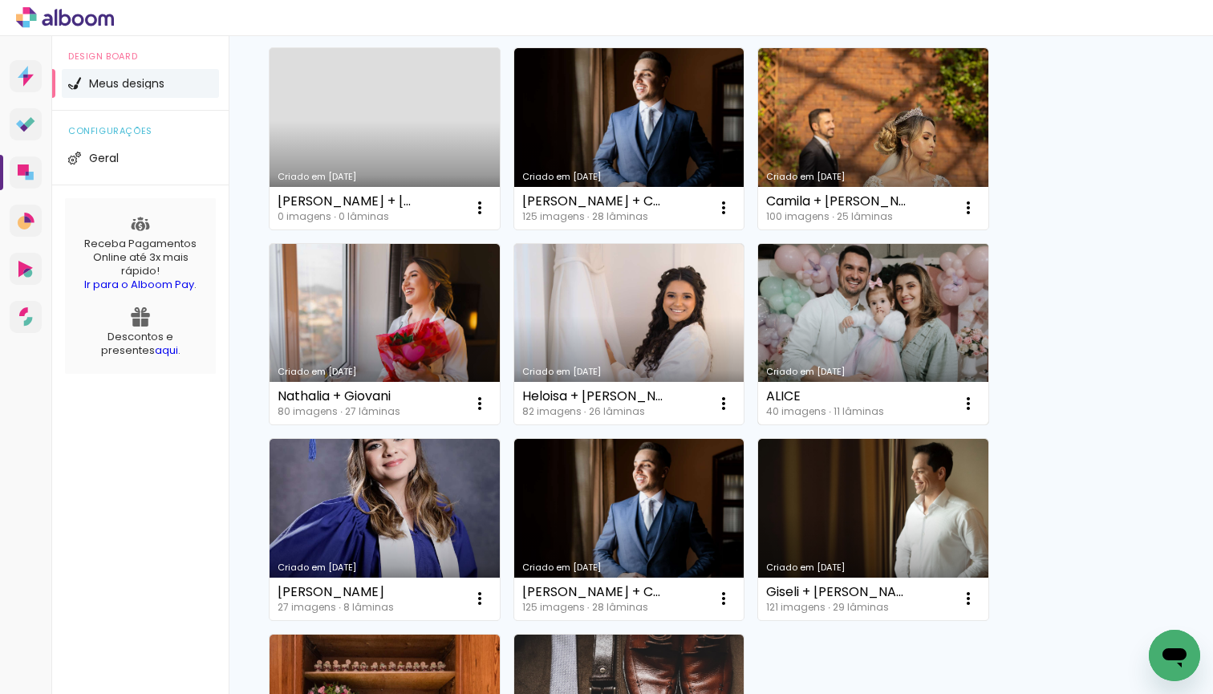
click at [854, 356] on link "Criado em [DATE]" at bounding box center [873, 334] width 230 height 181
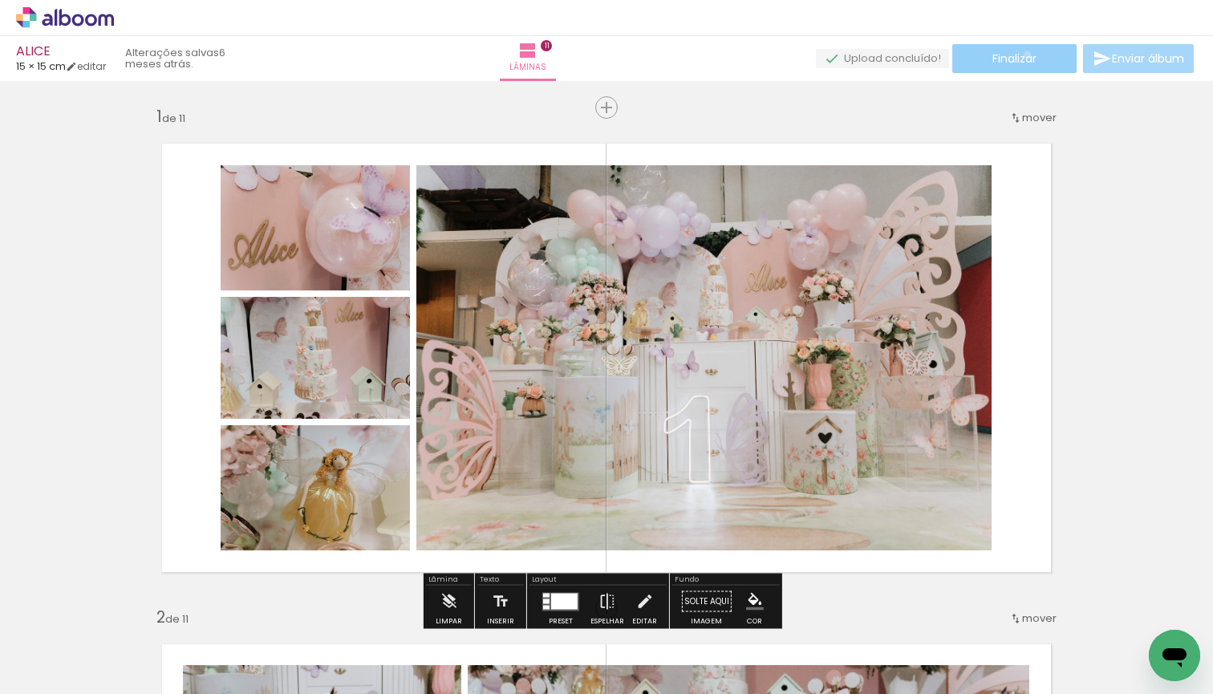
click at [1021, 55] on span "Finalizar" at bounding box center [1014, 58] width 44 height 11
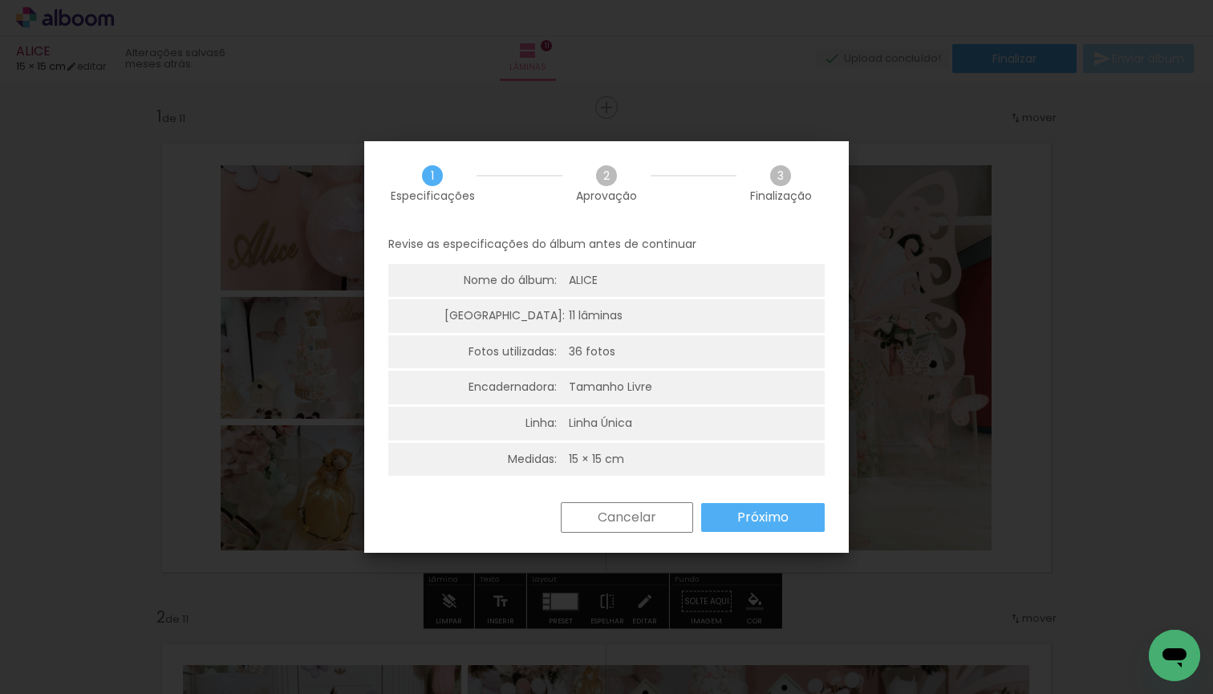
click at [0, 0] on slot "Próximo" at bounding box center [0, 0] width 0 height 0
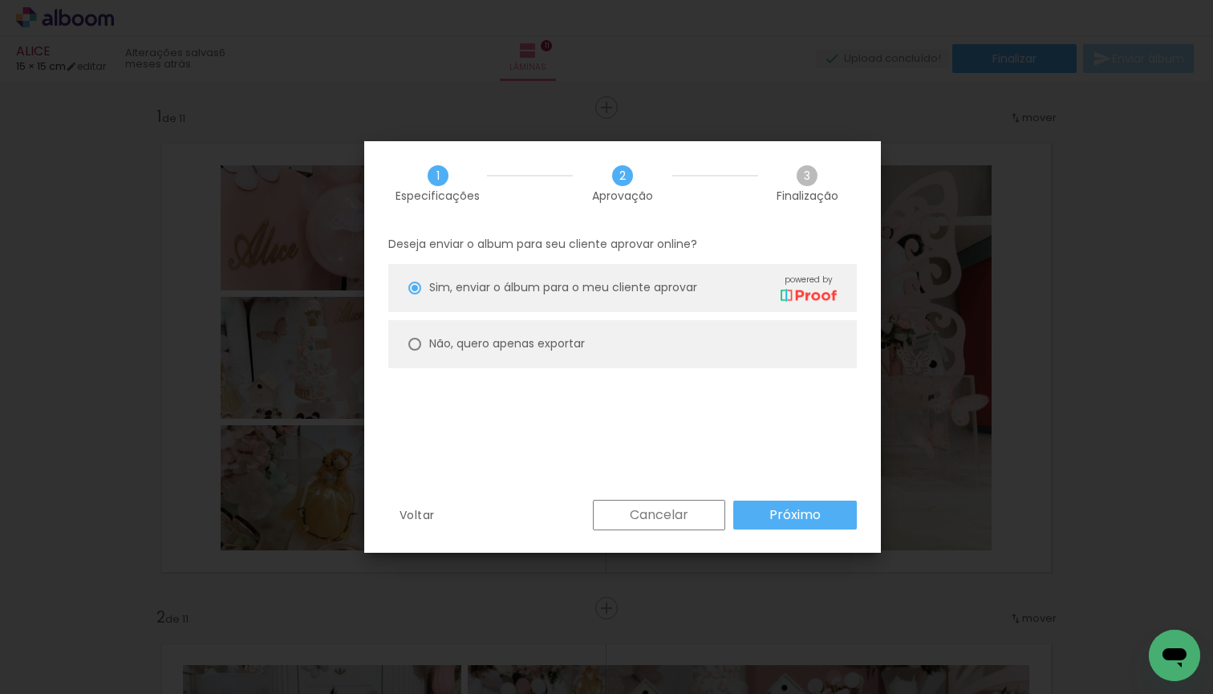
click at [706, 357] on paper-radio-button "Não, quero apenas exportar" at bounding box center [622, 344] width 469 height 48
type paper-radio-button "on"
click at [0, 0] on slot "Próximo" at bounding box center [0, 0] width 0 height 0
type input "Alta, 300 DPI"
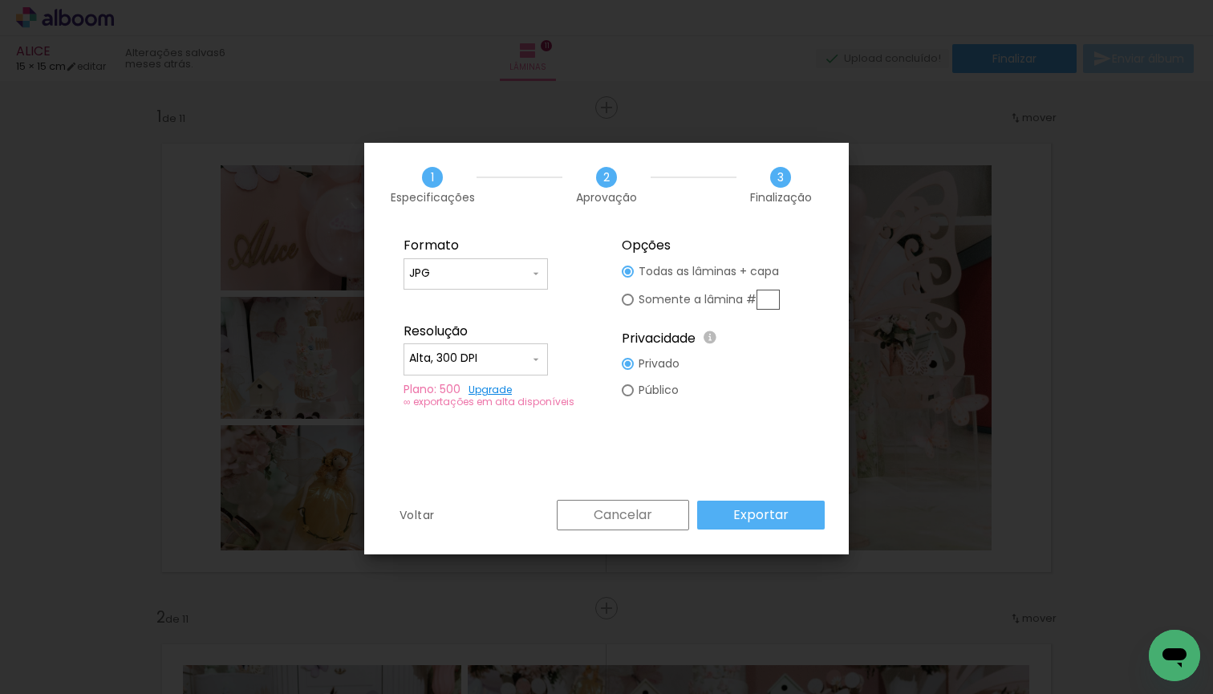
click at [0, 0] on slot "Exportar" at bounding box center [0, 0] width 0 height 0
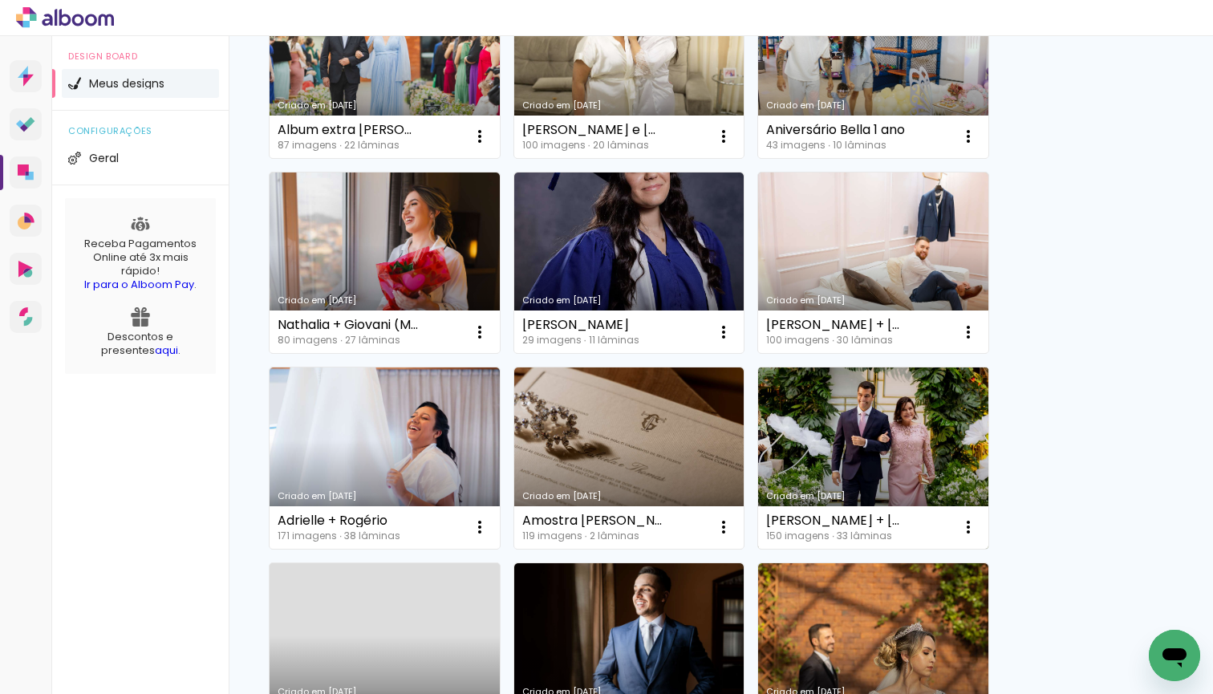
scroll to position [1439, 0]
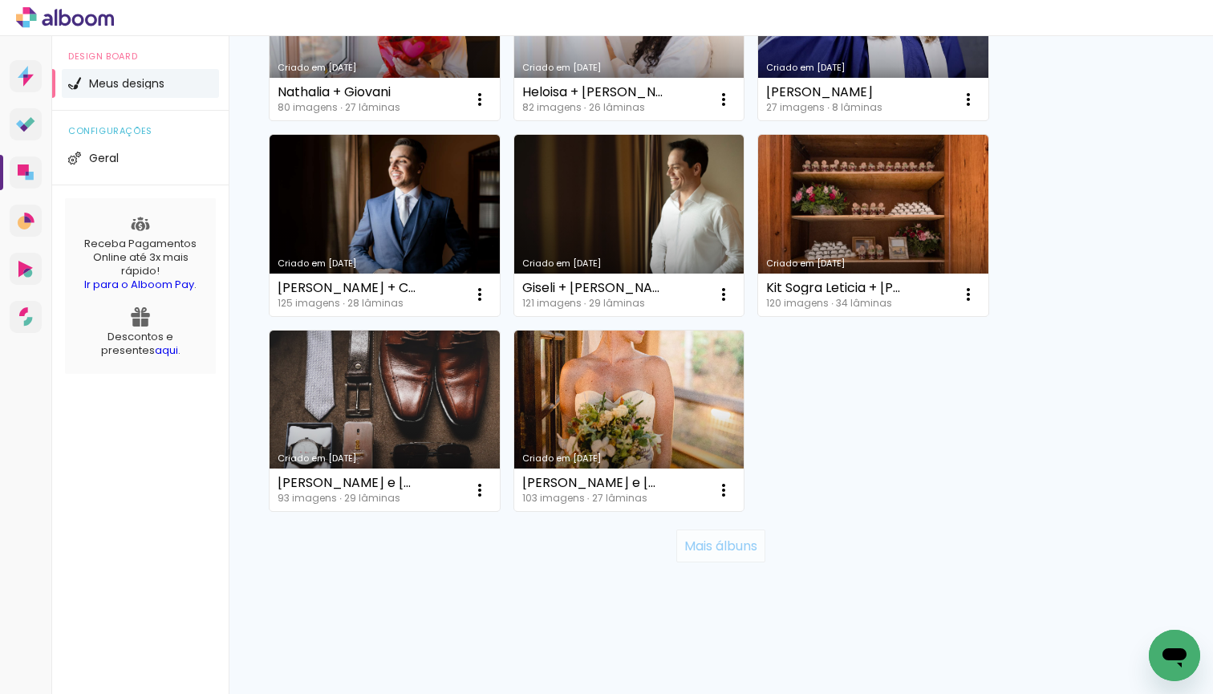
click at [0, 0] on slot "Mais álbuns" at bounding box center [0, 0] width 0 height 0
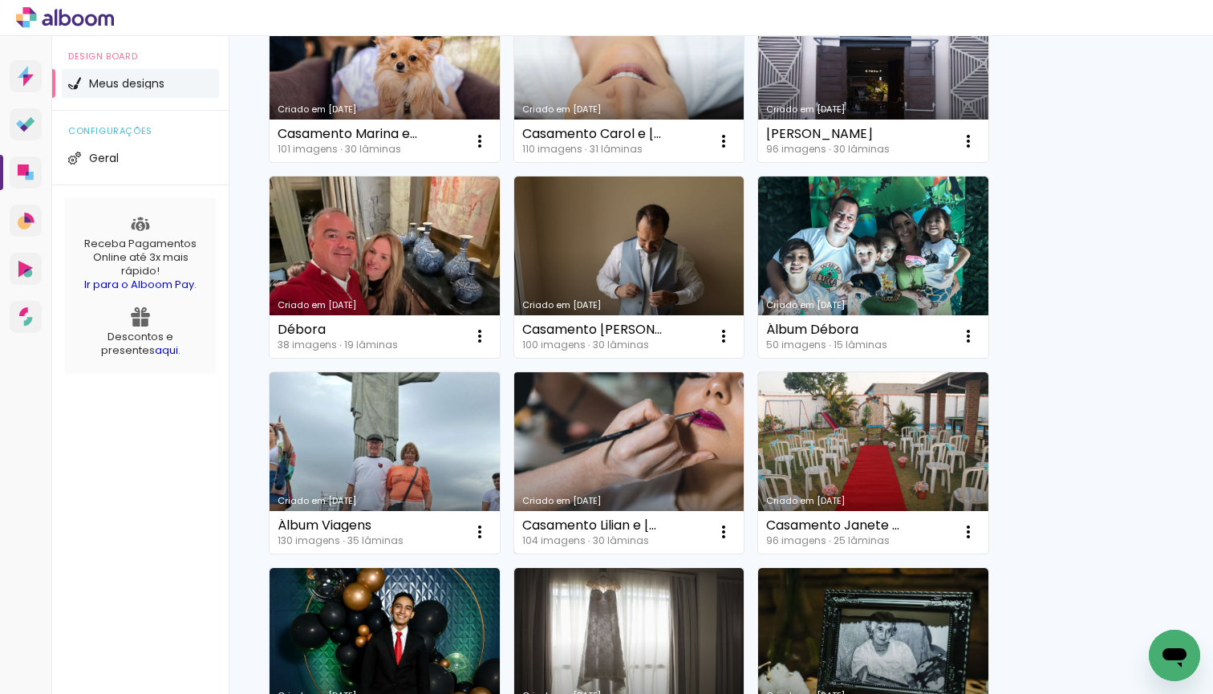
scroll to position [2917, 0]
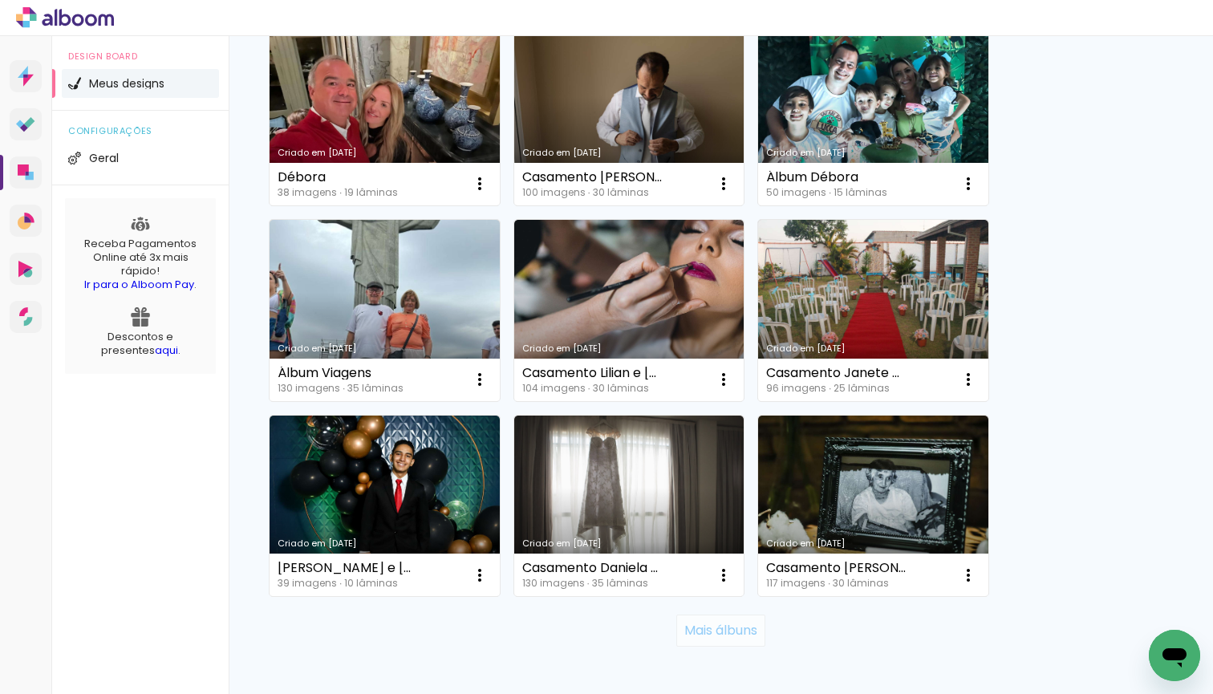
click at [0, 0] on slot "Mais álbuns" at bounding box center [0, 0] width 0 height 0
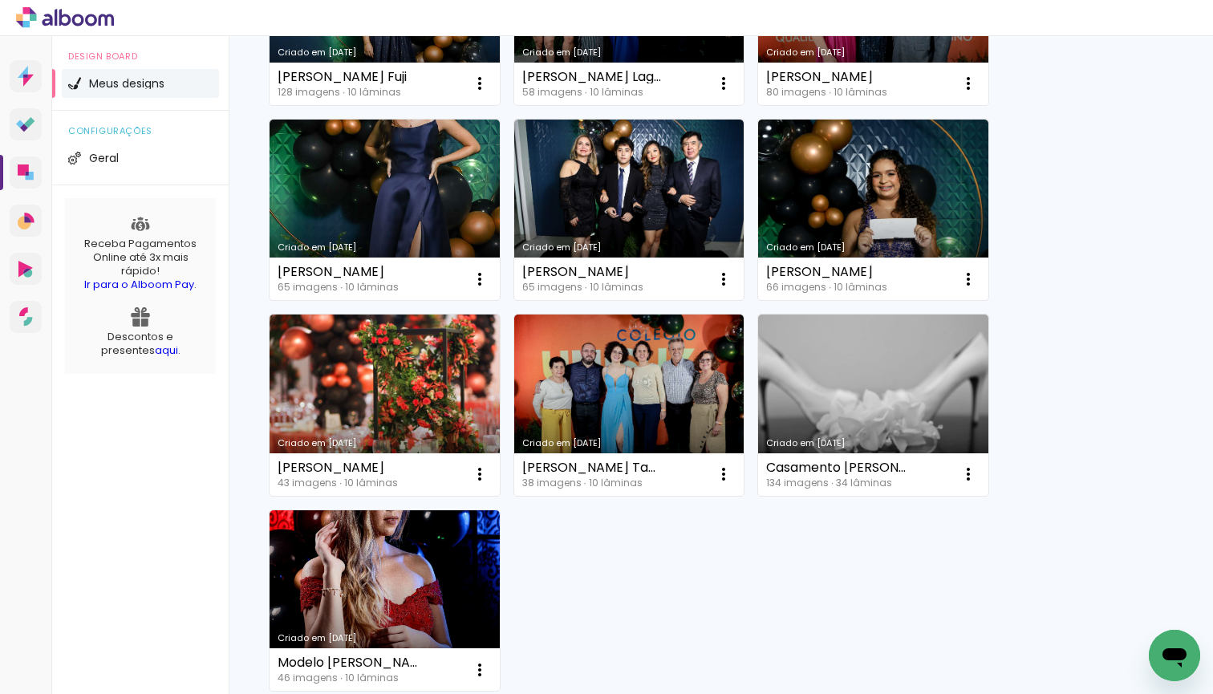
scroll to position [4761, 0]
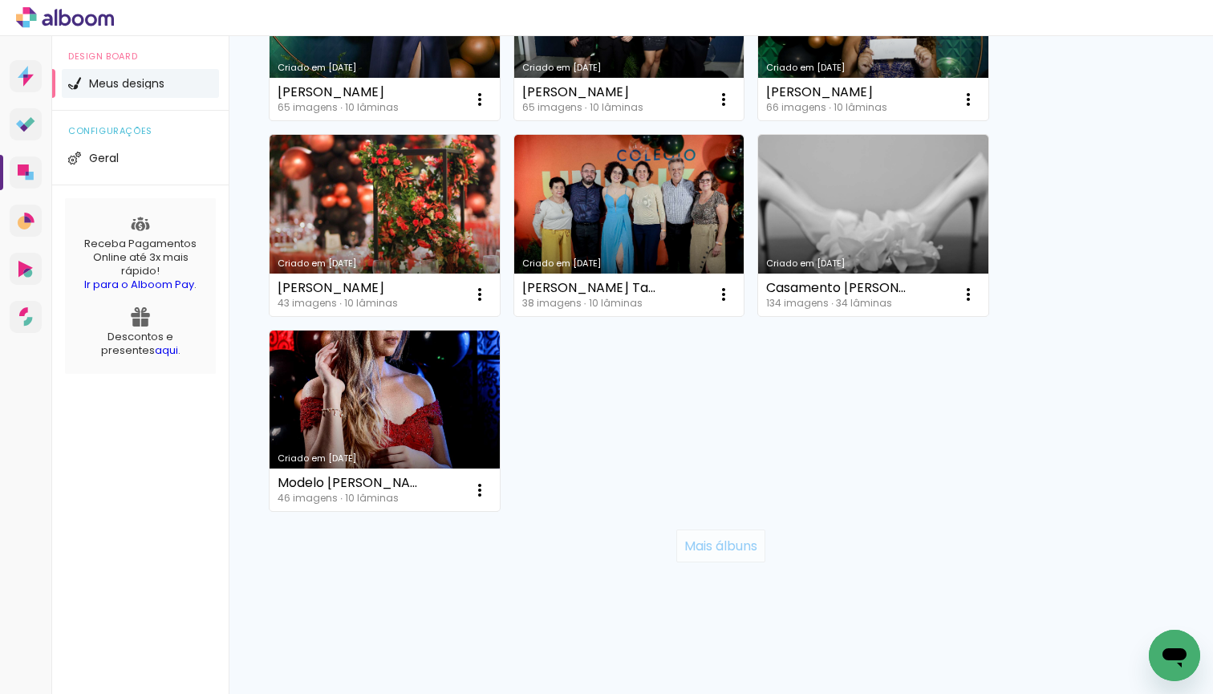
click at [0, 0] on slot "Mais álbuns" at bounding box center [0, 0] width 0 height 0
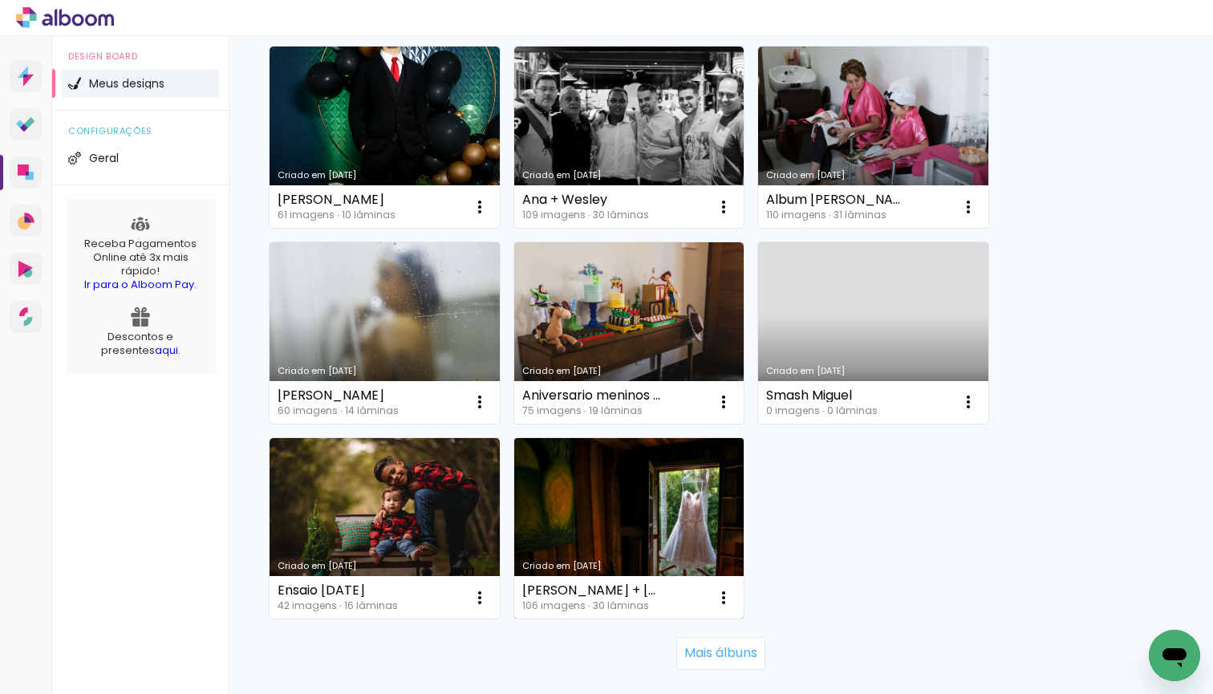
scroll to position [6325, 0]
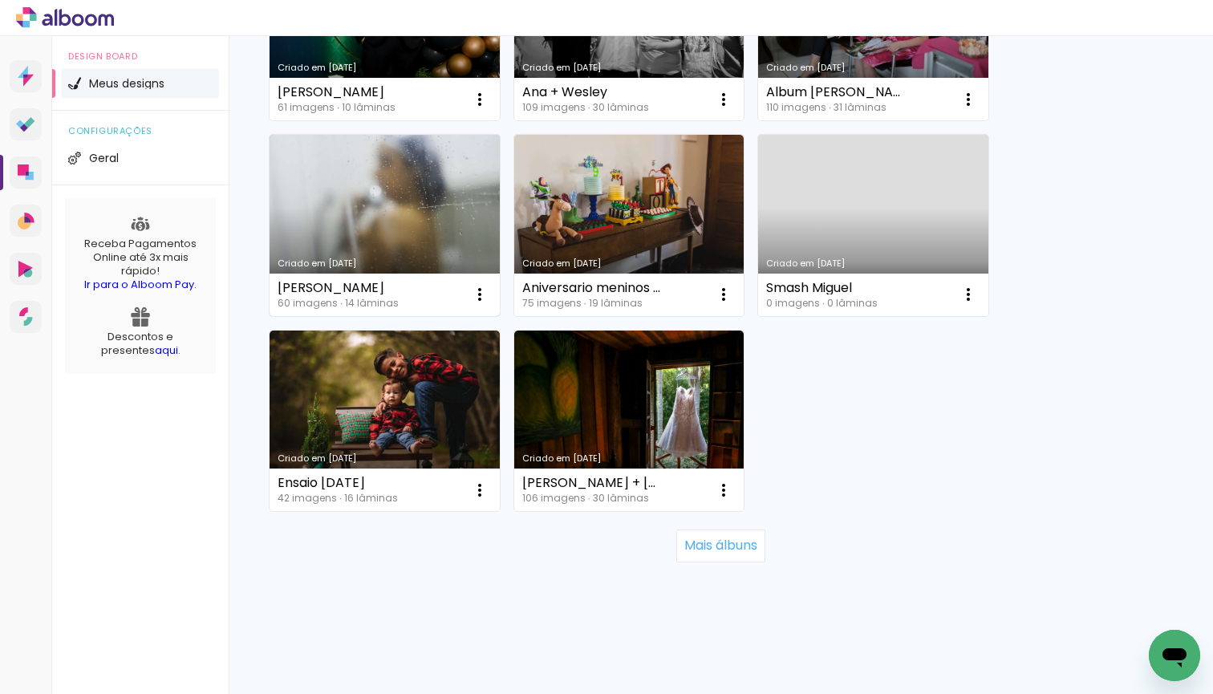
click at [456, 239] on link "Criado em 28/09/21" at bounding box center [385, 225] width 230 height 181
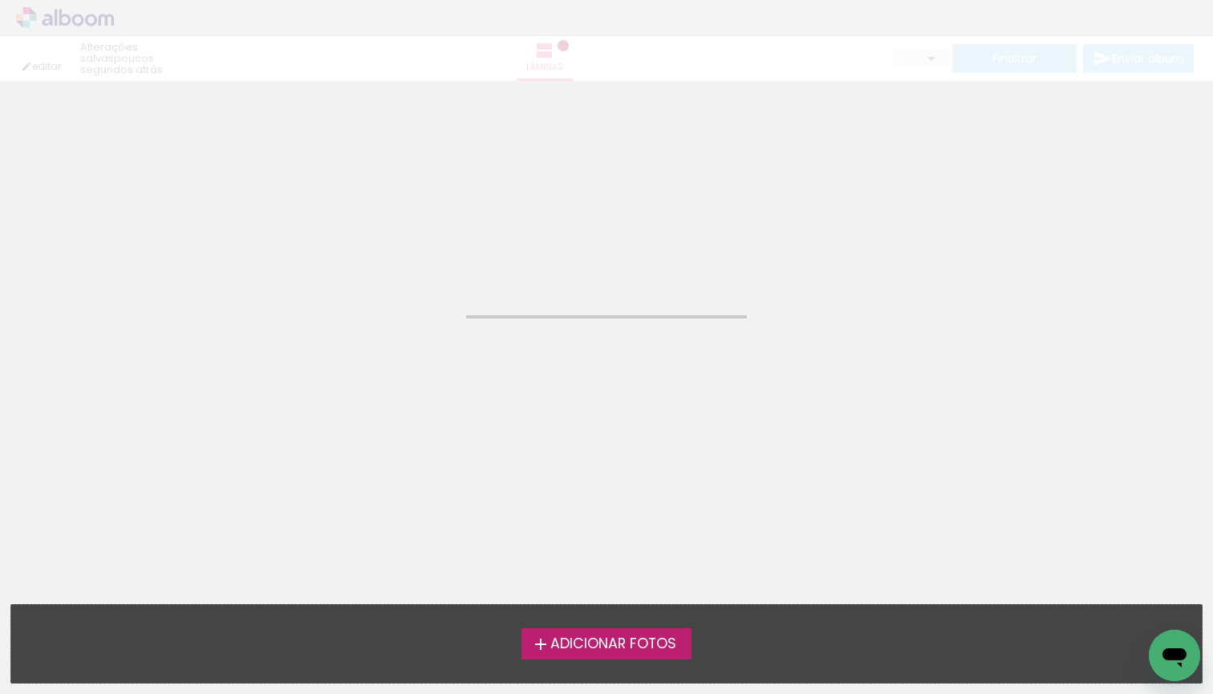
type input "JPG"
type input "Alta, 300 DPI"
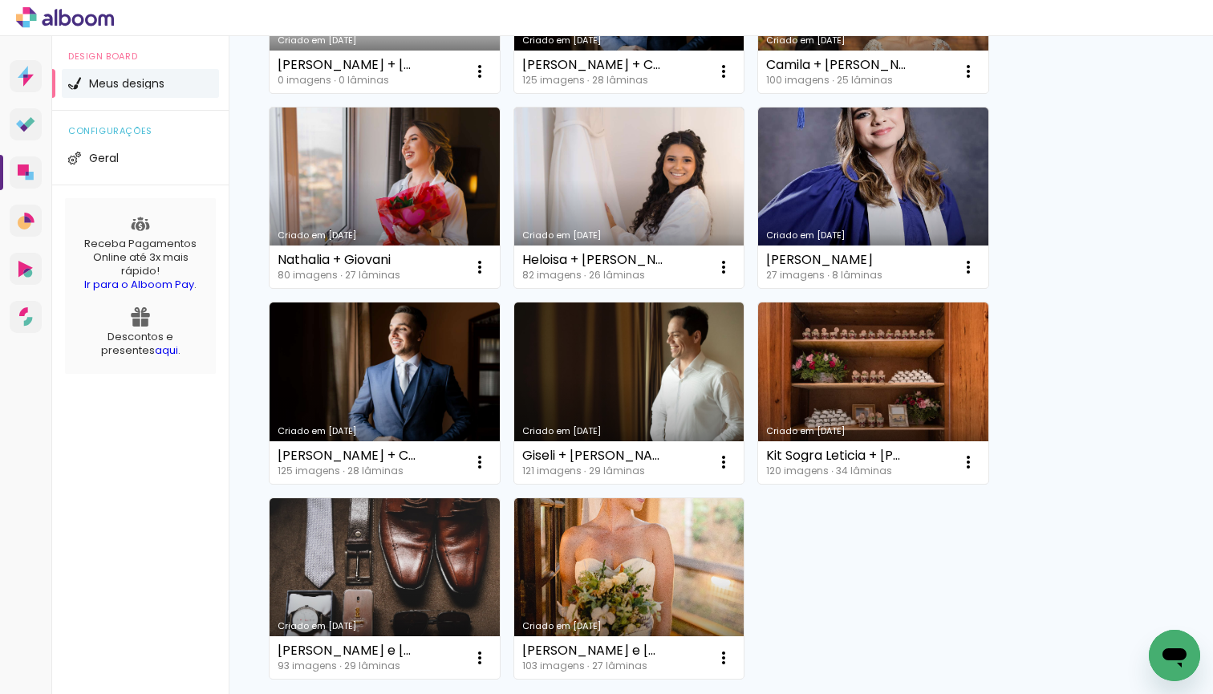
scroll to position [1439, 0]
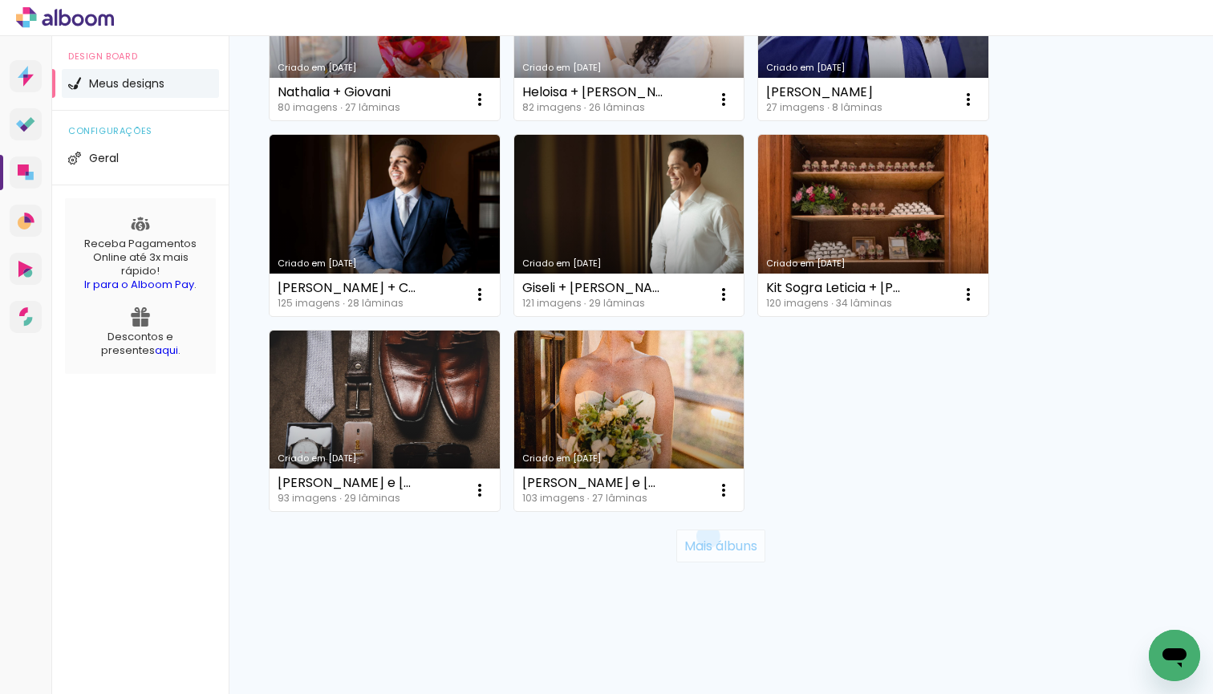
click at [0, 0] on slot "Mais álbuns" at bounding box center [0, 0] width 0 height 0
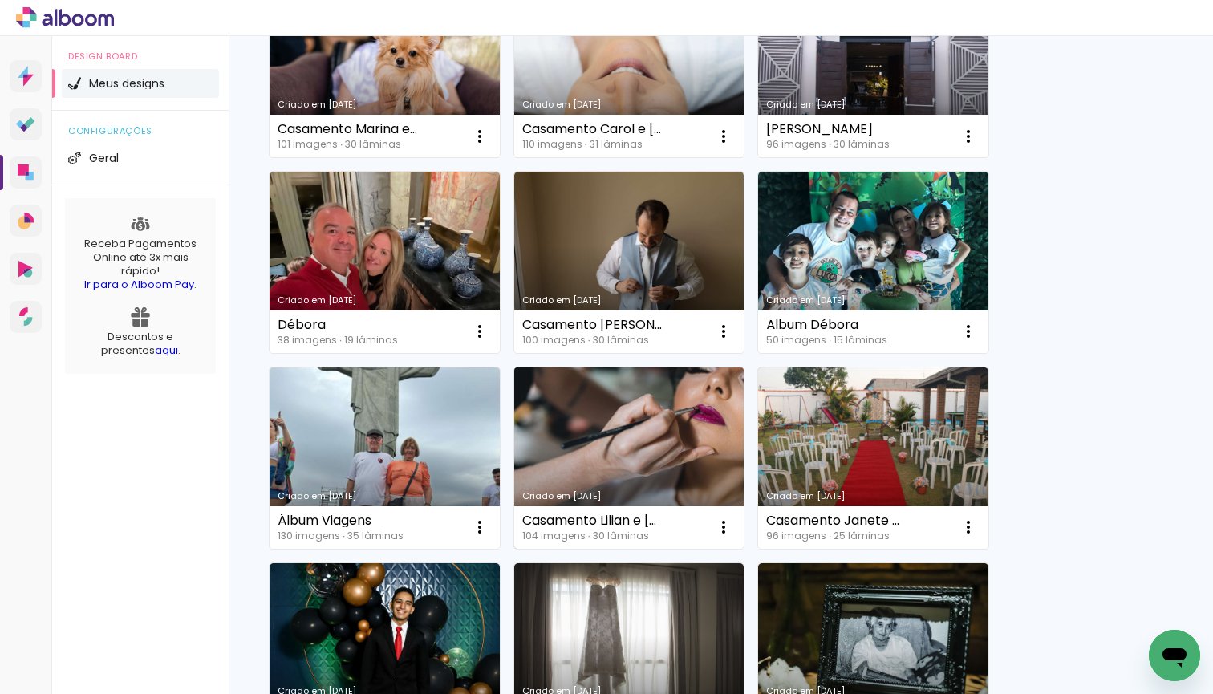
scroll to position [3001, 0]
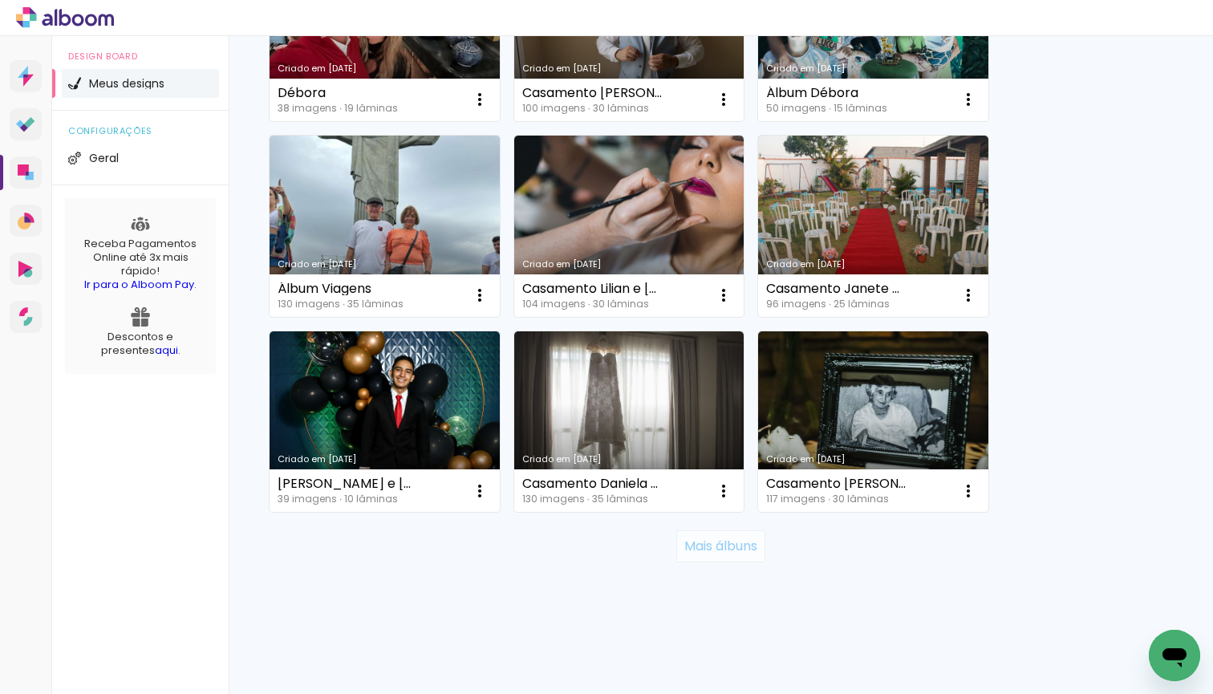
click at [0, 0] on slot "Mais álbuns" at bounding box center [0, 0] width 0 height 0
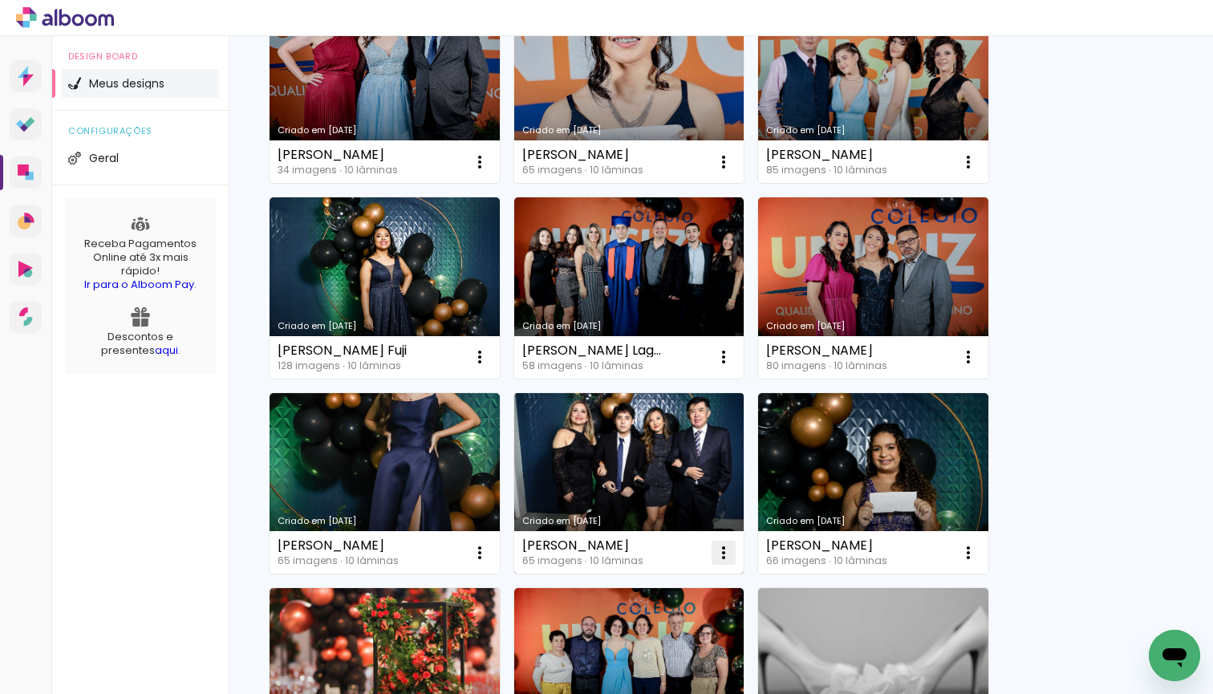
scroll to position [4761, 0]
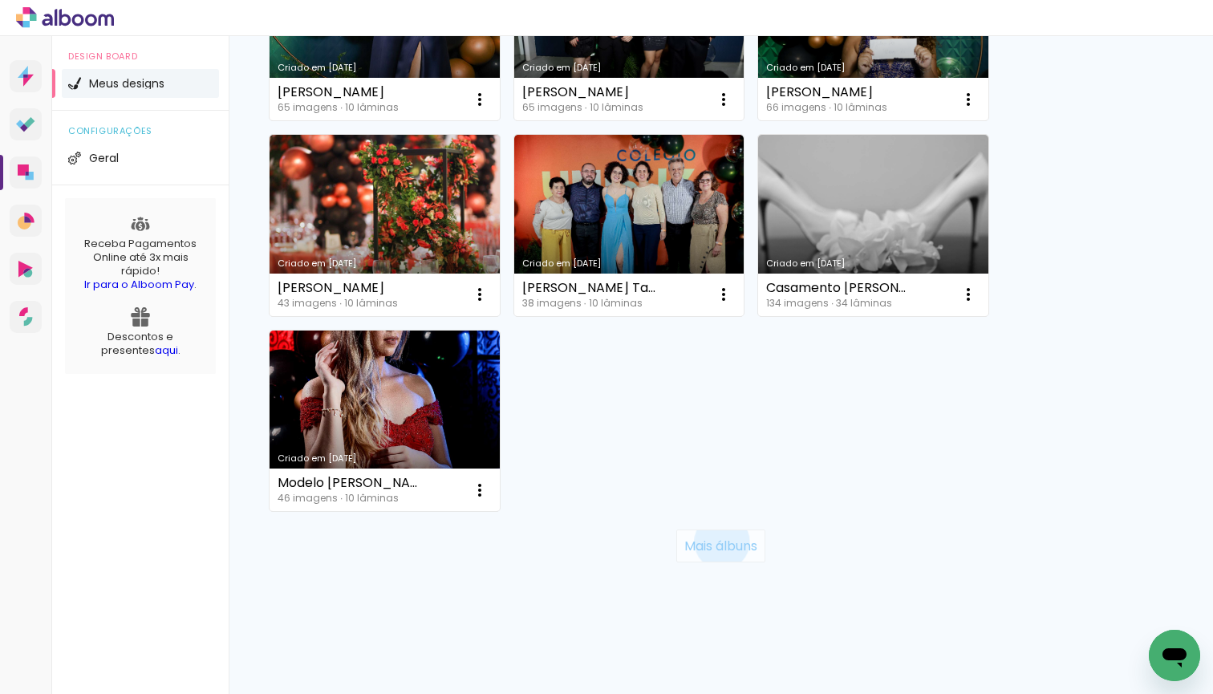
click at [0, 0] on slot "Mais álbuns" at bounding box center [0, 0] width 0 height 0
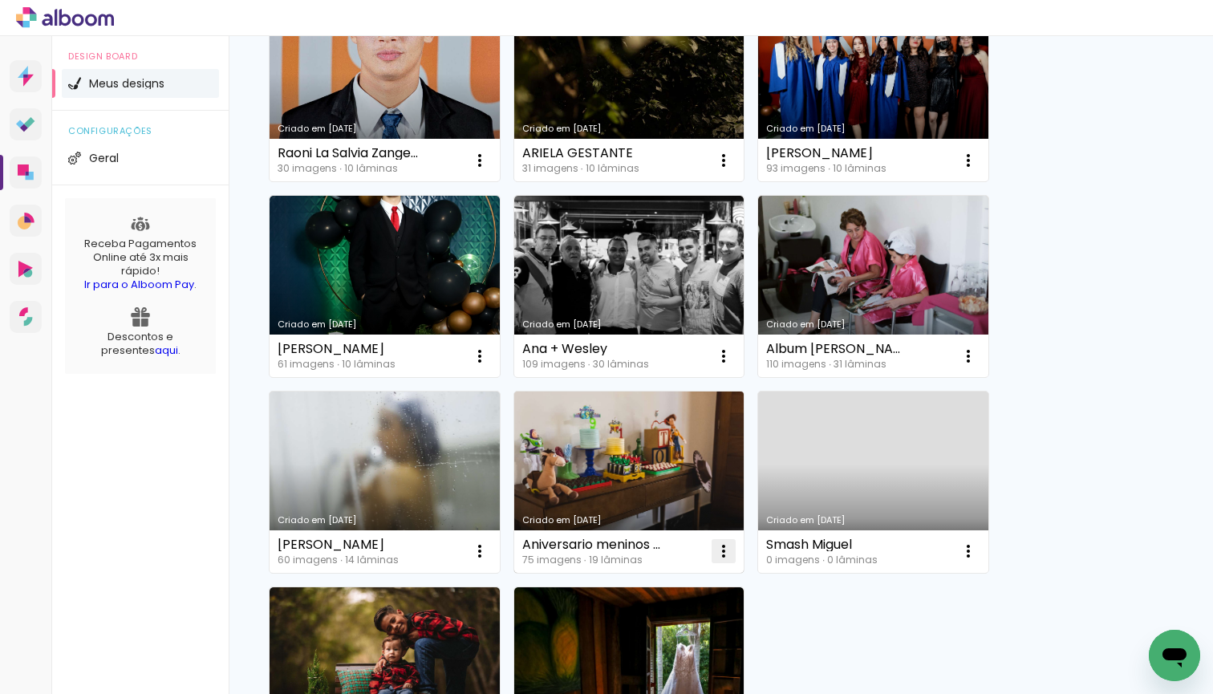
scroll to position [6325, 0]
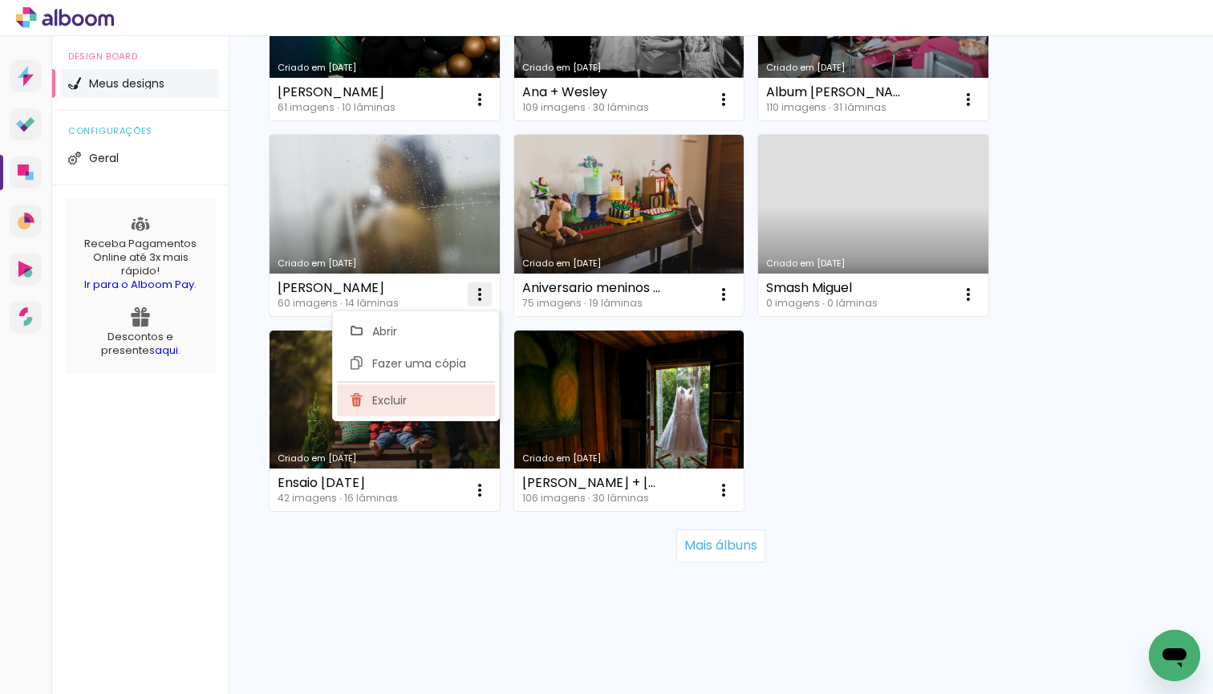
click at [473, 400] on paper-item "Excluir" at bounding box center [416, 400] width 158 height 32
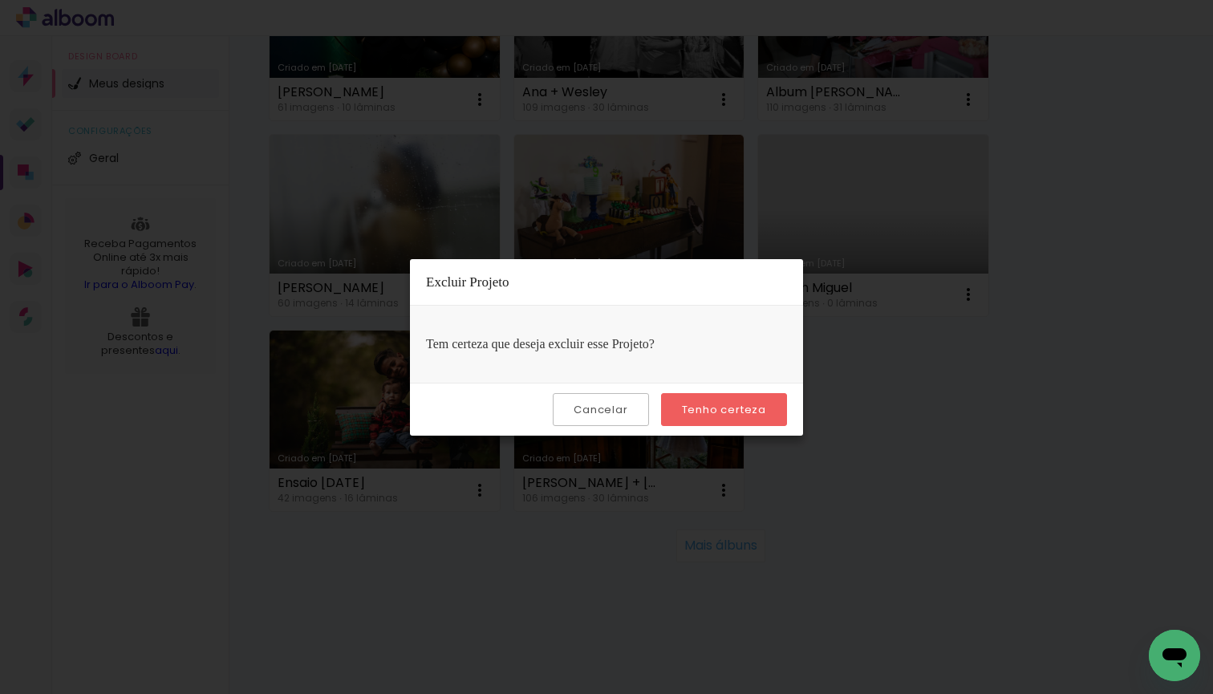
click at [0, 0] on slot "Tenho certeza" at bounding box center [0, 0] width 0 height 0
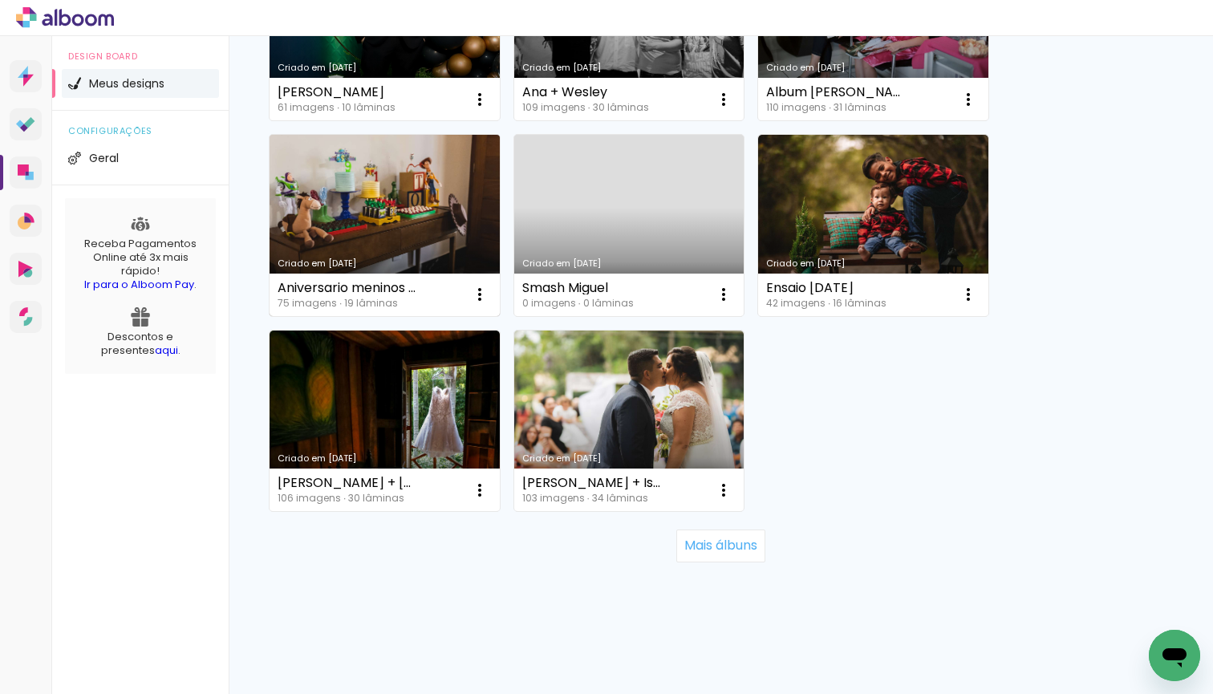
click at [440, 233] on link "Criado em [DATE]" at bounding box center [385, 225] width 230 height 181
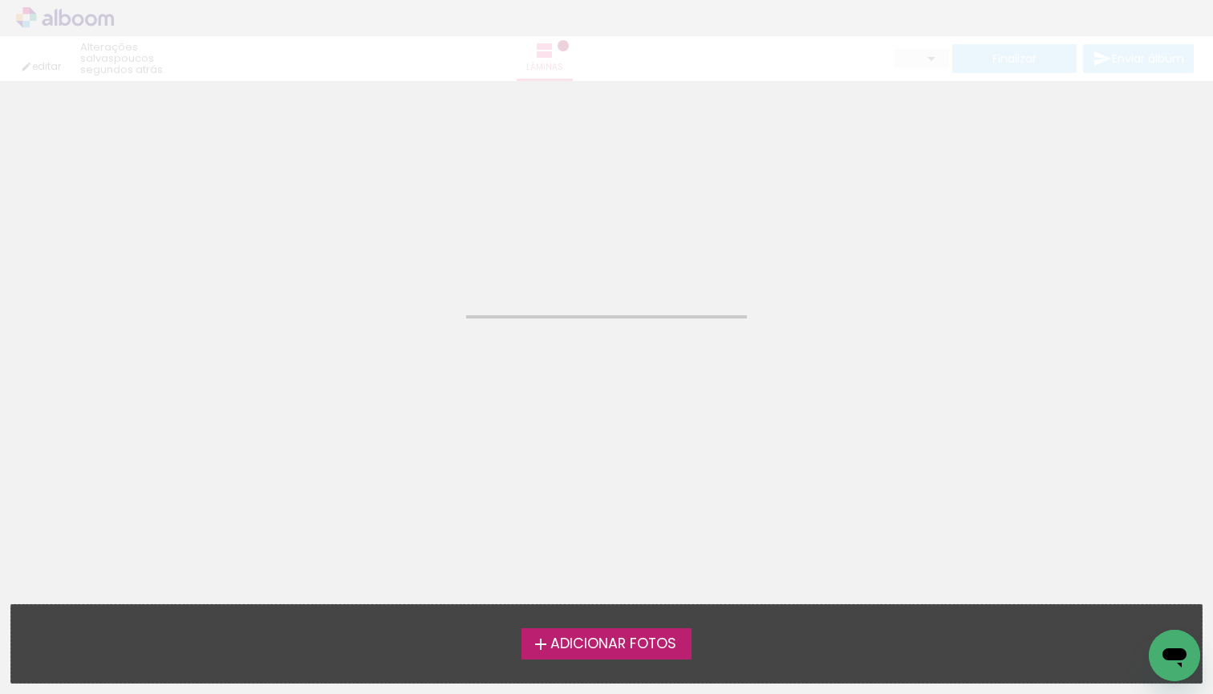
click at [440, 233] on neon-animatable "Confirmar Cancelar" at bounding box center [606, 162] width 1213 height 163
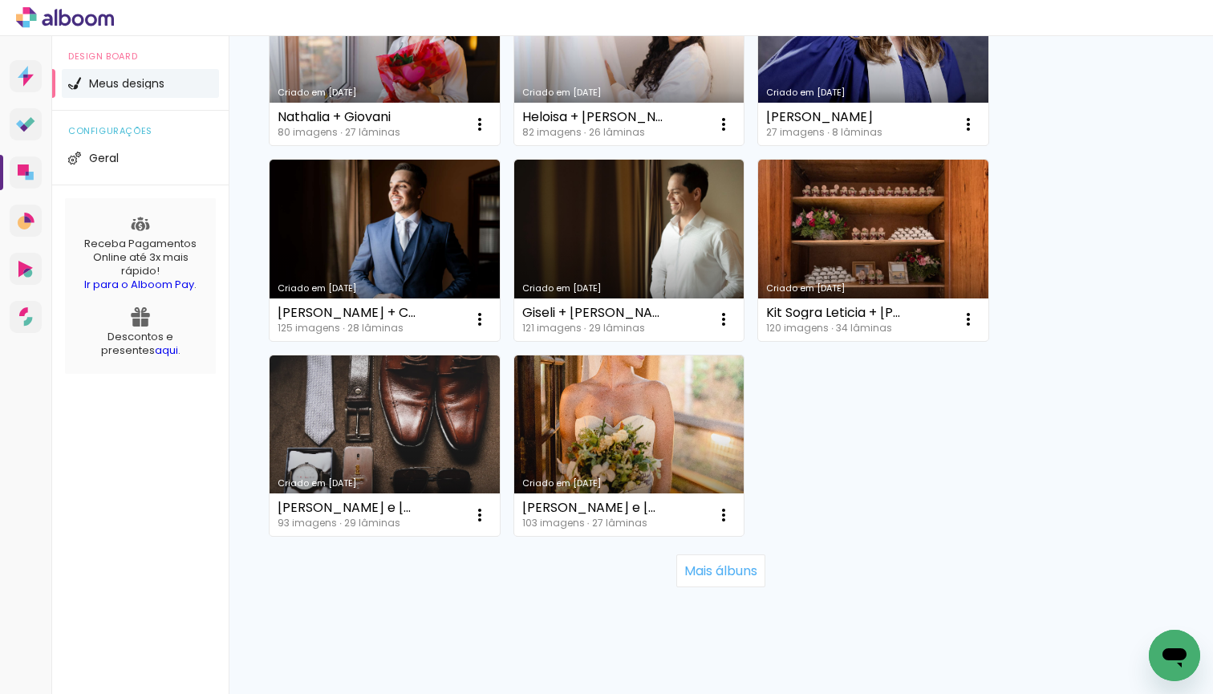
scroll to position [1439, 0]
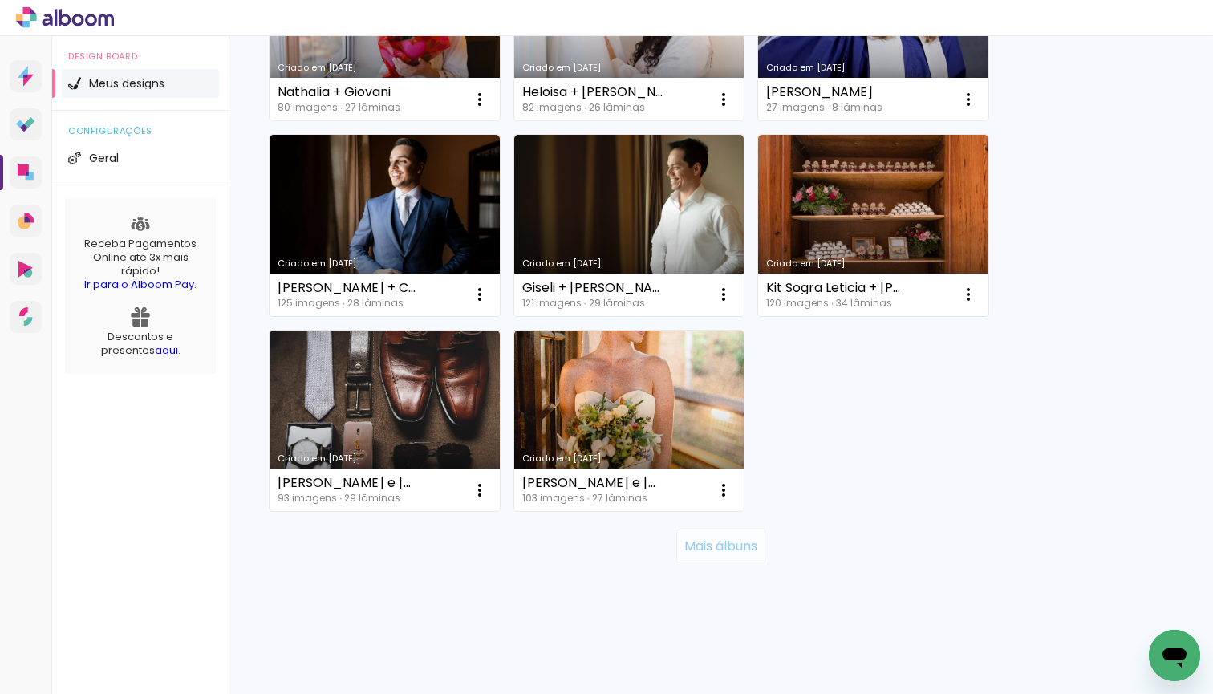
click at [0, 0] on slot "Mais álbuns" at bounding box center [0, 0] width 0 height 0
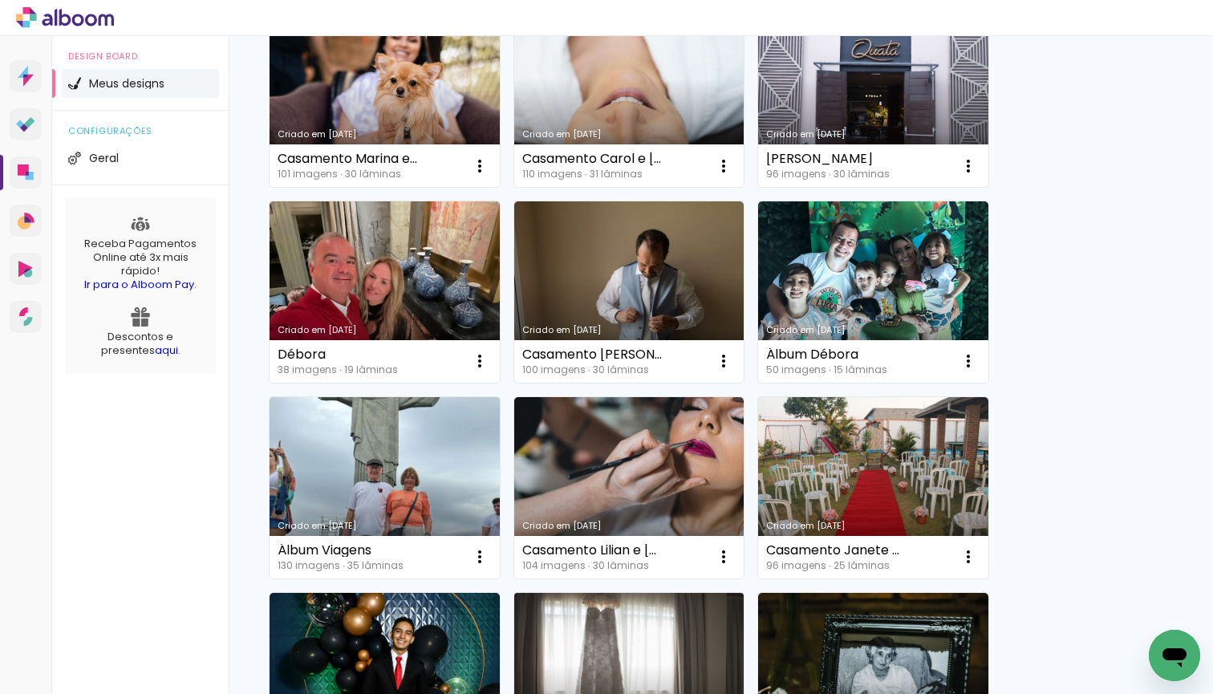
scroll to position [3001, 0]
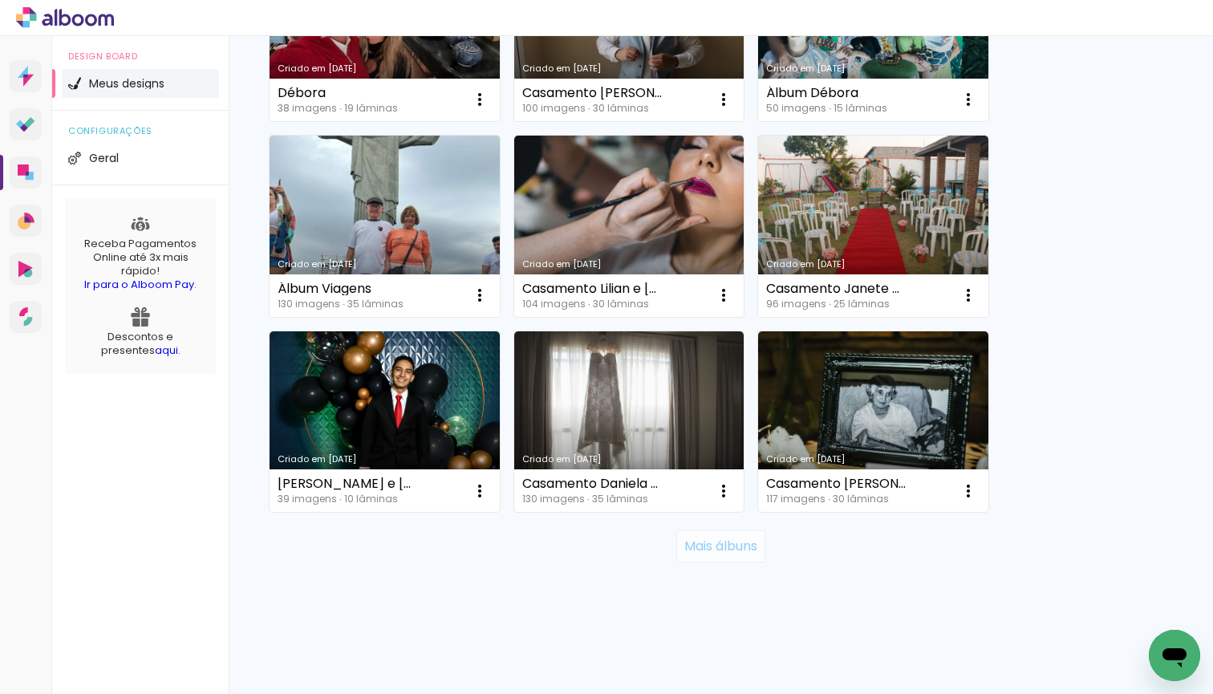
click at [0, 0] on slot "Mais álbuns" at bounding box center [0, 0] width 0 height 0
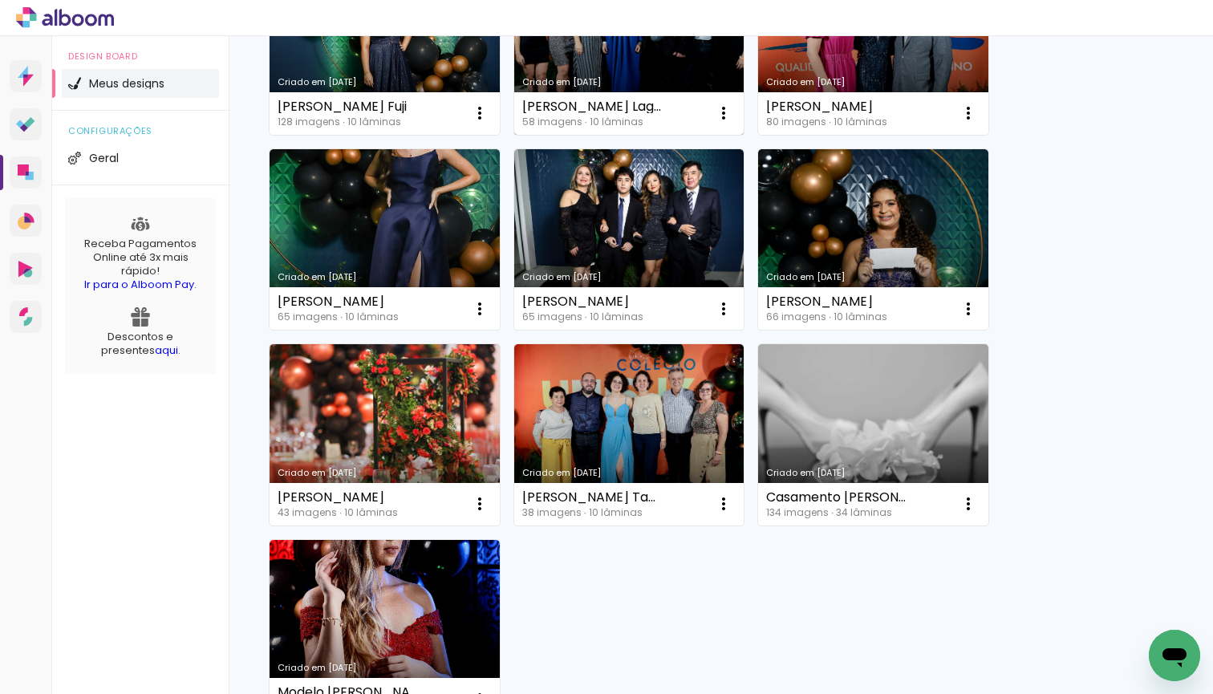
scroll to position [4761, 0]
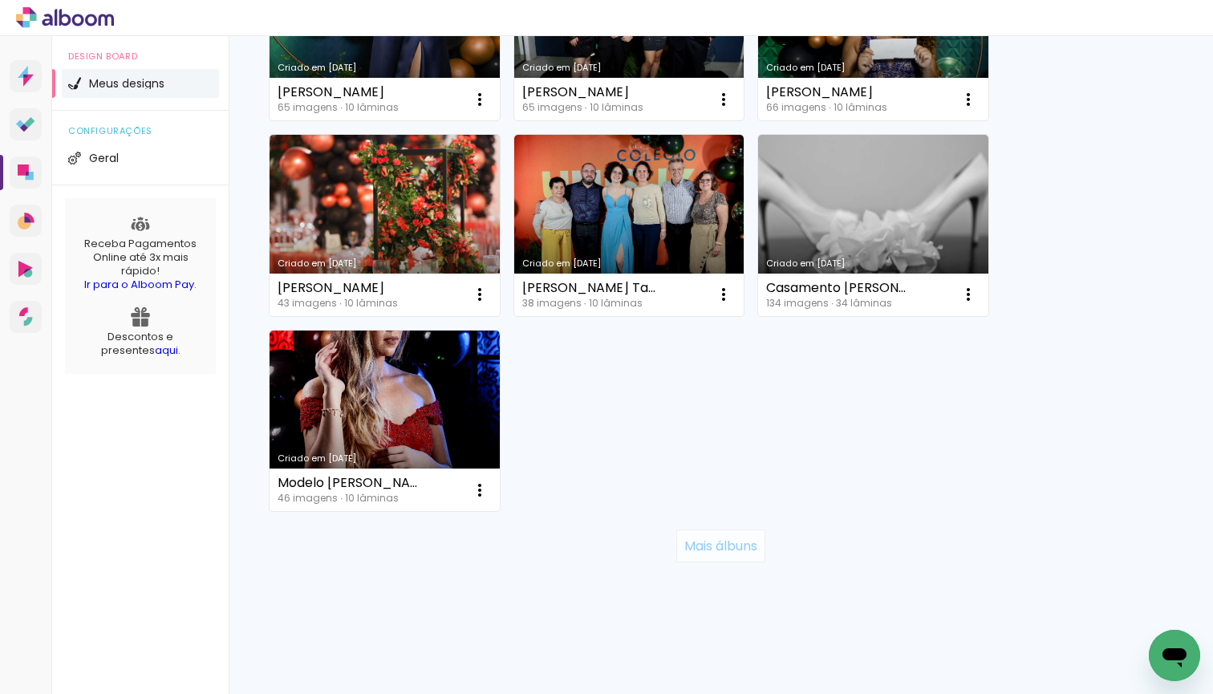
click at [0, 0] on slot "Mais álbuns" at bounding box center [0, 0] width 0 height 0
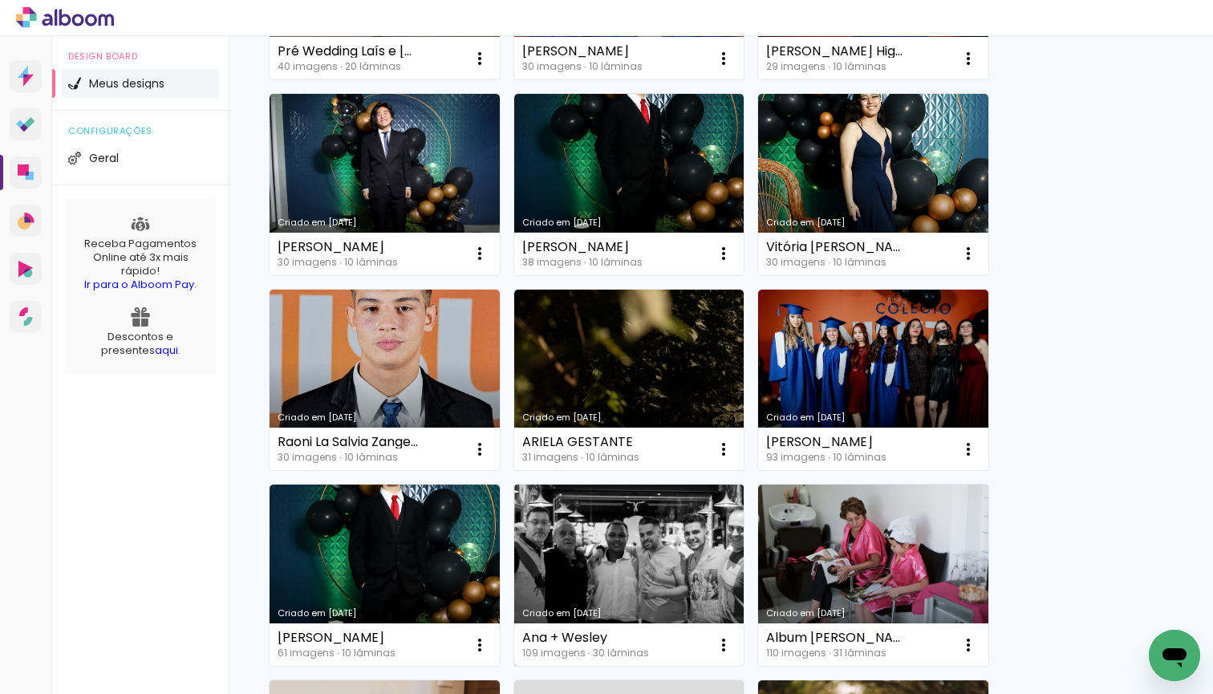
scroll to position [6325, 0]
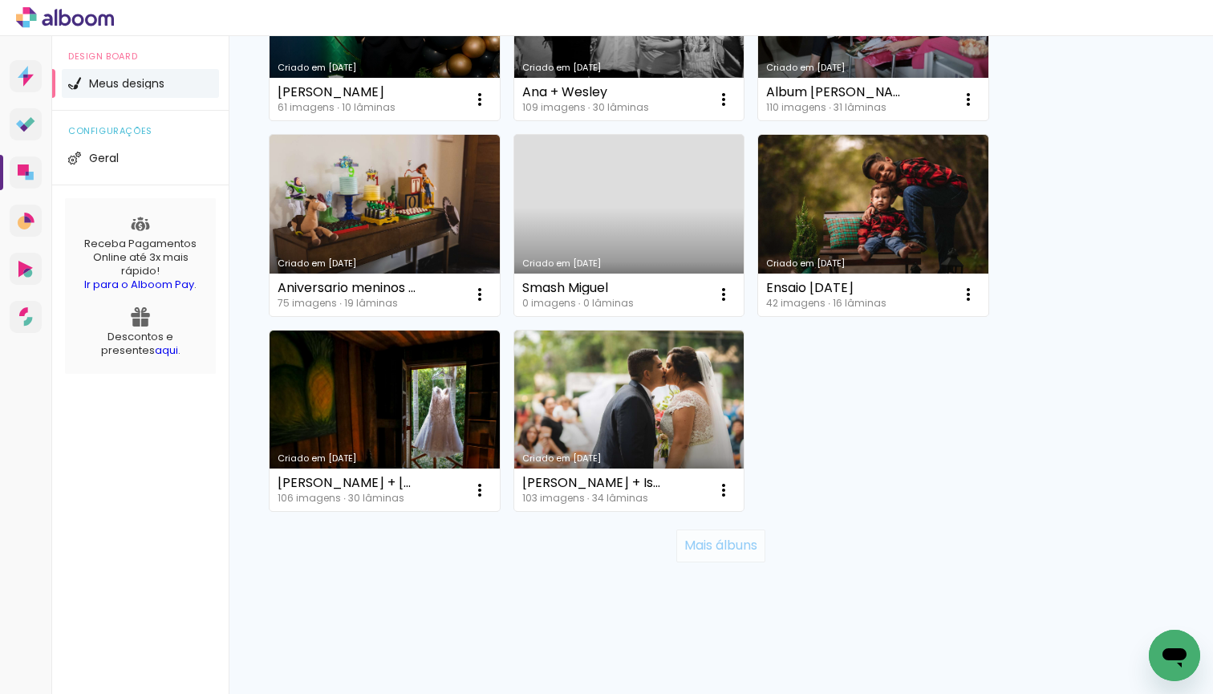
click at [0, 0] on slot "Mais álbuns" at bounding box center [0, 0] width 0 height 0
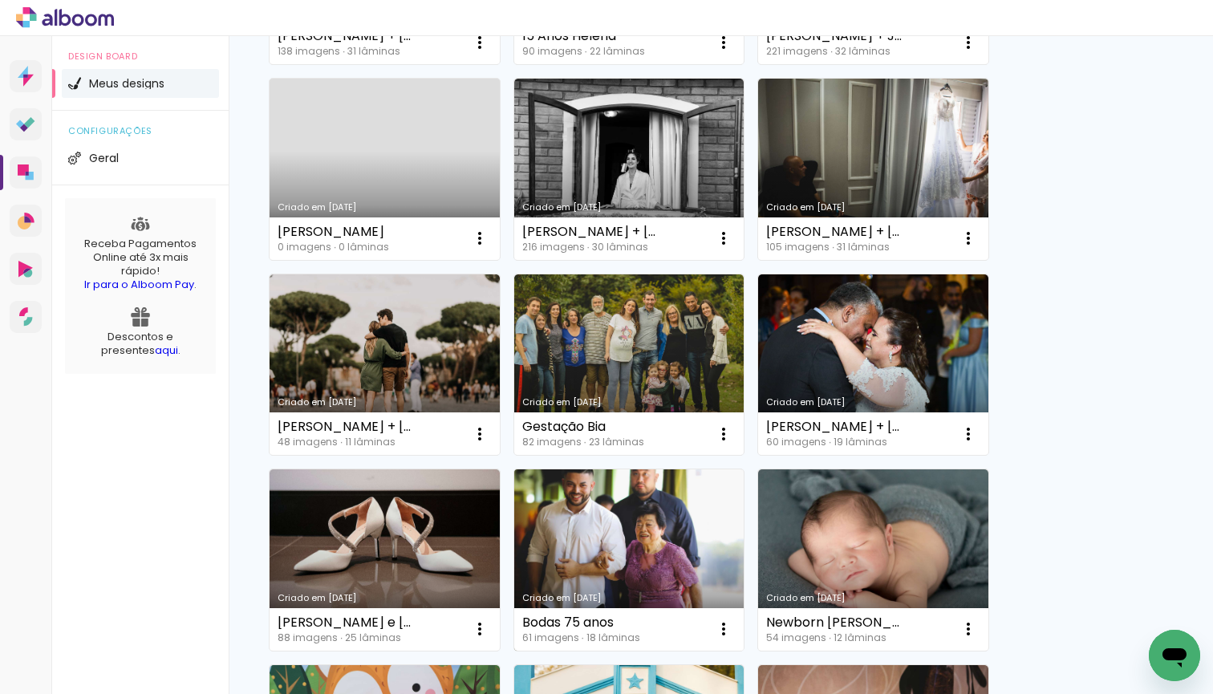
scroll to position [7887, 0]
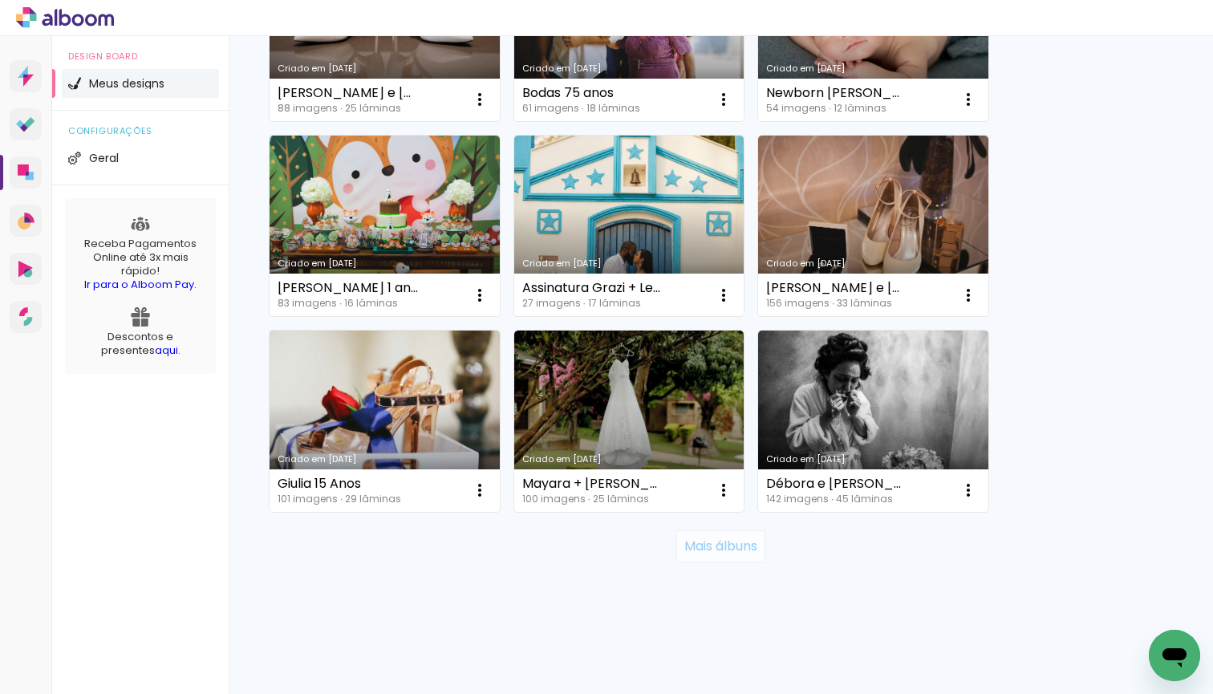
click at [0, 0] on slot "Mais álbuns" at bounding box center [0, 0] width 0 height 0
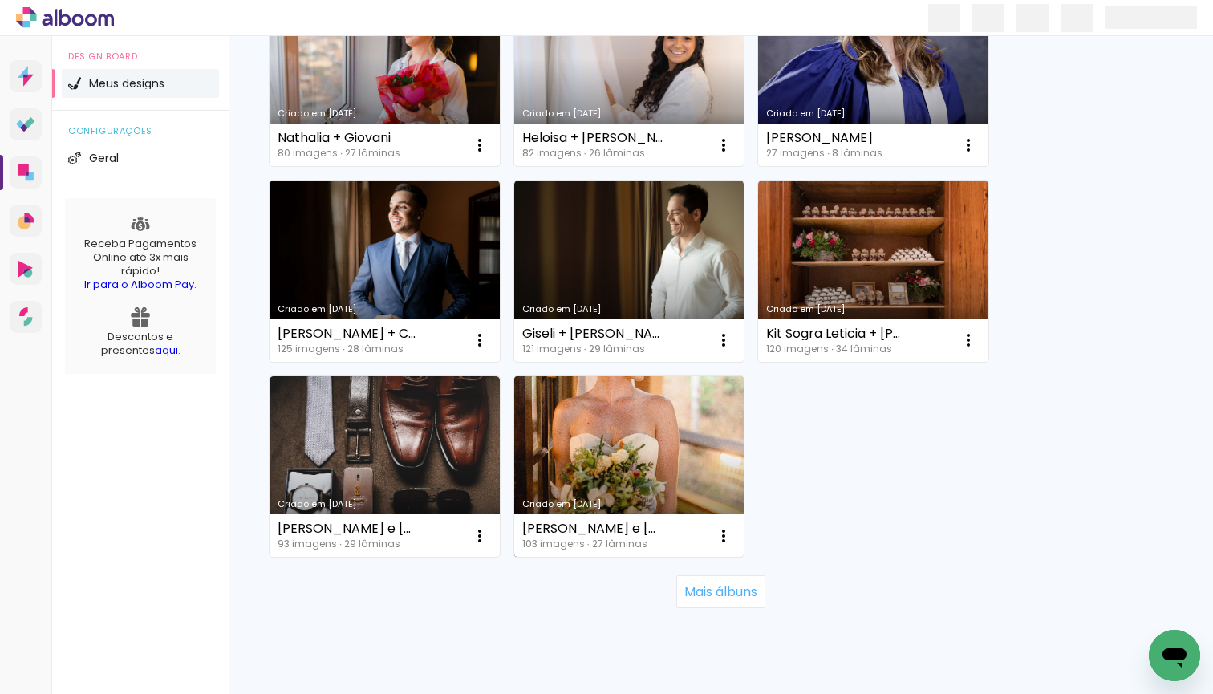
scroll to position [1439, 0]
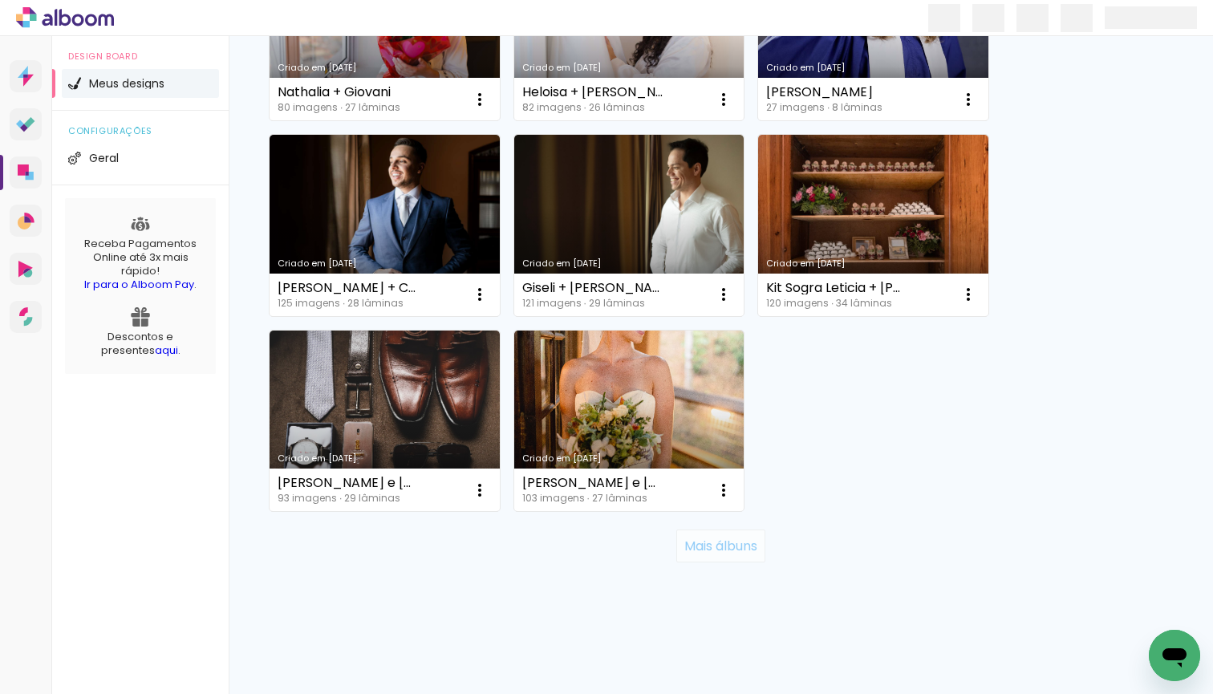
click at [0, 0] on slot "Mais álbuns" at bounding box center [0, 0] width 0 height 0
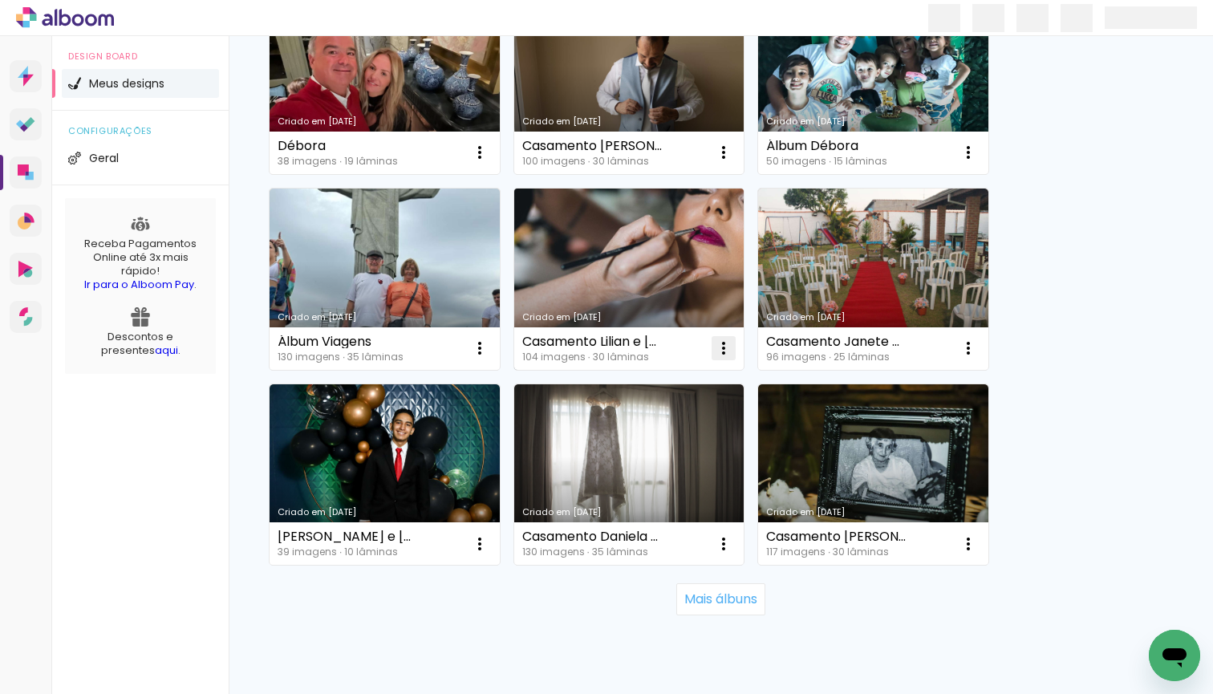
scroll to position [3001, 0]
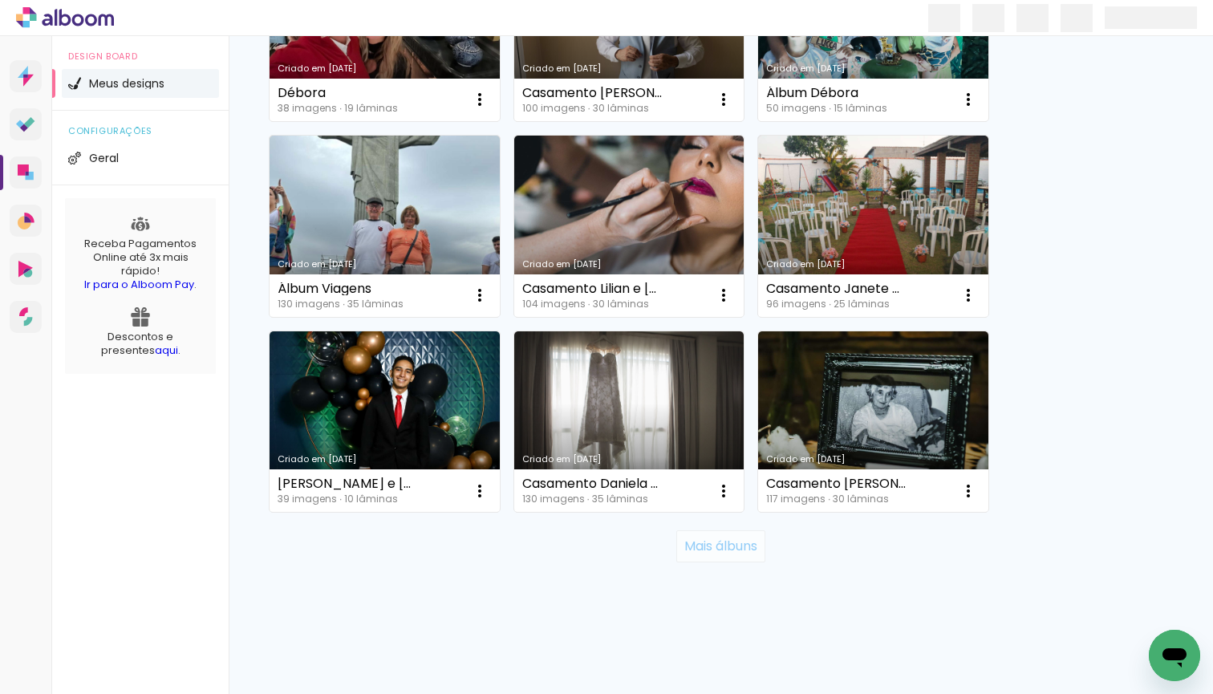
click at [0, 0] on slot "Mais álbuns" at bounding box center [0, 0] width 0 height 0
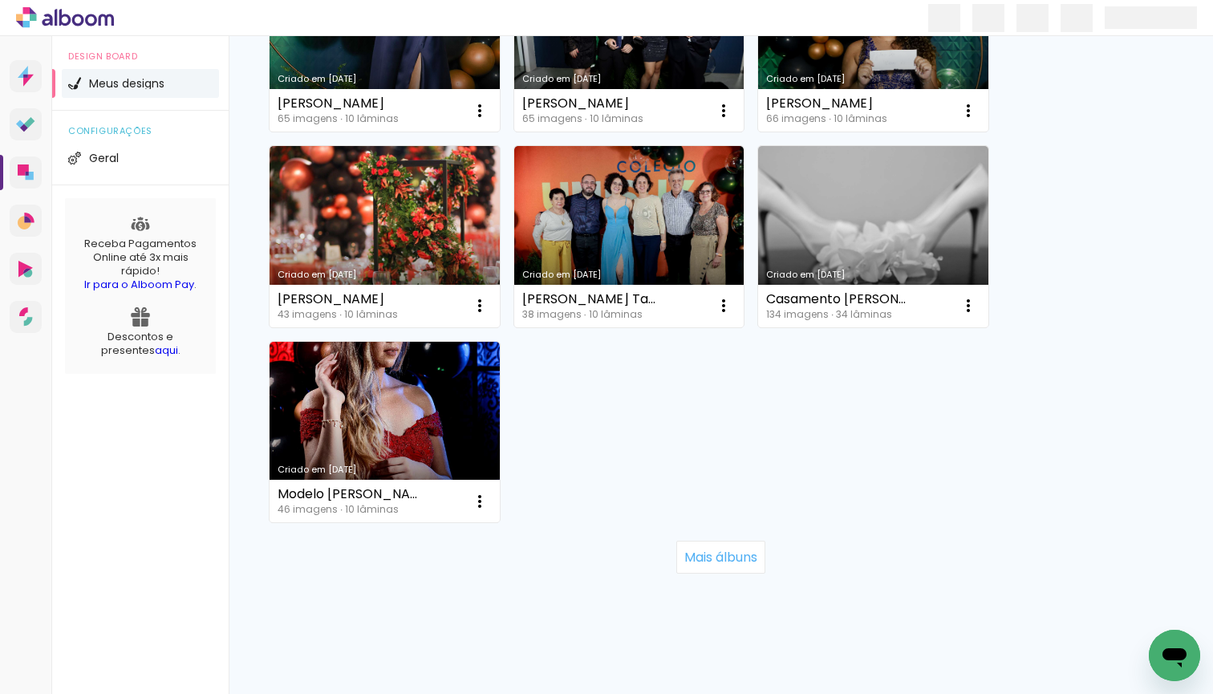
scroll to position [4761, 0]
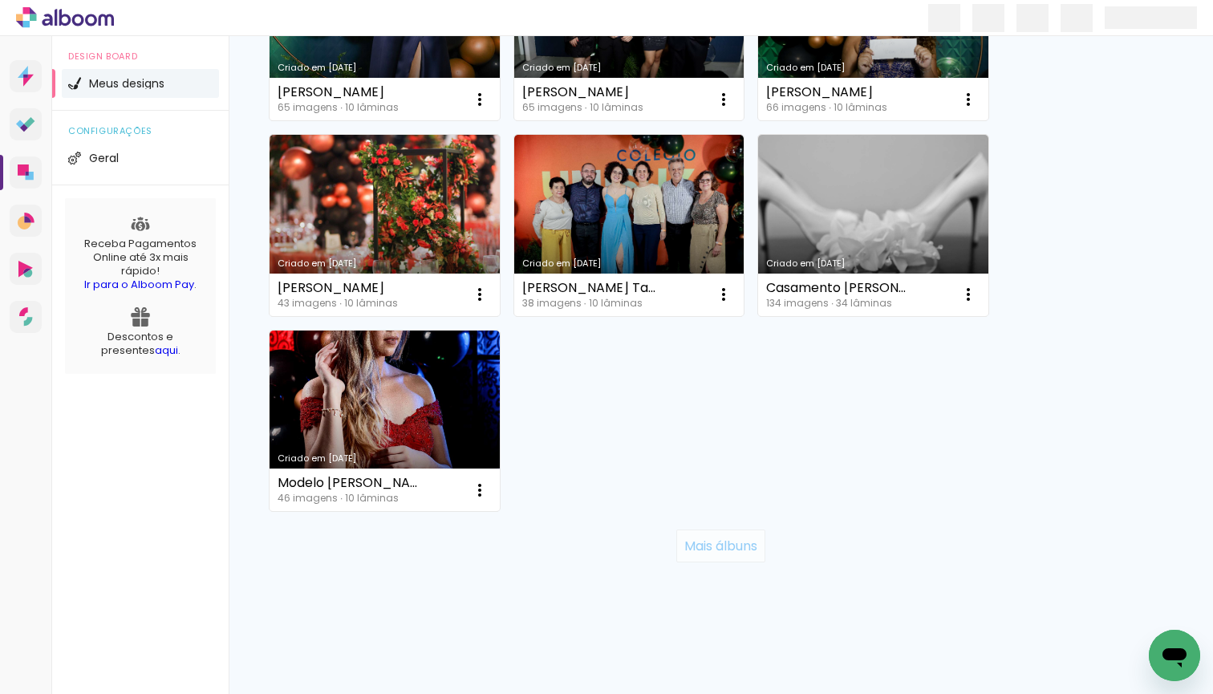
click at [696, 533] on paper-button "Mais álbuns" at bounding box center [720, 546] width 89 height 32
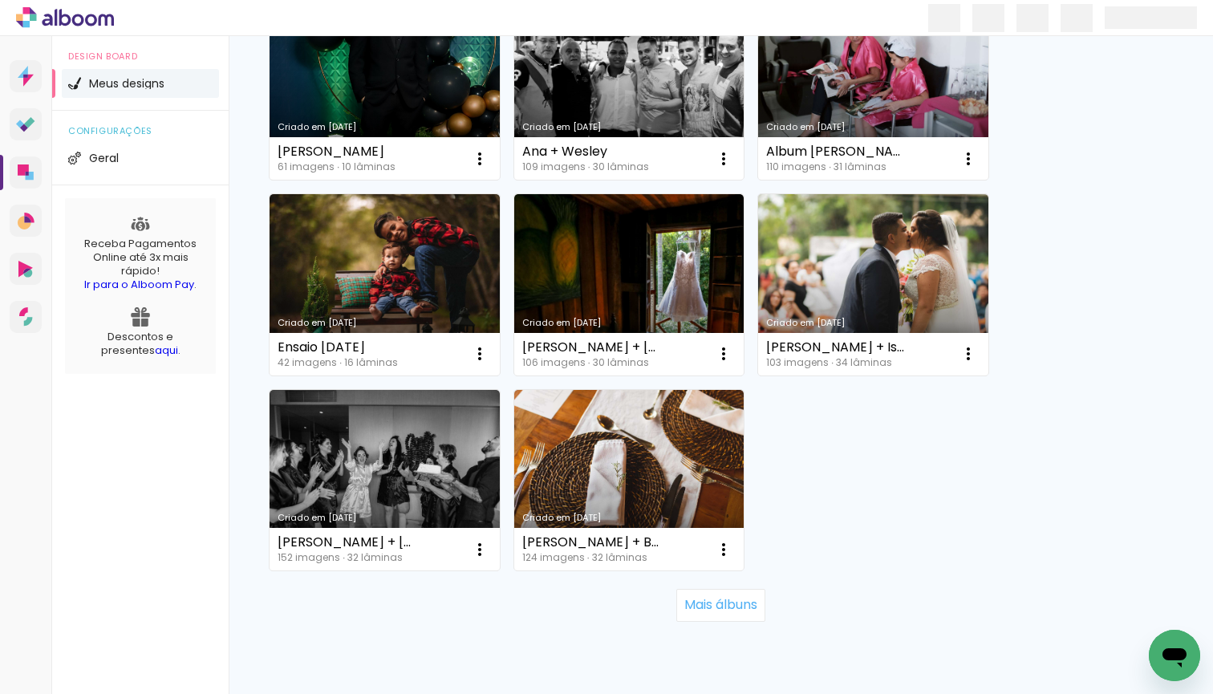
scroll to position [6325, 0]
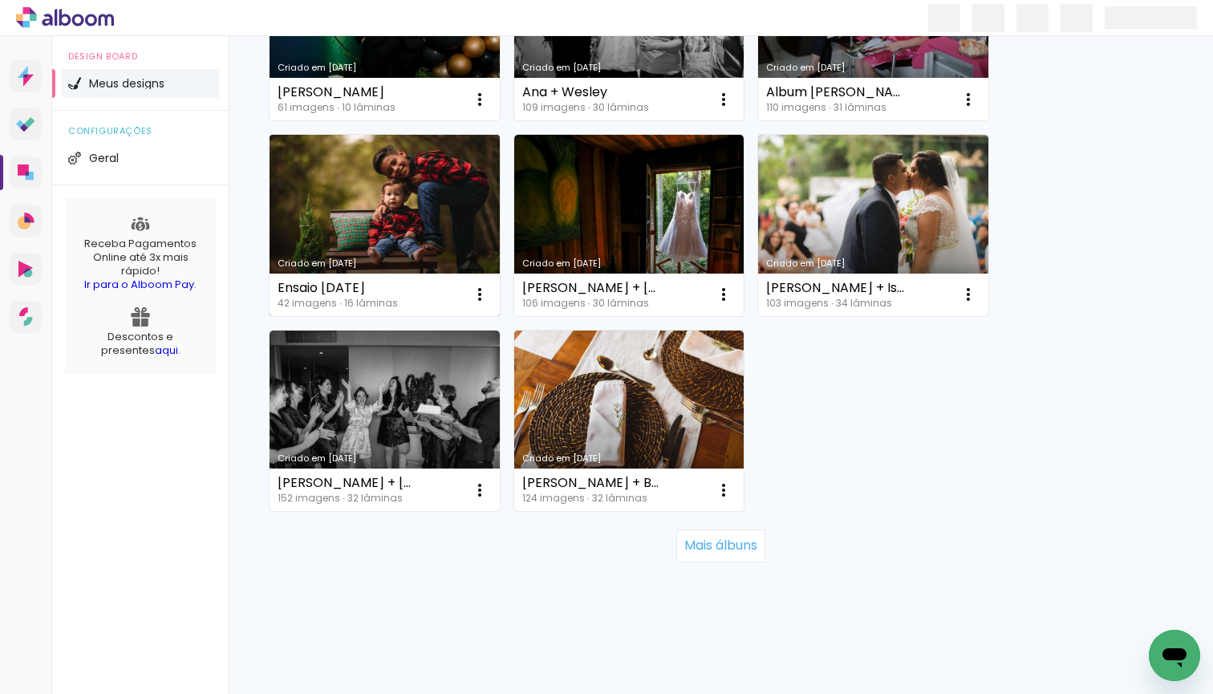
click at [446, 224] on link "Criado em [DATE]" at bounding box center [385, 225] width 230 height 181
